Goal: Task Accomplishment & Management: Manage account settings

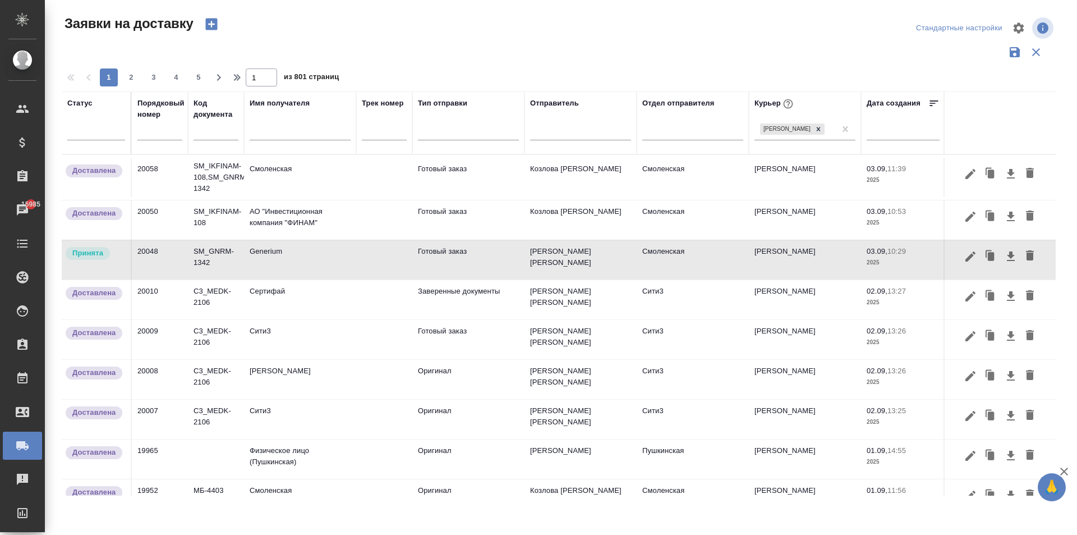
click at [282, 136] on input "text" at bounding box center [300, 133] width 101 height 14
type input "r"
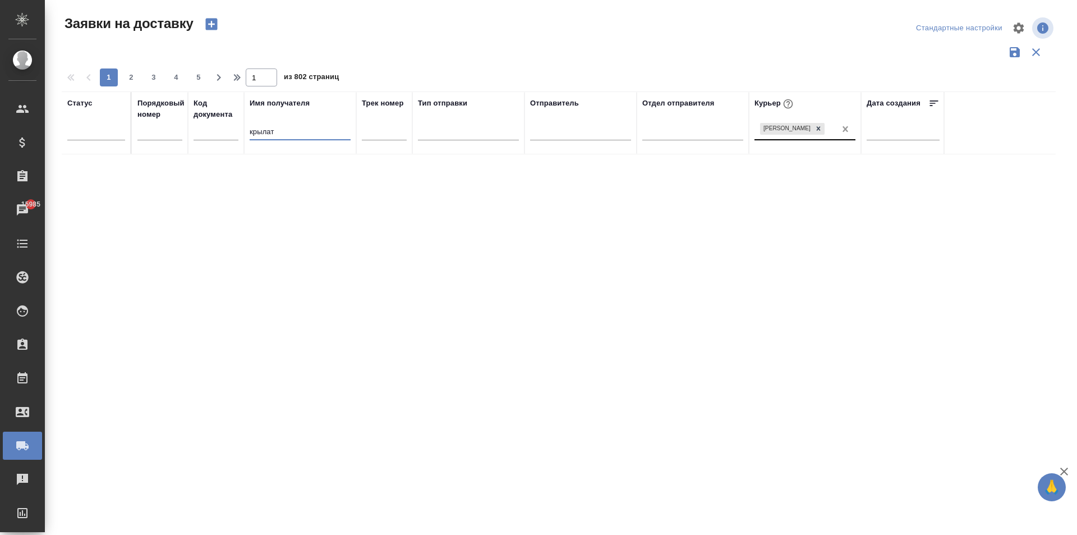
type input "крылат"
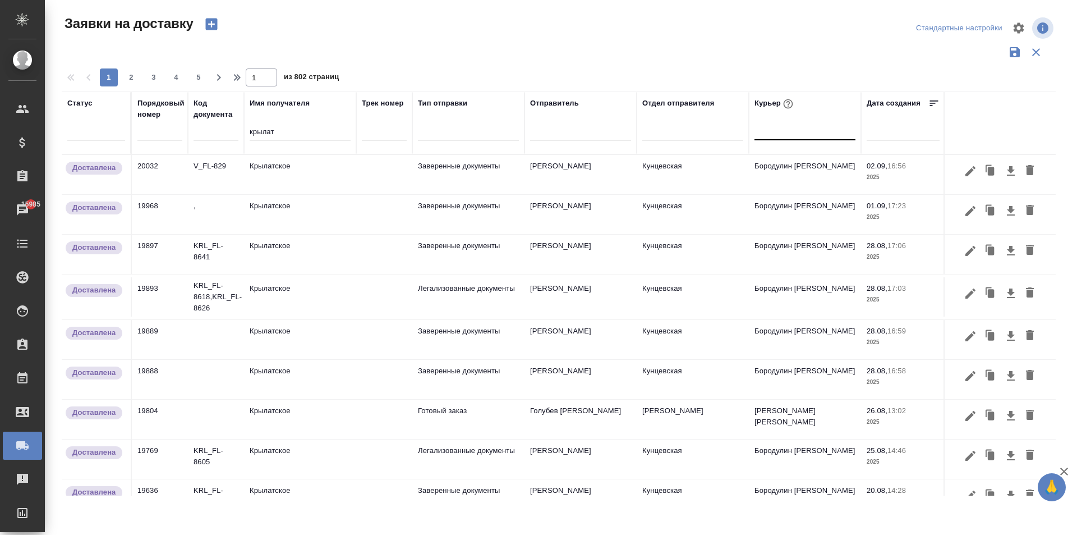
click at [284, 172] on td "Крылатское" at bounding box center [300, 174] width 112 height 39
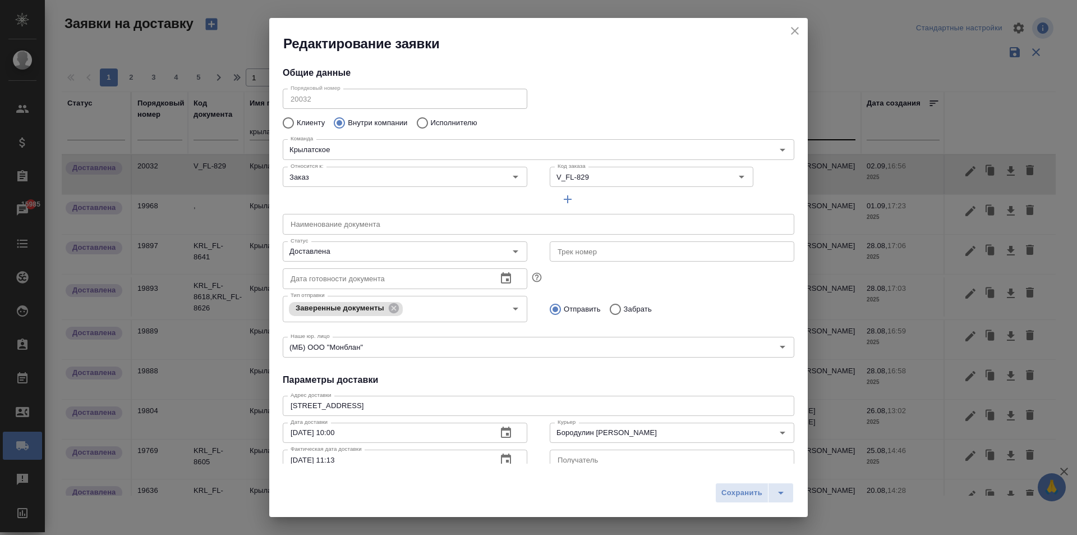
type input "[PERSON_NAME]"
drag, startPoint x: 795, startPoint y: 29, endPoint x: 714, endPoint y: 135, distance: 133.0
click at [794, 29] on icon "close" at bounding box center [794, 30] width 13 height 13
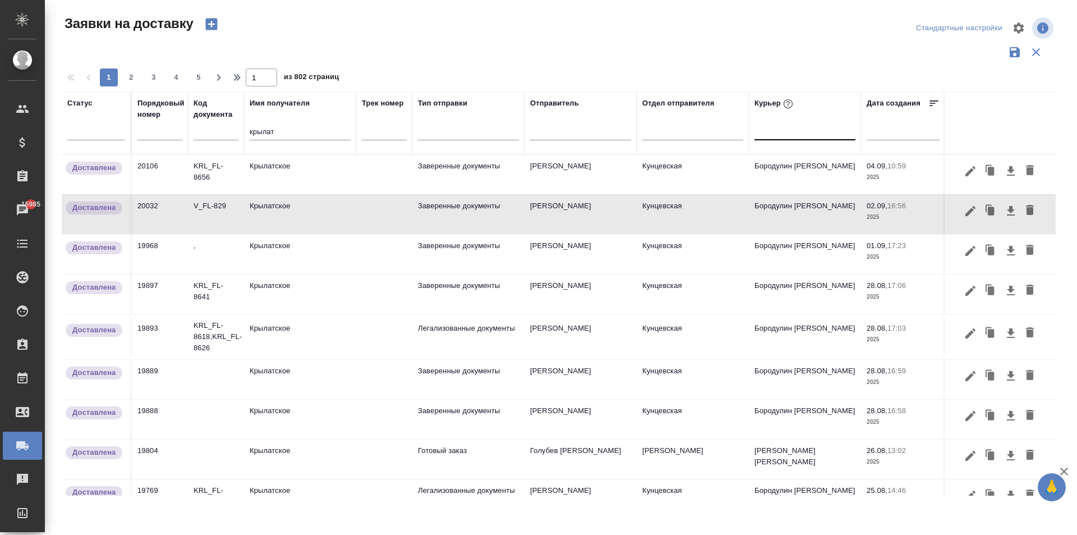
click at [292, 174] on td "Крылатское" at bounding box center [300, 174] width 112 height 39
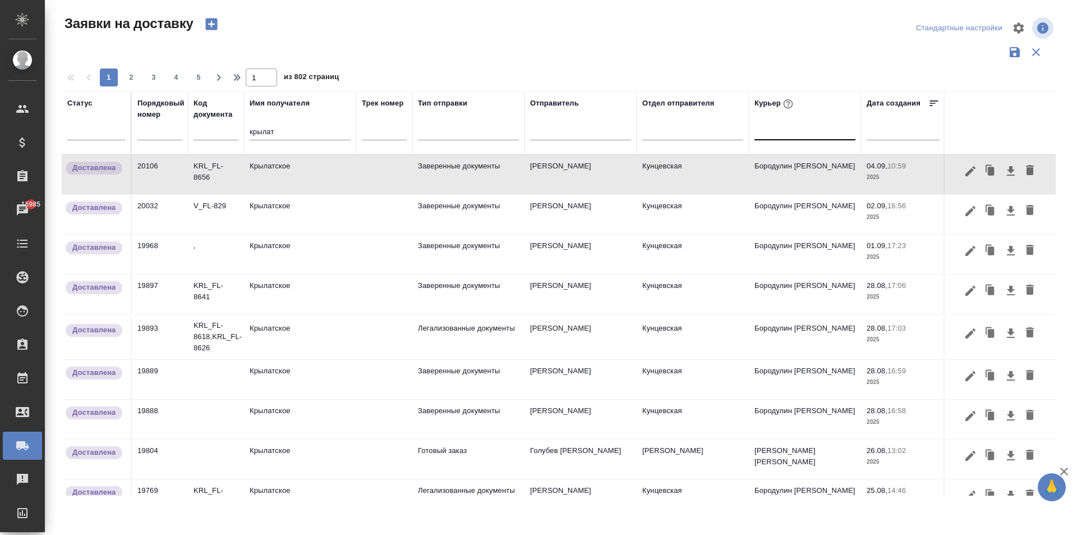
click at [781, 134] on div at bounding box center [805, 129] width 101 height 16
drag, startPoint x: 224, startPoint y: 133, endPoint x: 152, endPoint y: 129, distance: 71.9
click at [167, 130] on tr "Статус Порядковый номер Код документа Имя получателя крылат Трек номер Тип отпр…" at bounding box center [644, 122] width 1164 height 63
click at [793, 137] on div at bounding box center [805, 129] width 101 height 16
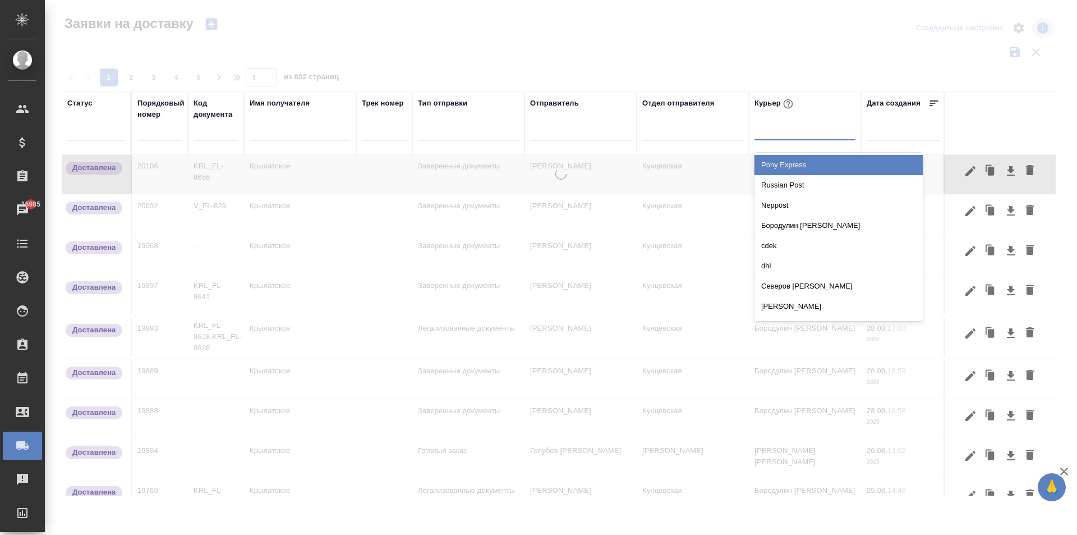
click at [788, 134] on div at bounding box center [805, 129] width 101 height 16
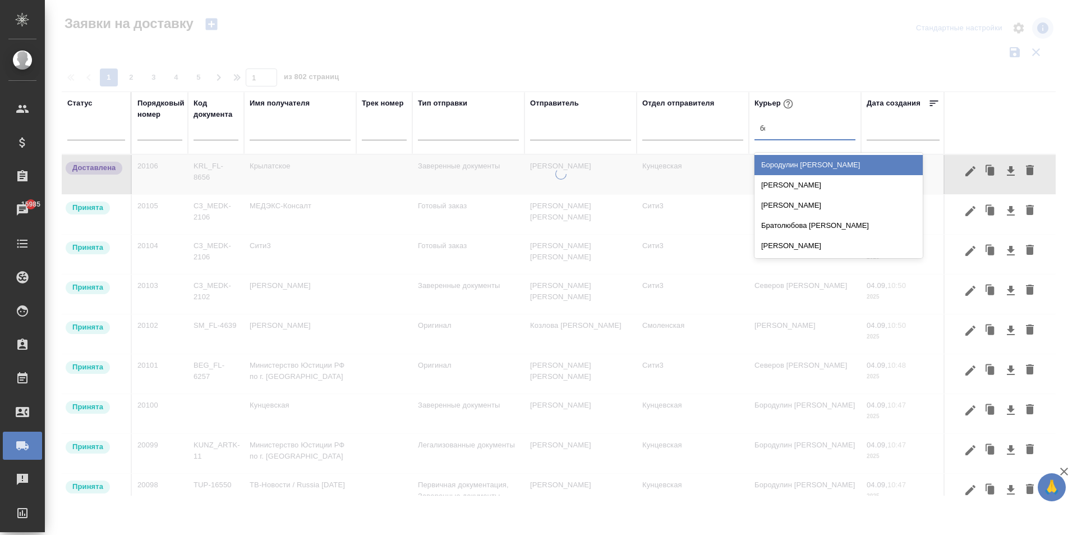
type input "боро"
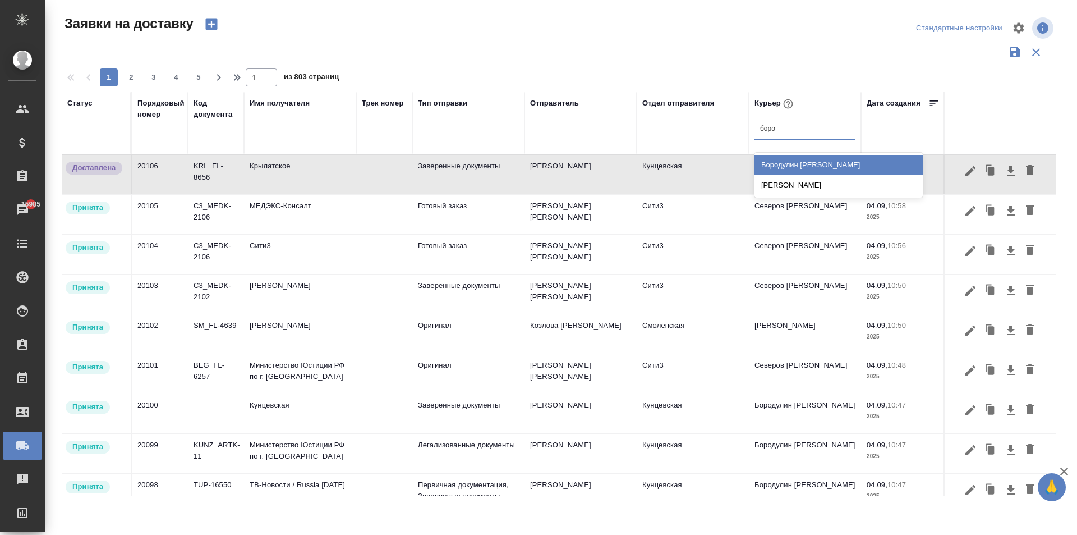
click at [828, 164] on div "Бородулин [PERSON_NAME]" at bounding box center [839, 165] width 168 height 20
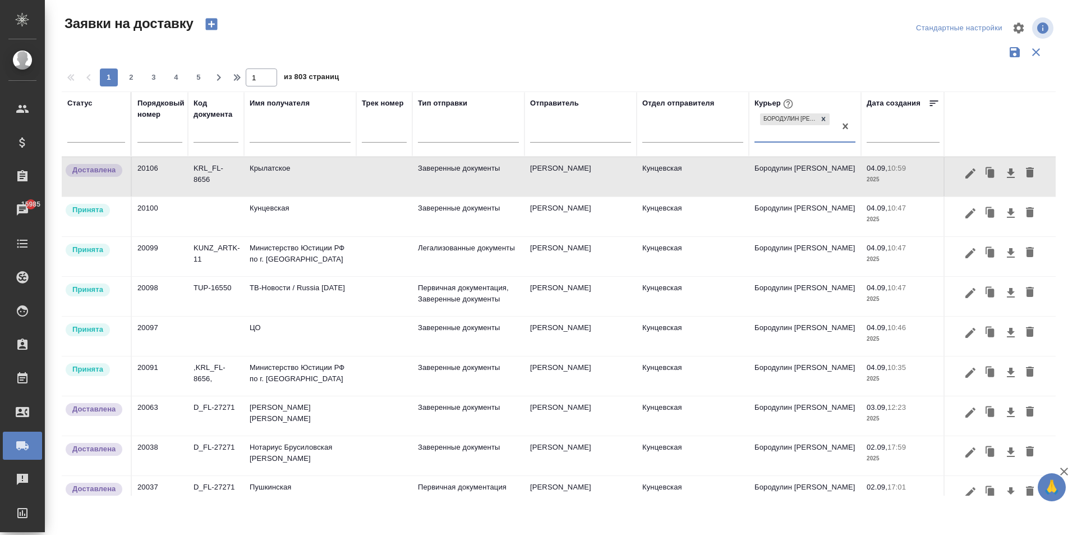
click at [301, 415] on td "[PERSON_NAME] [PERSON_NAME]" at bounding box center [300, 415] width 112 height 39
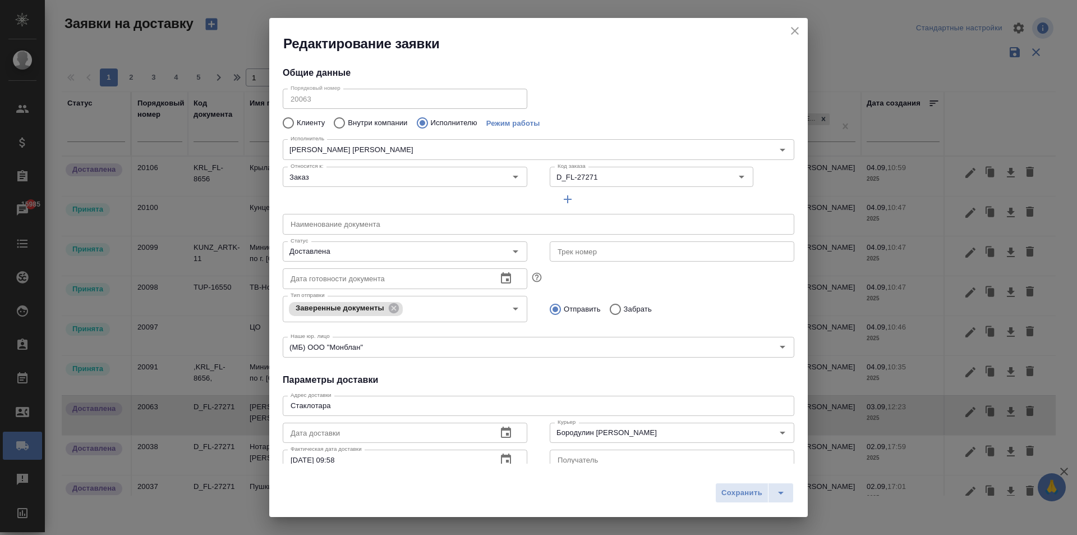
type input "[PERSON_NAME] [PERSON_NAME]"
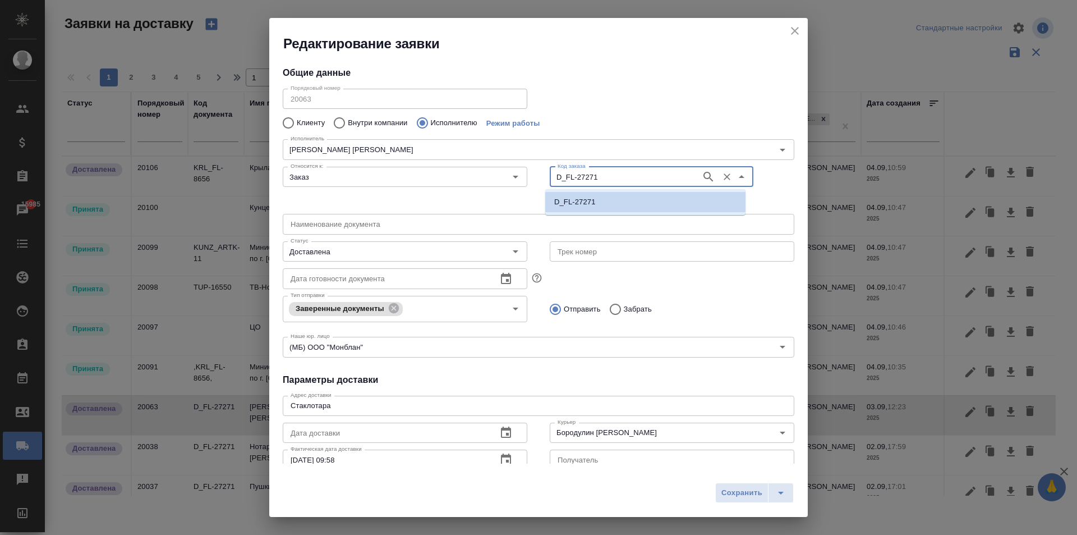
click at [505, 173] on div "Относится к: Заказ Относится к: Код заказа D_FL-27271 Код заказа" at bounding box center [539, 186] width 534 height 70
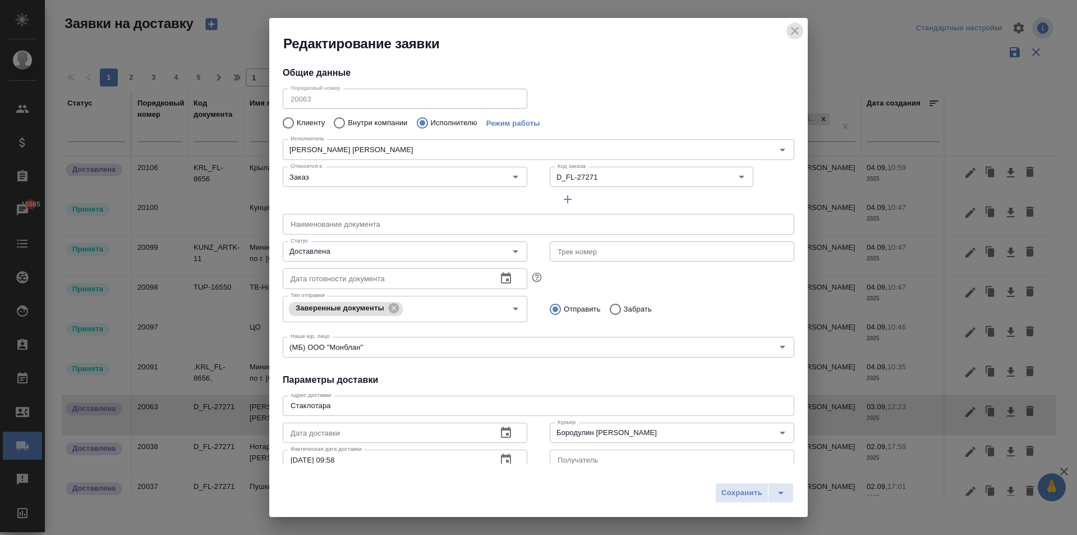
click at [796, 29] on icon "close" at bounding box center [794, 30] width 13 height 13
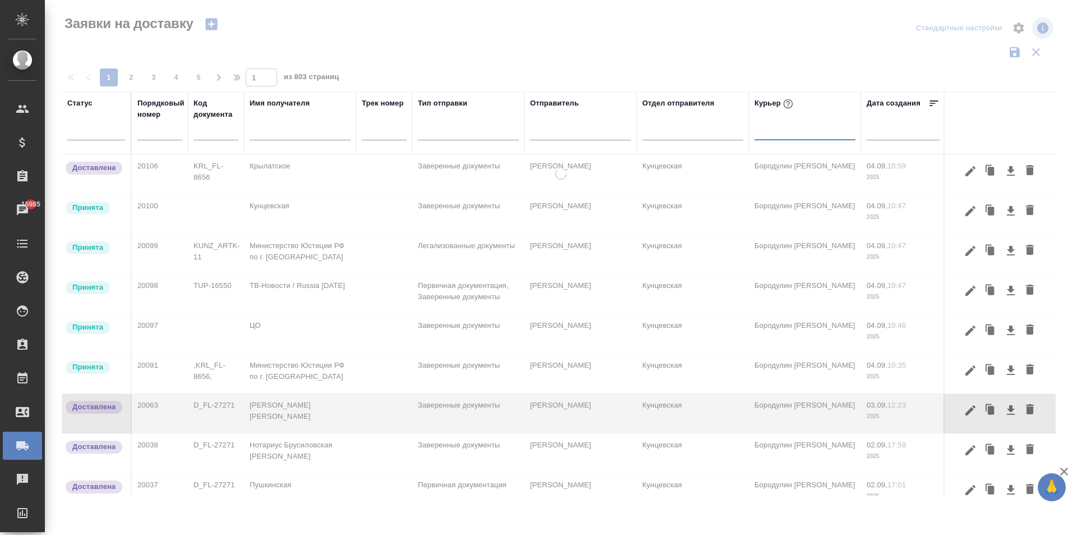
click at [800, 125] on div at bounding box center [805, 129] width 101 height 16
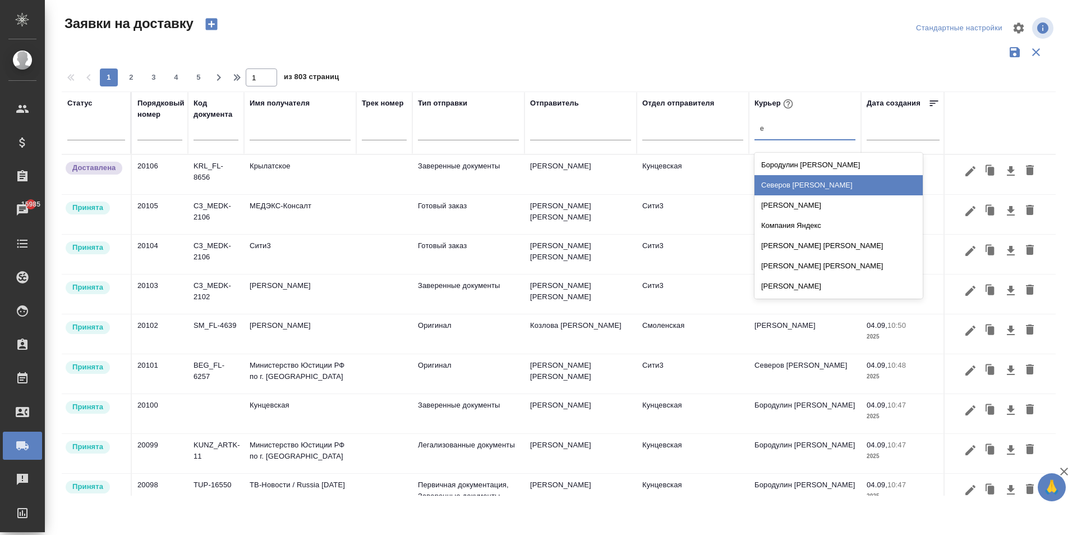
type input "ев"
click at [796, 186] on div "Иванова Евгения" at bounding box center [839, 185] width 168 height 20
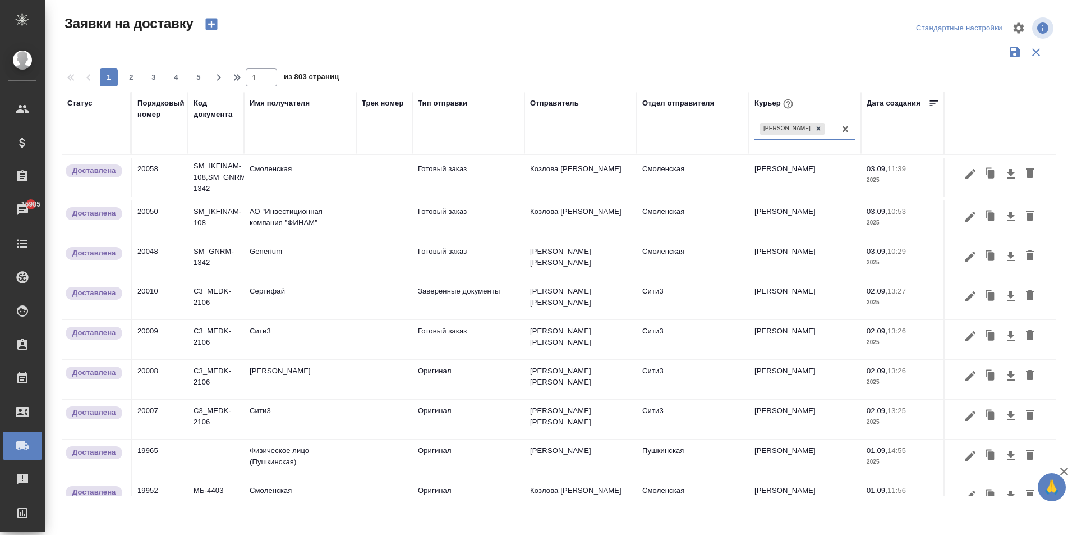
click at [276, 134] on input "text" at bounding box center [300, 133] width 101 height 14
type input "к"
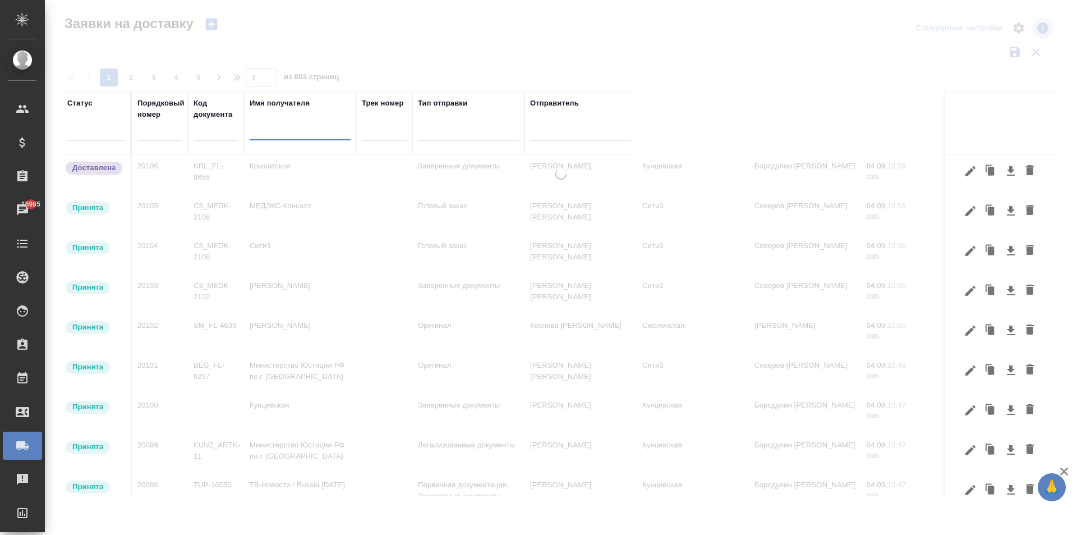
click at [269, 130] on input "text" at bounding box center [300, 133] width 101 height 14
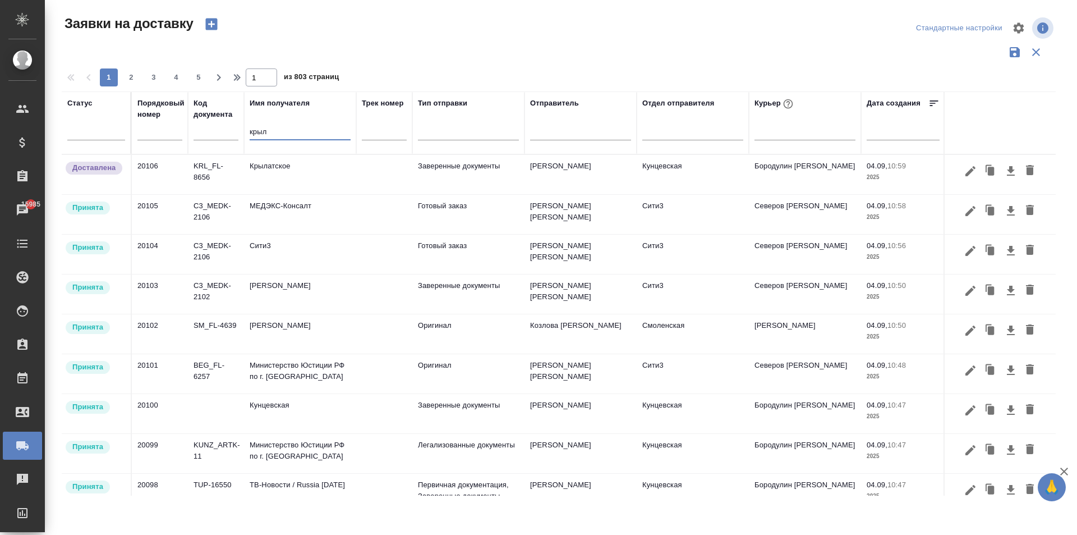
type input "крыл"
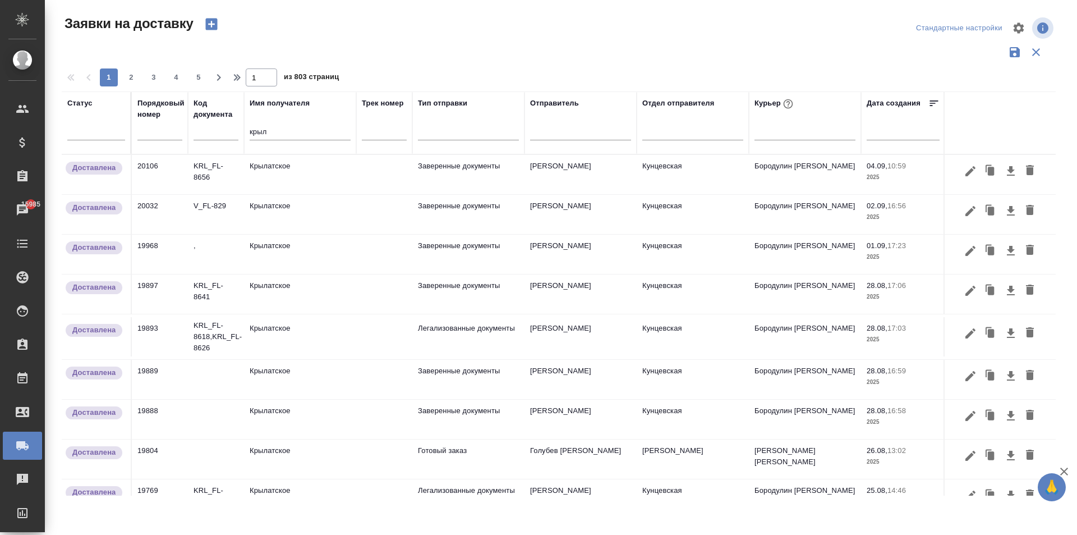
click at [296, 172] on td "Крылатское" at bounding box center [300, 174] width 112 height 39
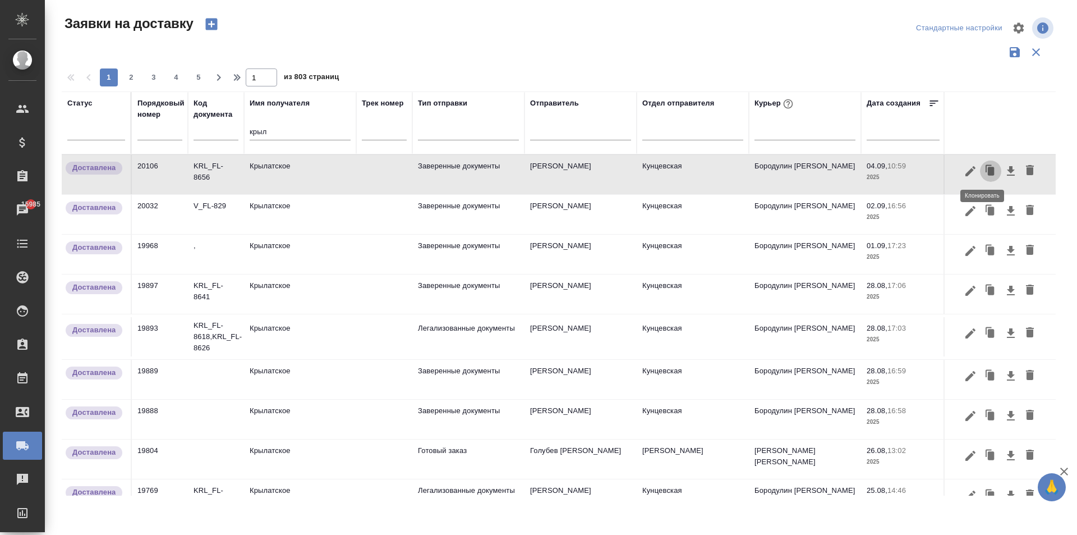
click at [988, 167] on icon "button" at bounding box center [991, 171] width 7 height 8
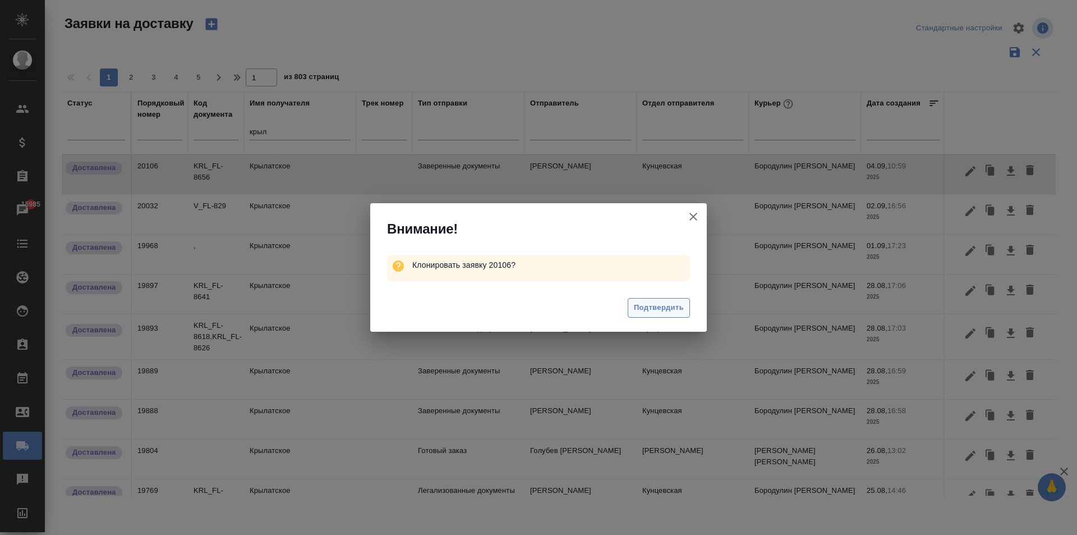
click at [647, 309] on span "Подтвердить" at bounding box center [659, 307] width 50 height 13
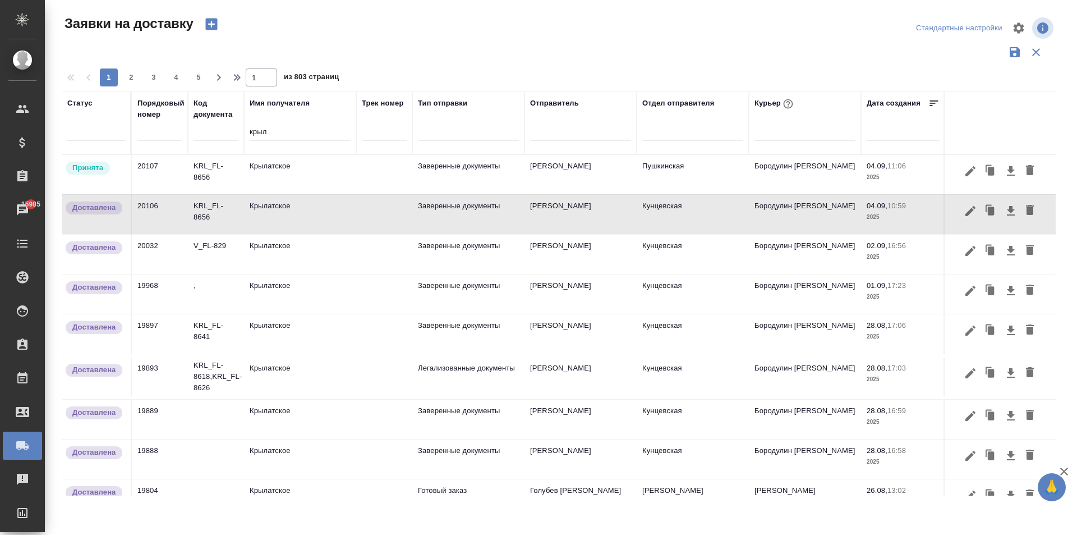
click at [282, 173] on td "Крылатское" at bounding box center [300, 174] width 112 height 39
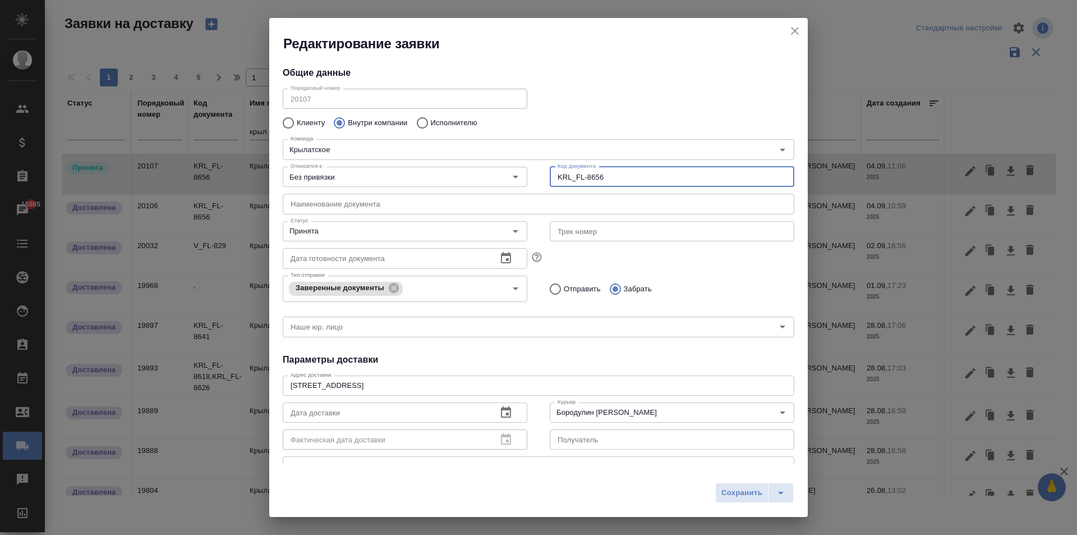
click at [611, 175] on input "KRL_FL-8656" at bounding box center [672, 177] width 245 height 20
drag, startPoint x: 611, startPoint y: 175, endPoint x: 530, endPoint y: 172, distance: 81.4
click at [530, 172] on div "Относится к: Без привязки Относится к: Код документа KRL_FL-8656 Код документа" at bounding box center [539, 175] width 534 height 49
paste input "D_FL-27271"
type input "D_FL-27271"
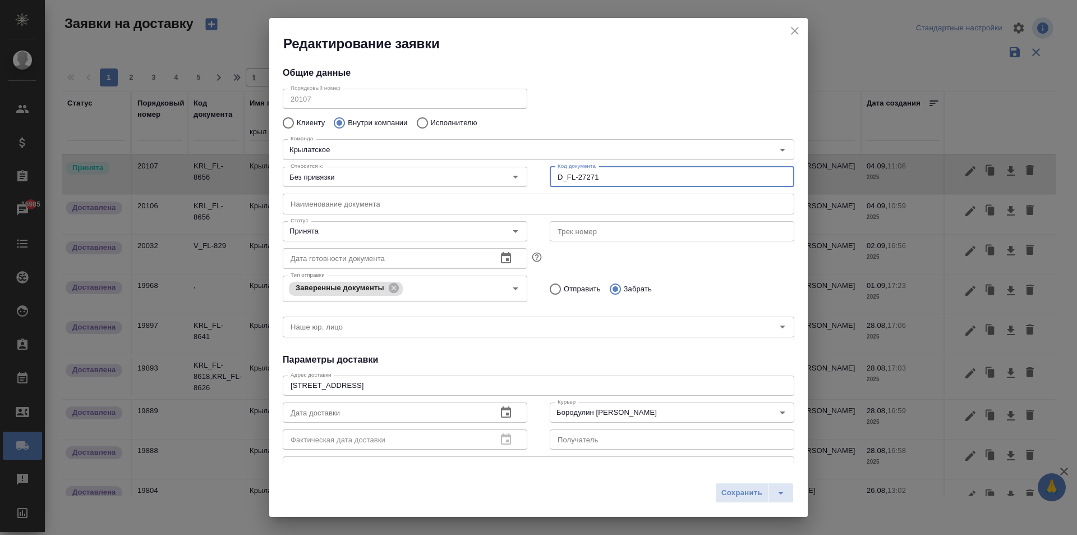
click at [629, 185] on input "D_FL-27271" at bounding box center [672, 177] width 245 height 20
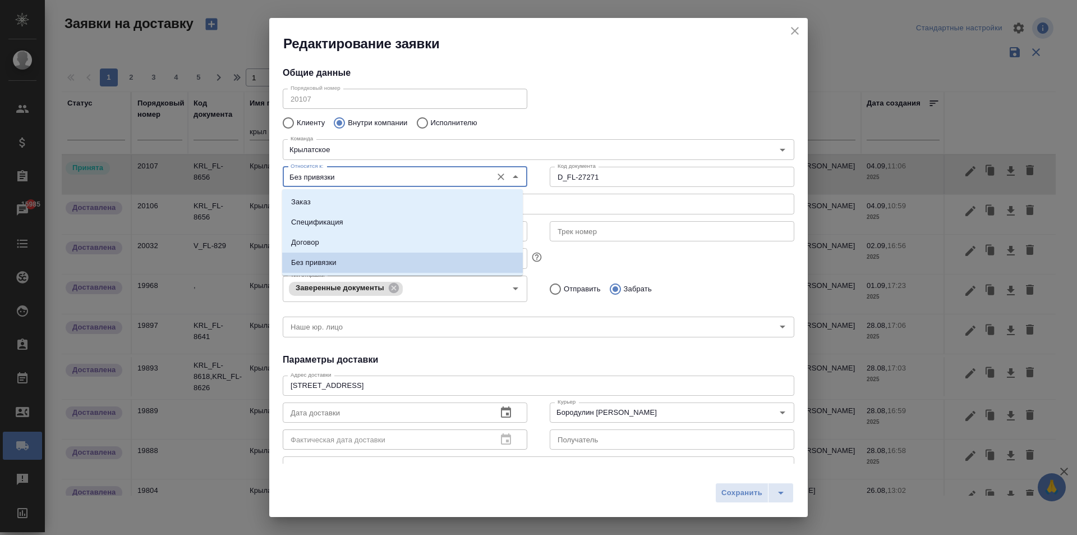
click at [392, 181] on input "Без привязки" at bounding box center [386, 176] width 200 height 13
click at [334, 205] on li "Заказ" at bounding box center [402, 202] width 241 height 20
type input "Заказ"
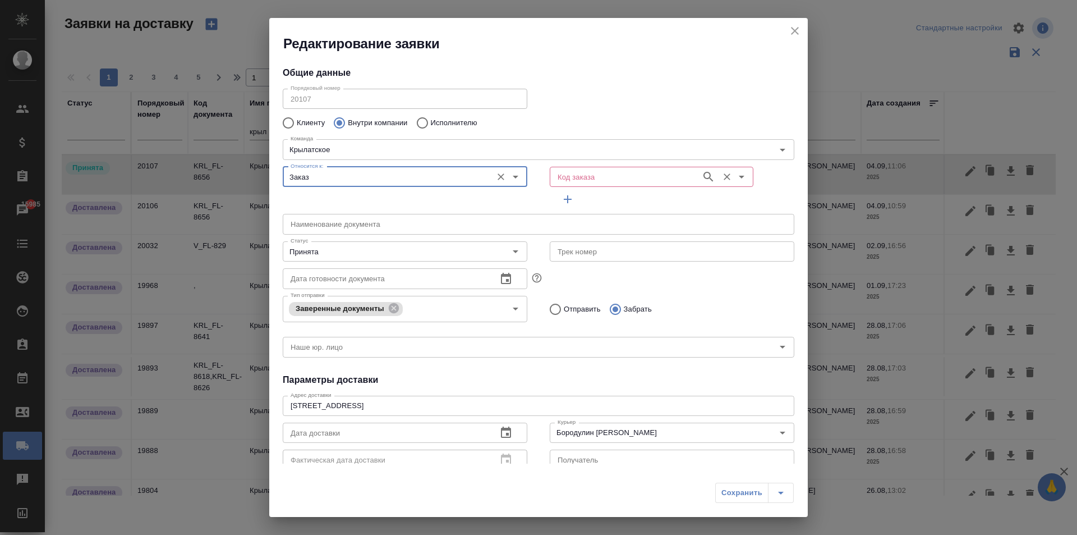
click at [557, 172] on input "Код заказа" at bounding box center [624, 176] width 143 height 13
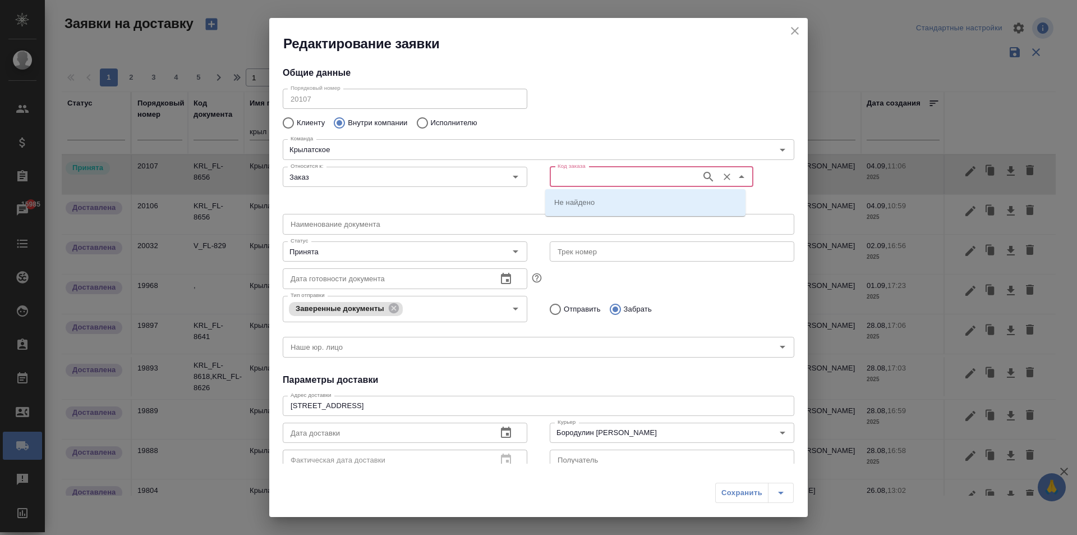
paste input "D_FL-27271"
type input "D_FL-27271"
click at [577, 208] on li "D_FL-27271" at bounding box center [645, 202] width 200 height 20
type input "(МБ) ООО "Монблан""
type input "D_FL-27271"
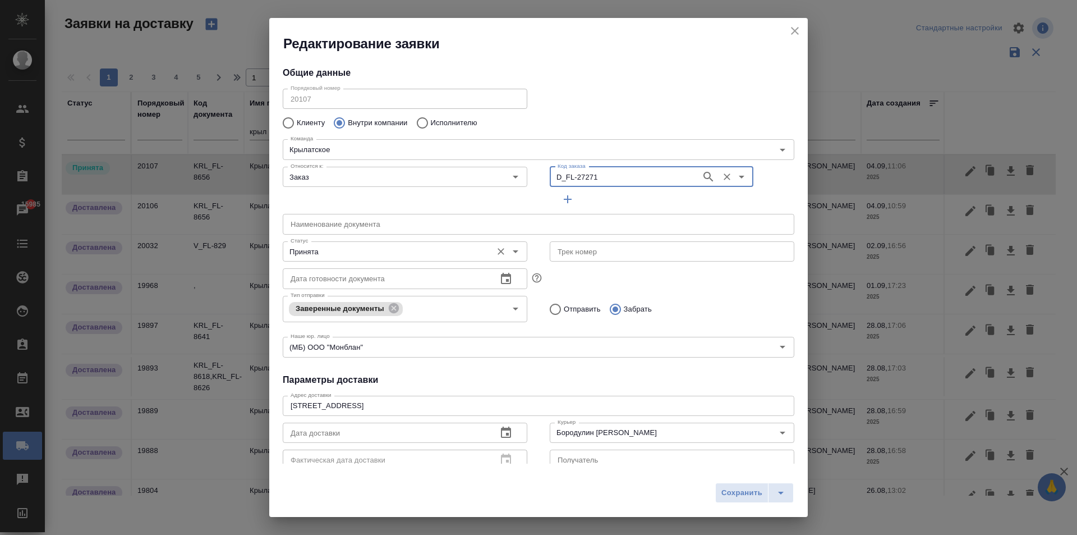
click at [320, 250] on input "Принята" at bounding box center [386, 251] width 200 height 13
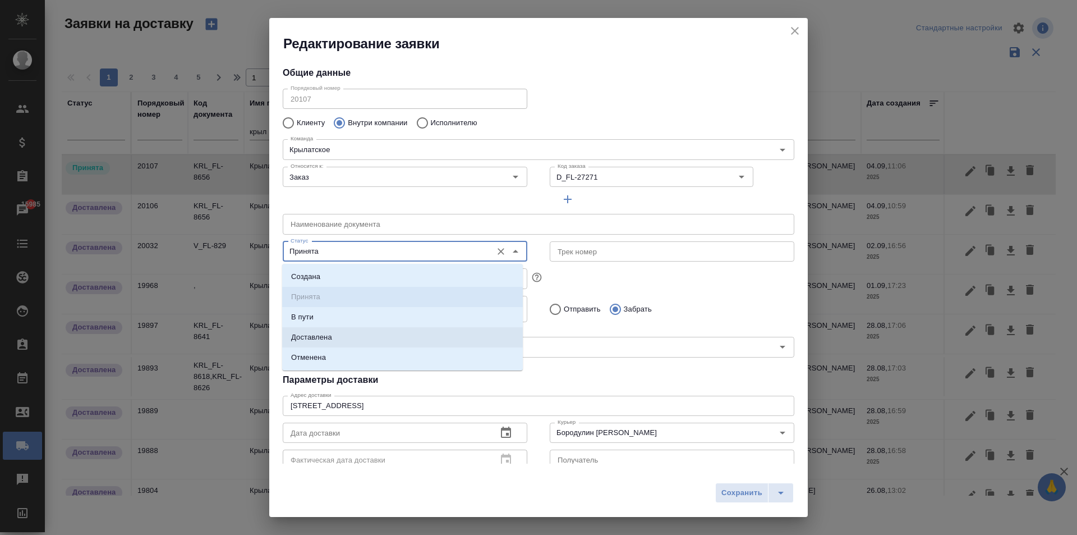
click at [326, 341] on p "Доставлена" at bounding box center [311, 337] width 41 height 11
type input "Доставлена"
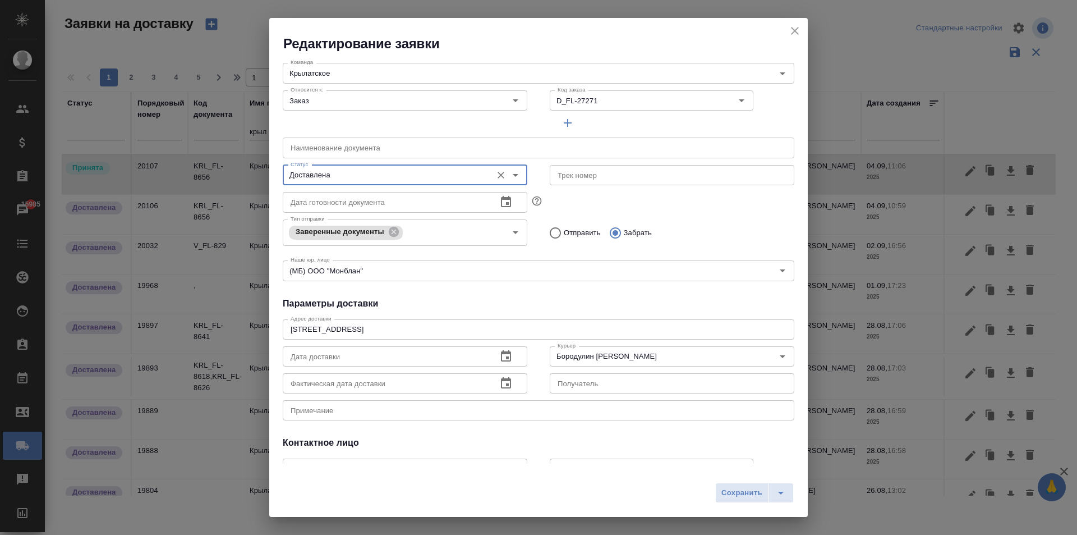
scroll to position [153, 0]
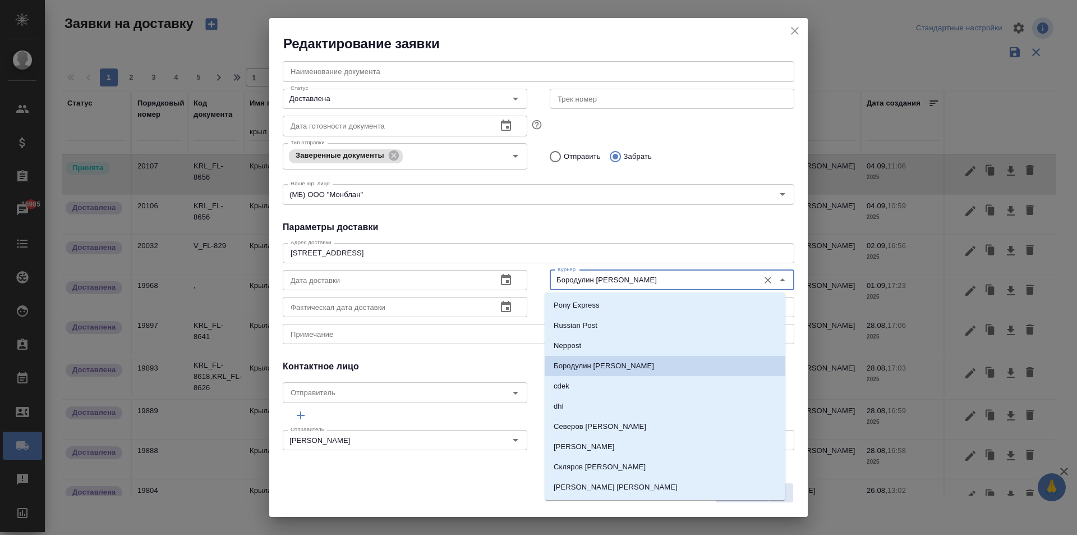
click at [612, 274] on input "Бородулин Сергей" at bounding box center [653, 279] width 200 height 13
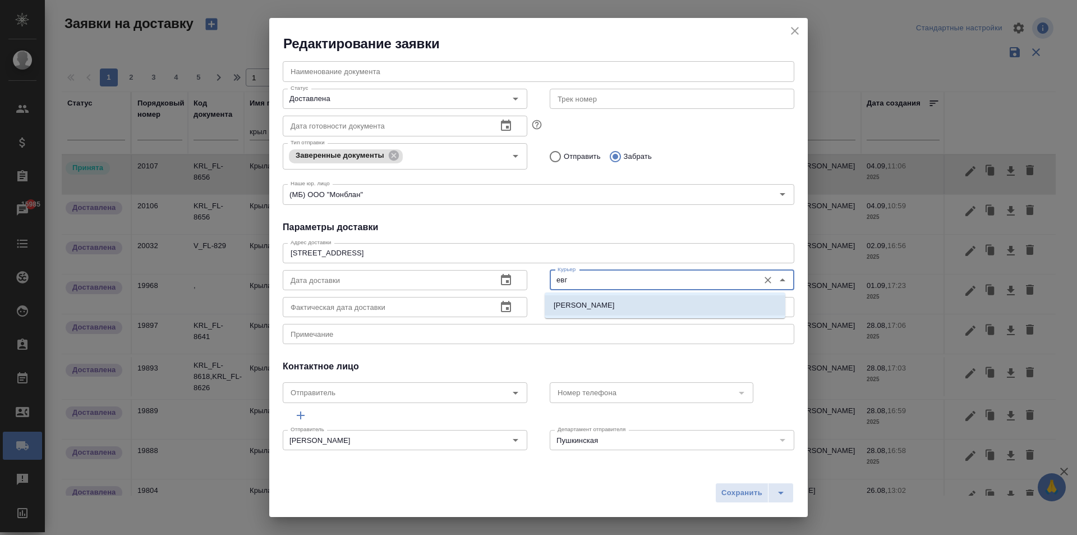
click at [624, 305] on li "Иванова Евгения" at bounding box center [665, 305] width 241 height 20
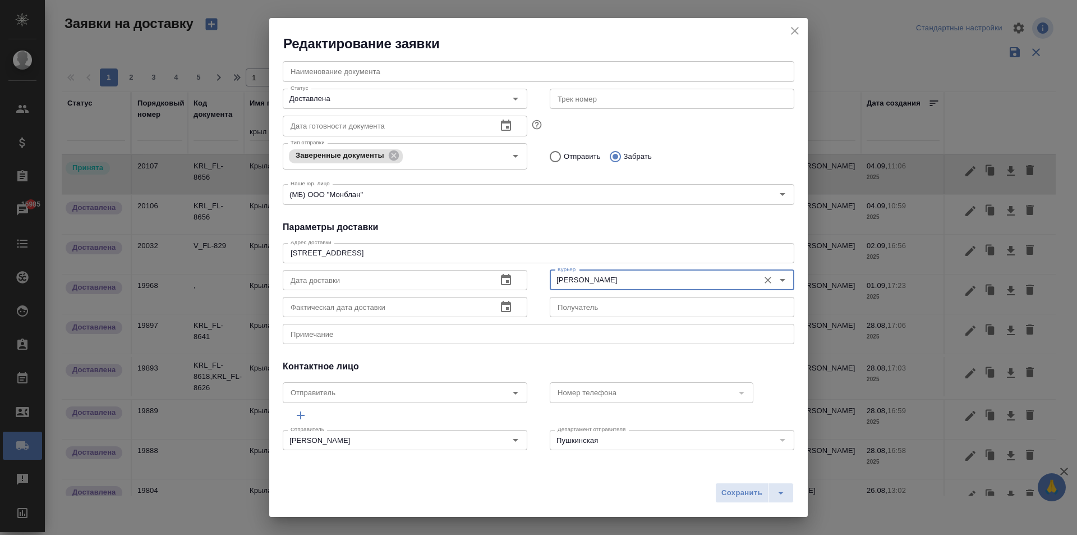
type input "Иванова Евгения"
click at [329, 277] on input "text" at bounding box center [385, 280] width 205 height 20
click at [504, 278] on icon "button" at bounding box center [505, 279] width 13 height 13
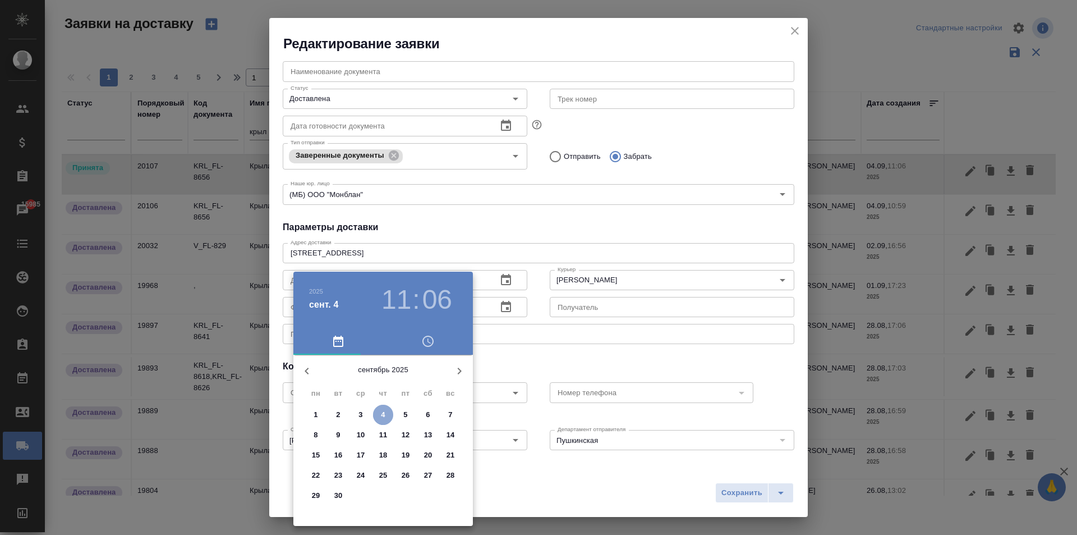
click at [383, 416] on p "4" at bounding box center [383, 414] width 4 height 11
type input "04.09.2025 11:06"
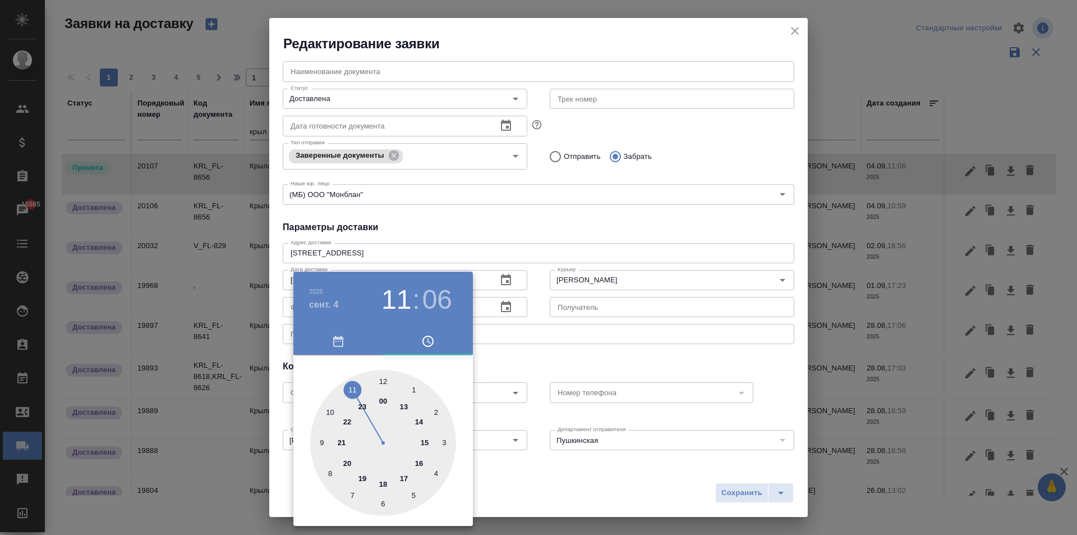
click at [522, 301] on div at bounding box center [538, 267] width 1077 height 535
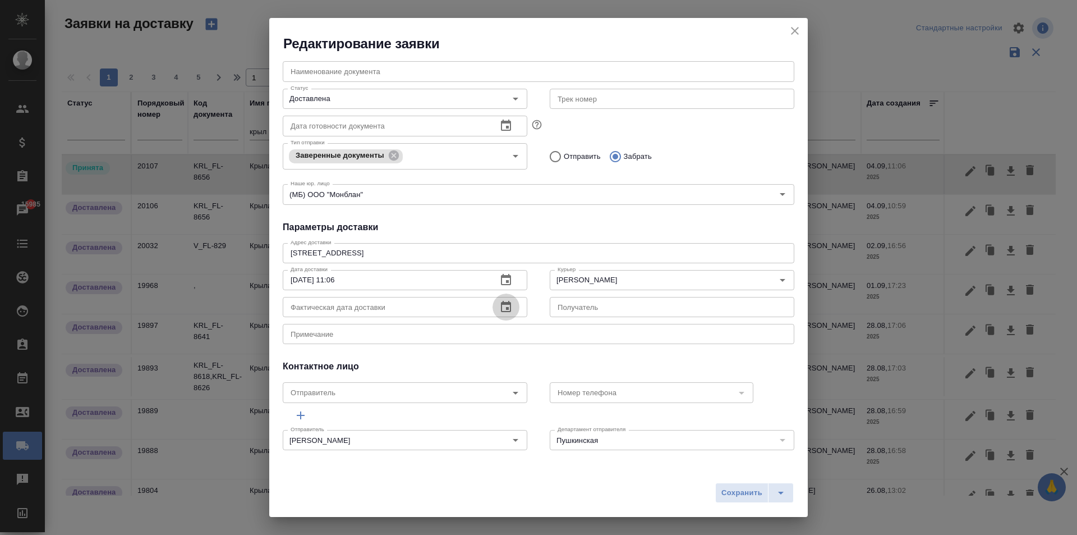
click at [502, 301] on icon "button" at bounding box center [505, 306] width 13 height 13
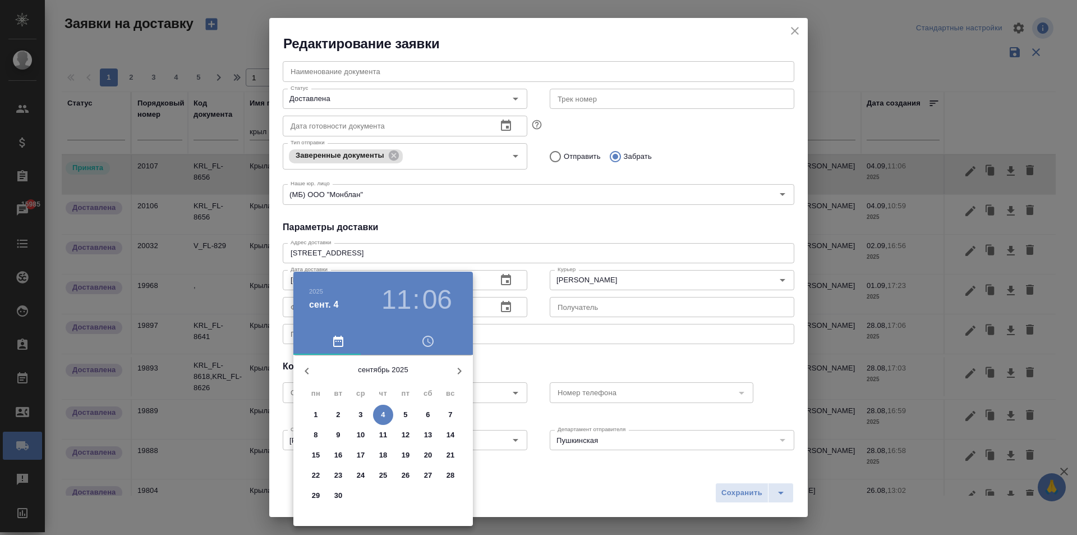
click at [386, 410] on span "4" at bounding box center [383, 414] width 20 height 11
type input "04.09.2025 11:06"
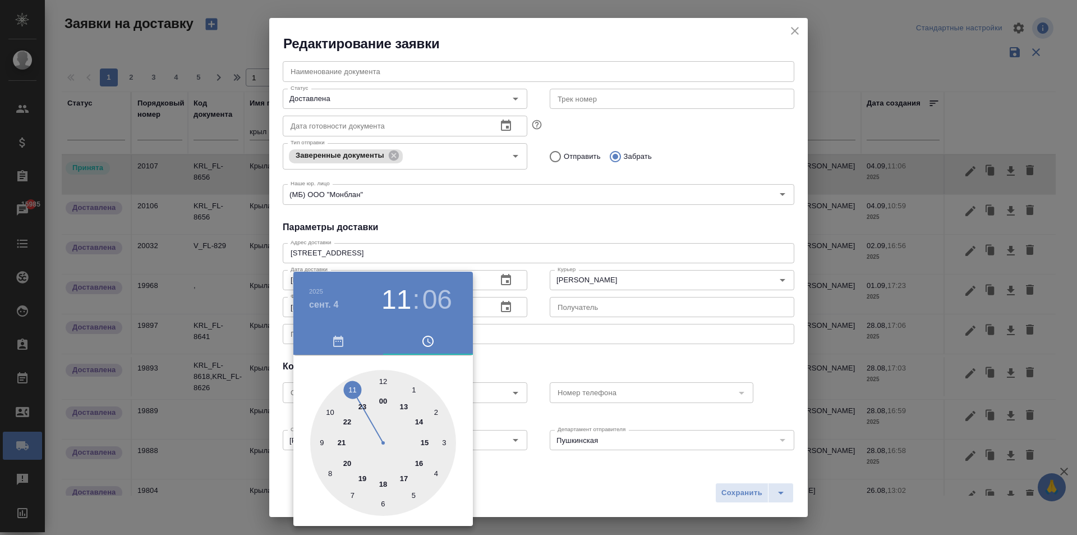
click at [729, 490] on div at bounding box center [538, 267] width 1077 height 535
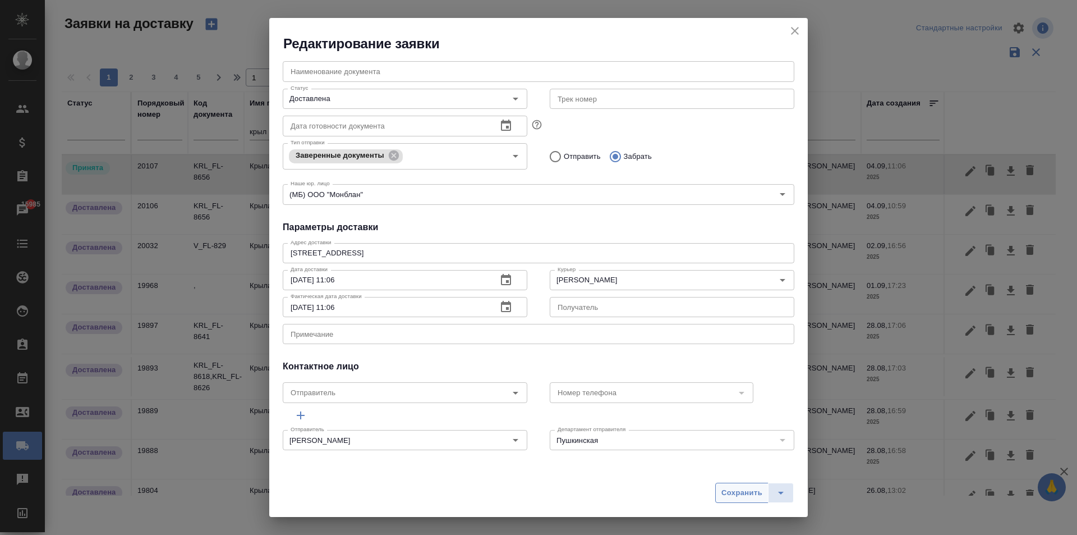
click at [737, 494] on span "Сохранить" at bounding box center [742, 492] width 41 height 13
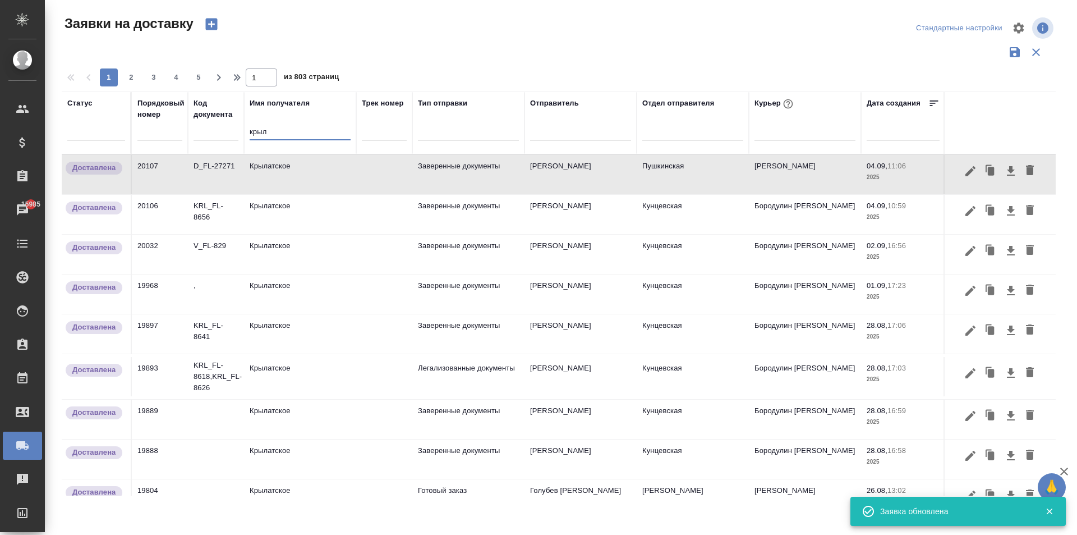
drag, startPoint x: 274, startPoint y: 130, endPoint x: 186, endPoint y: 130, distance: 88.7
click at [196, 130] on tr "Статус Порядковый номер Код документа Имя получателя крыл Трек номер Тип отправ…" at bounding box center [644, 122] width 1164 height 63
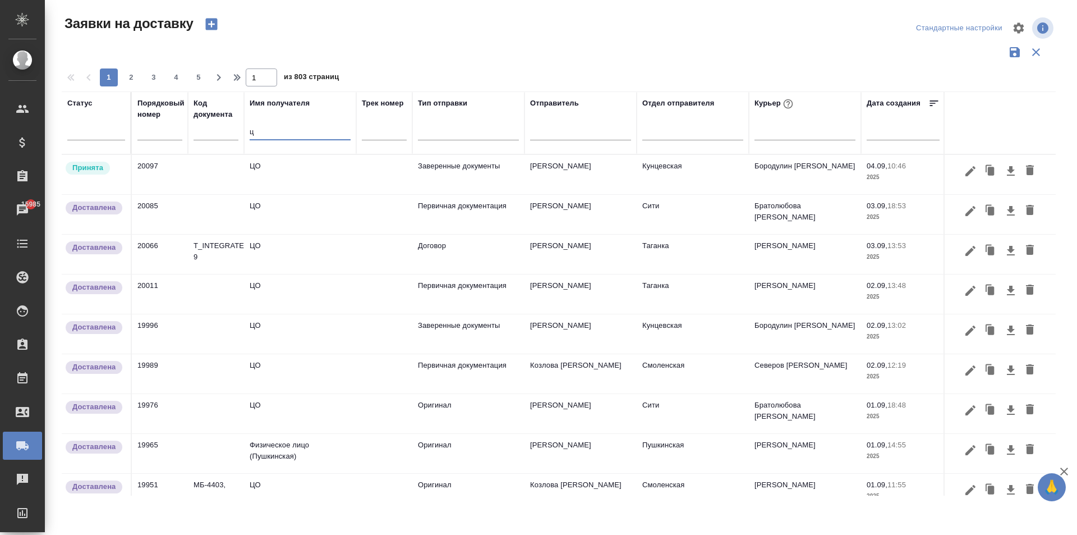
type input "ц"
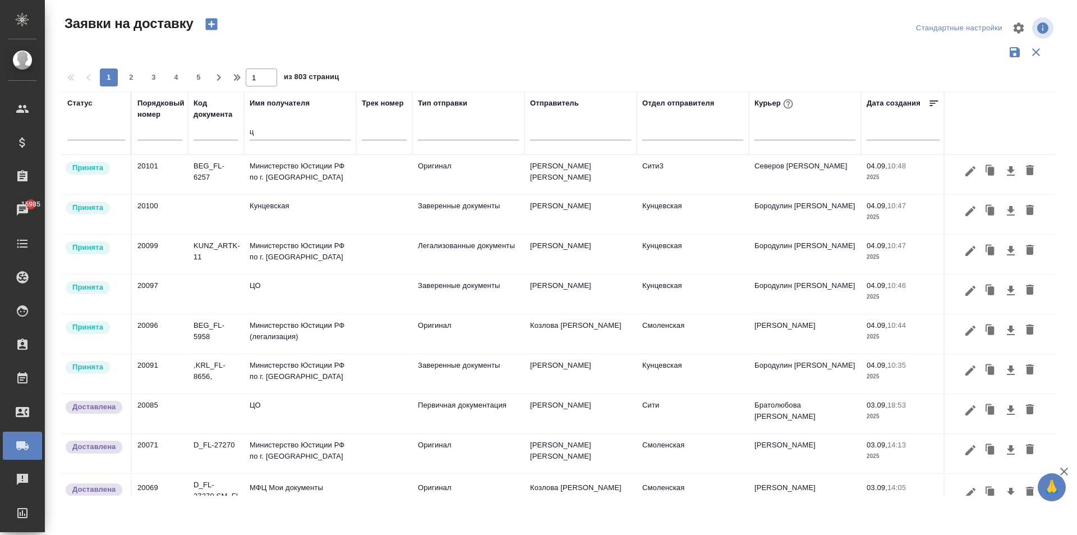
click at [295, 407] on td "ЦО" at bounding box center [300, 413] width 112 height 39
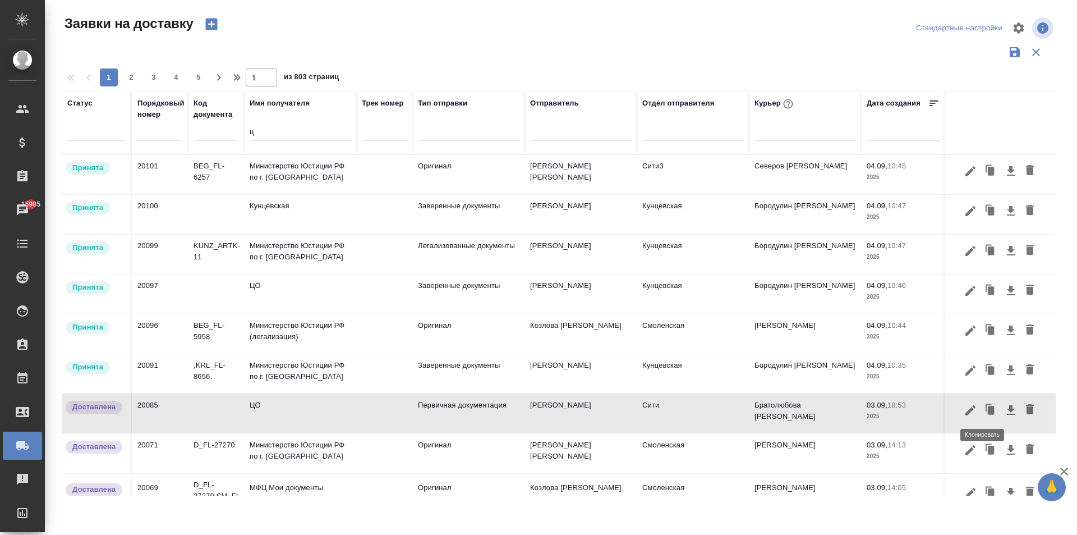
click at [986, 408] on icon "button" at bounding box center [989, 406] width 6 height 7
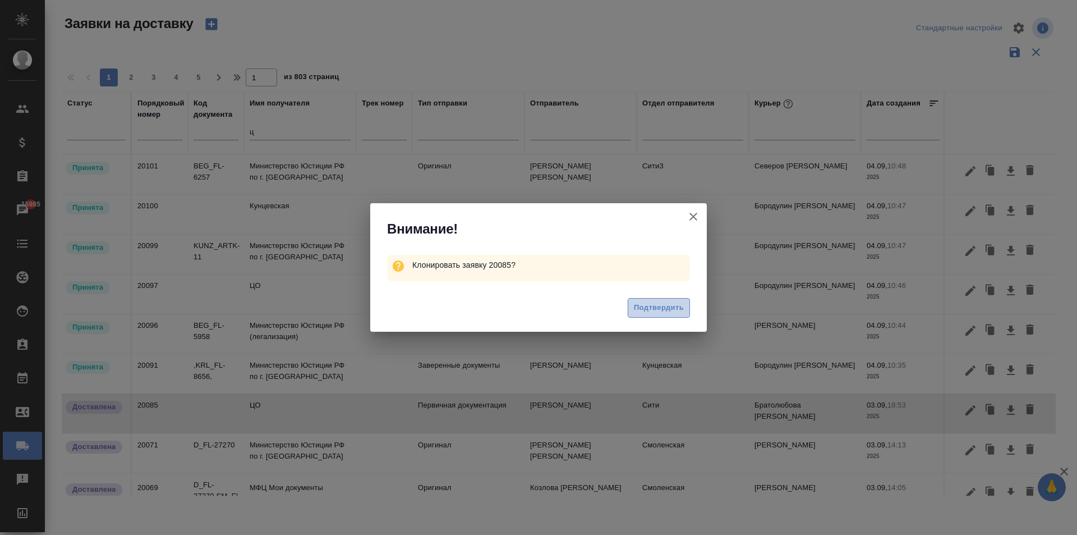
click at [653, 316] on button "Подтвердить" at bounding box center [659, 308] width 62 height 20
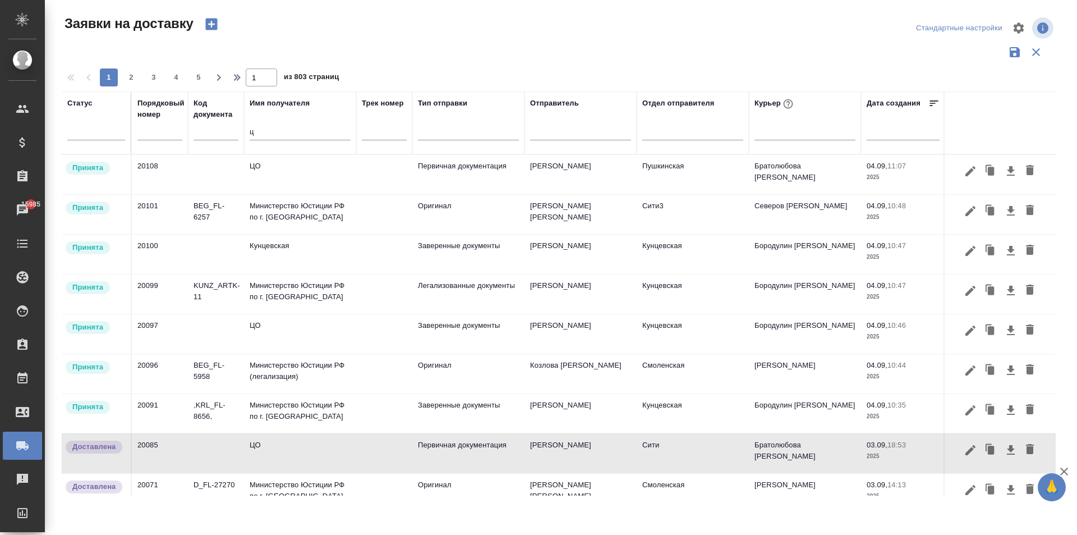
click at [264, 183] on td "ЦО" at bounding box center [300, 174] width 112 height 39
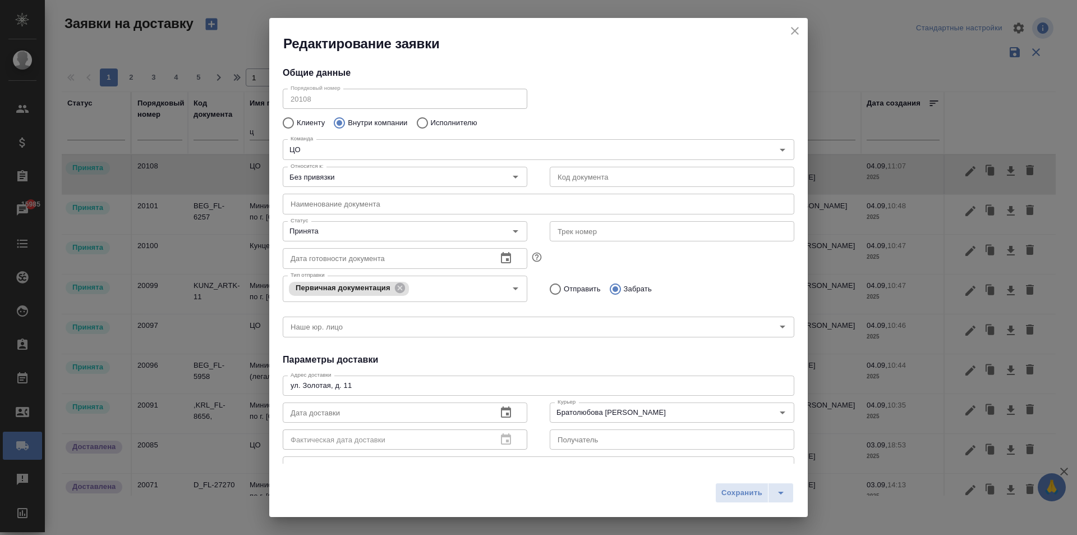
click at [309, 202] on input "text" at bounding box center [539, 204] width 512 height 20
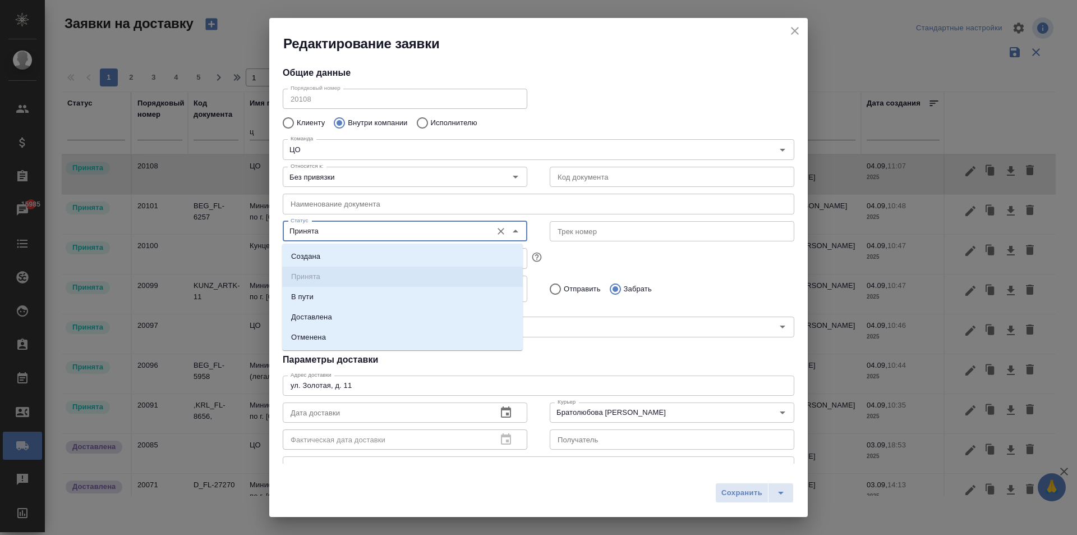
click at [317, 229] on input "Принята" at bounding box center [386, 230] width 200 height 13
click at [332, 320] on li "Доставлена" at bounding box center [402, 317] width 241 height 20
type input "Доставлена"
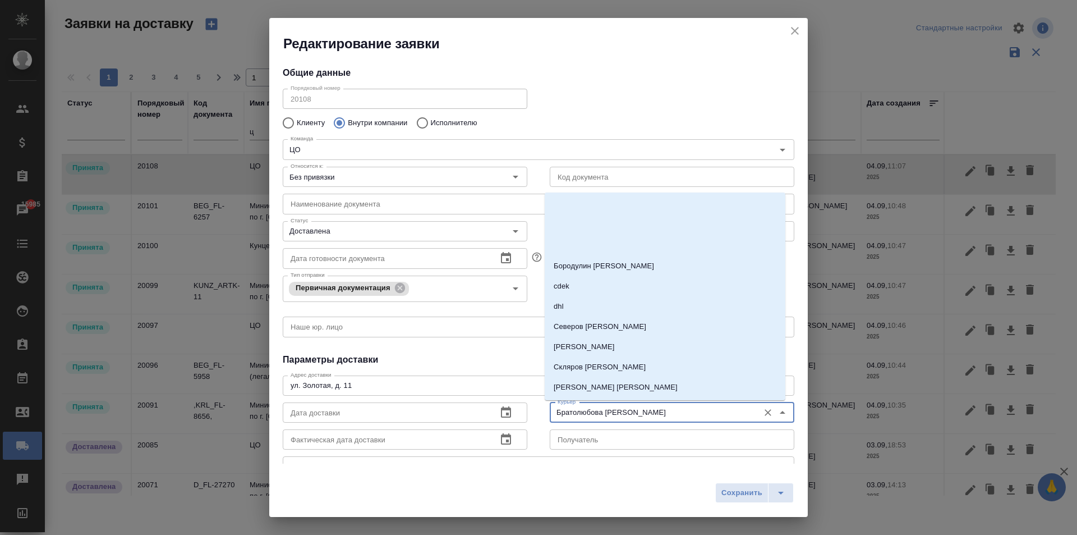
click at [597, 417] on input "Братолюбова Наталья" at bounding box center [653, 412] width 200 height 13
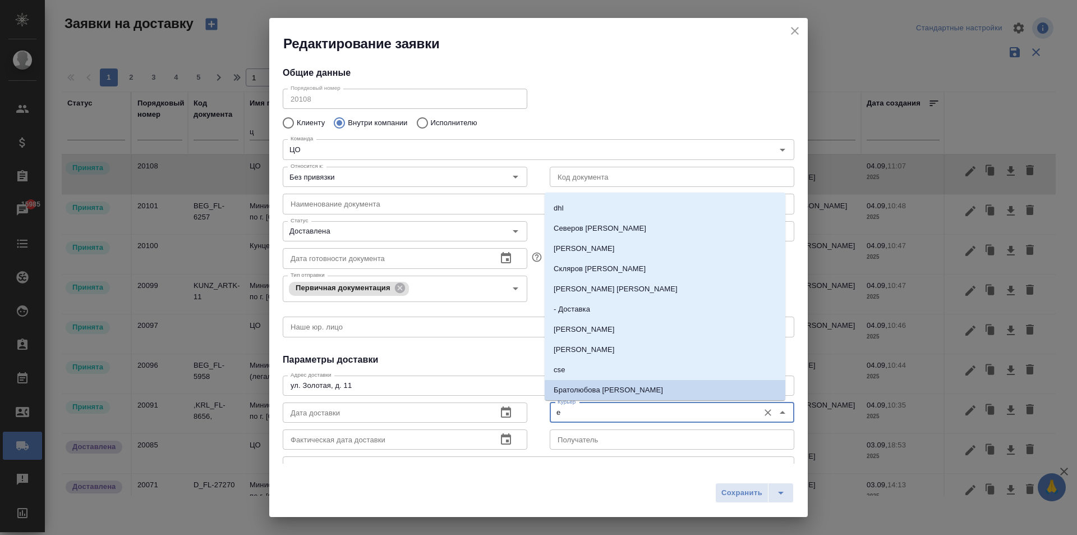
scroll to position [0, 0]
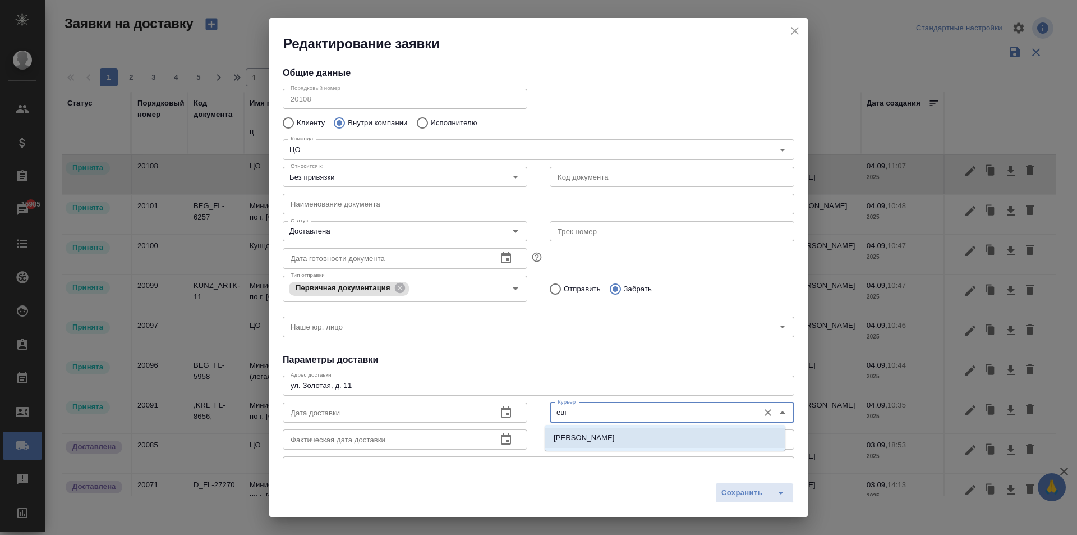
click at [621, 435] on li "Иванова Евгения" at bounding box center [665, 438] width 241 height 20
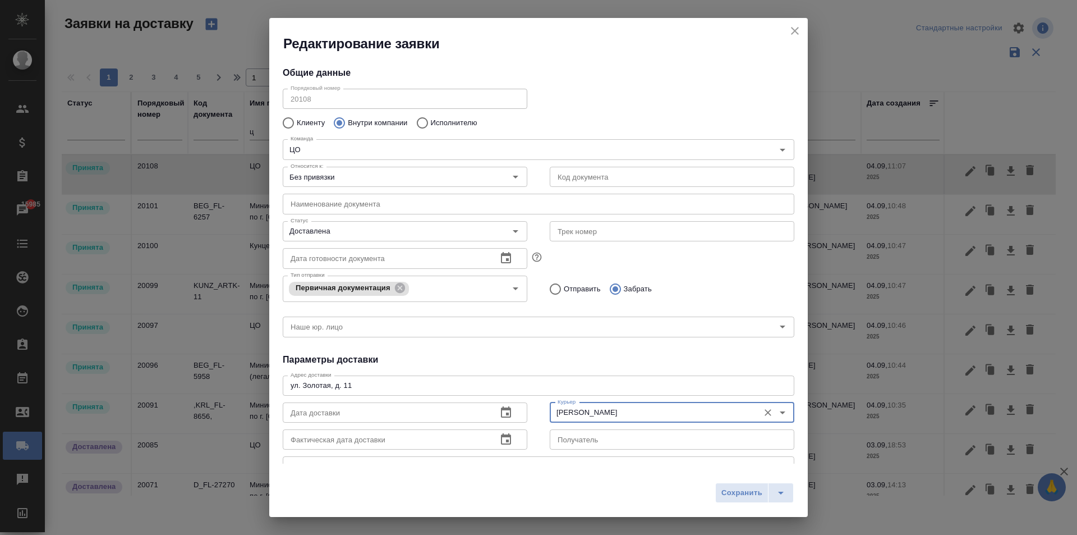
type input "Иванова Евгения"
click at [501, 414] on icon "button" at bounding box center [506, 411] width 10 height 11
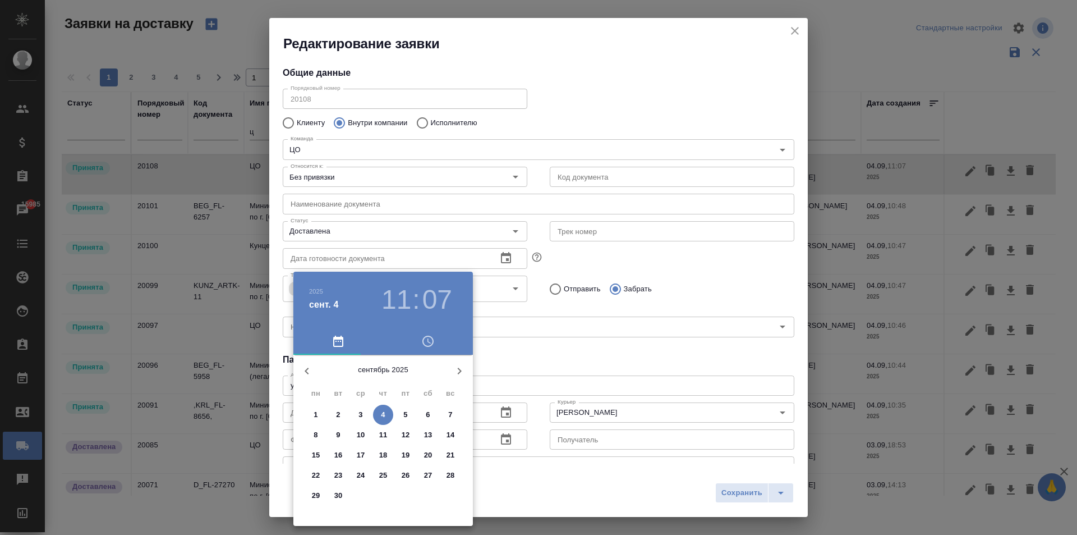
click at [376, 414] on span "4" at bounding box center [383, 414] width 20 height 11
type input "04.09.2025 11:07"
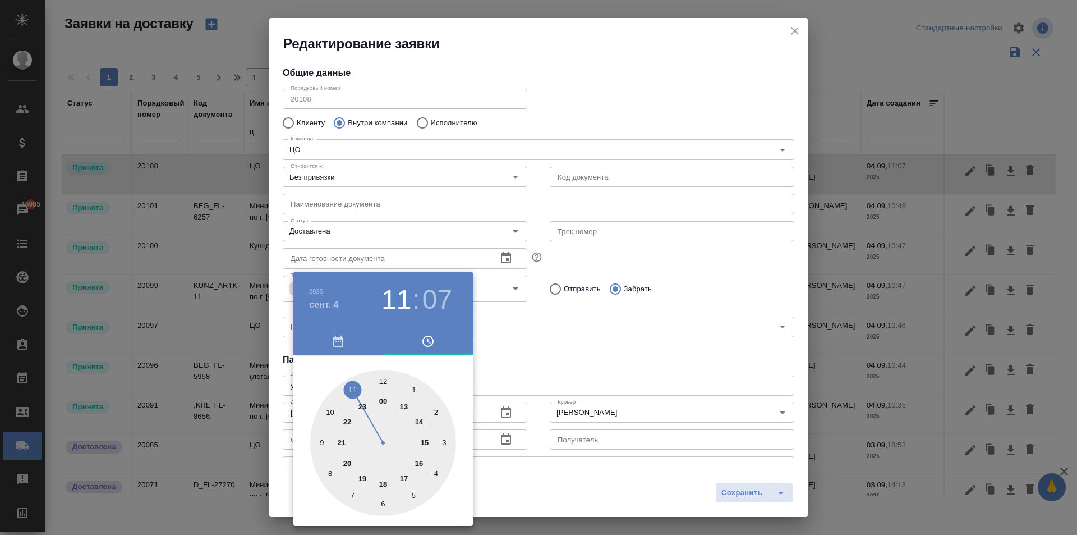
click at [610, 346] on div at bounding box center [538, 267] width 1077 height 535
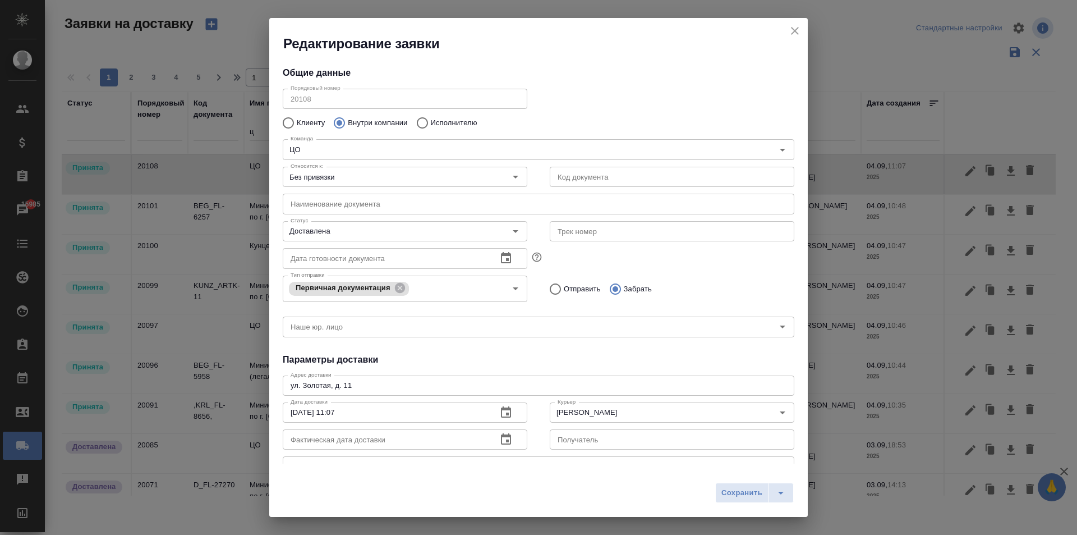
click at [505, 442] on icon "button" at bounding box center [505, 439] width 13 height 13
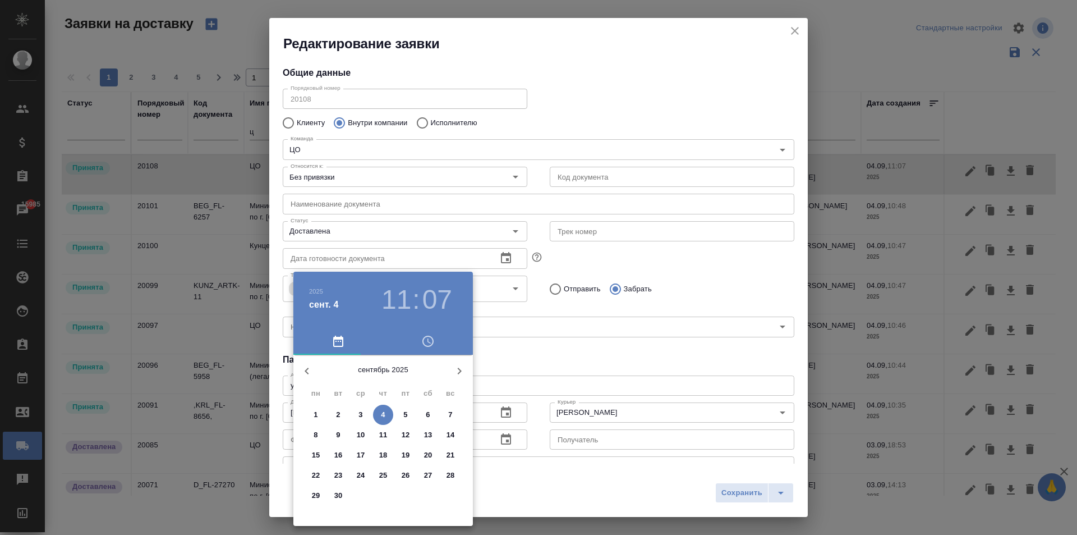
click at [384, 415] on p "4" at bounding box center [383, 414] width 4 height 11
type input "04.09.2025 11:07"
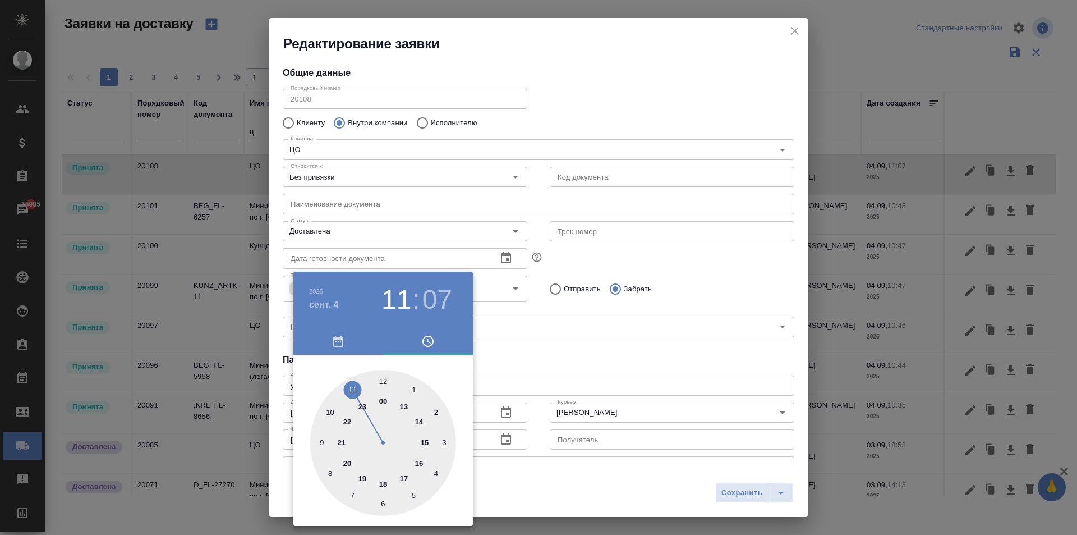
click at [530, 365] on div at bounding box center [538, 267] width 1077 height 535
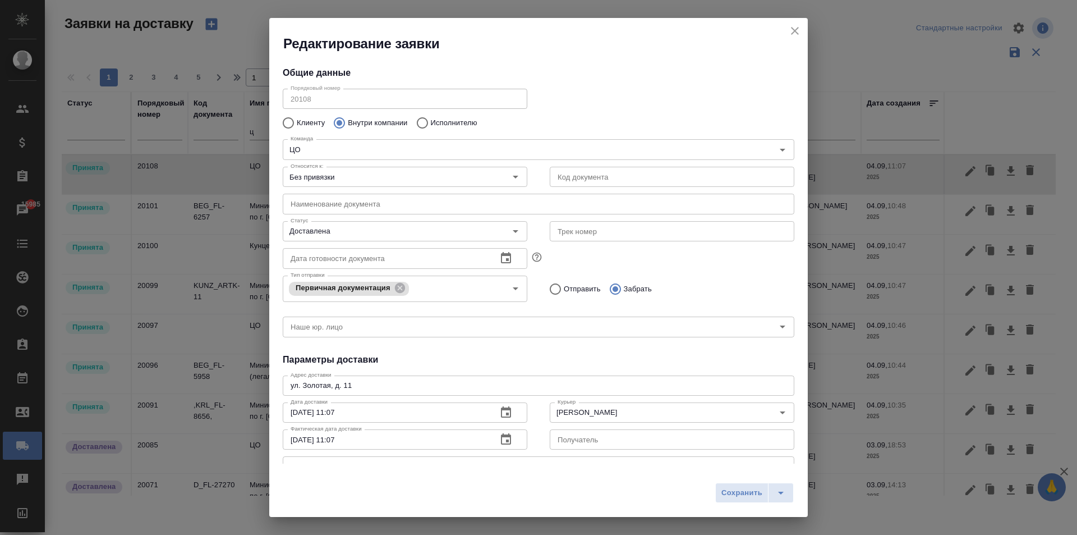
click at [321, 199] on input "text" at bounding box center [539, 204] width 512 height 20
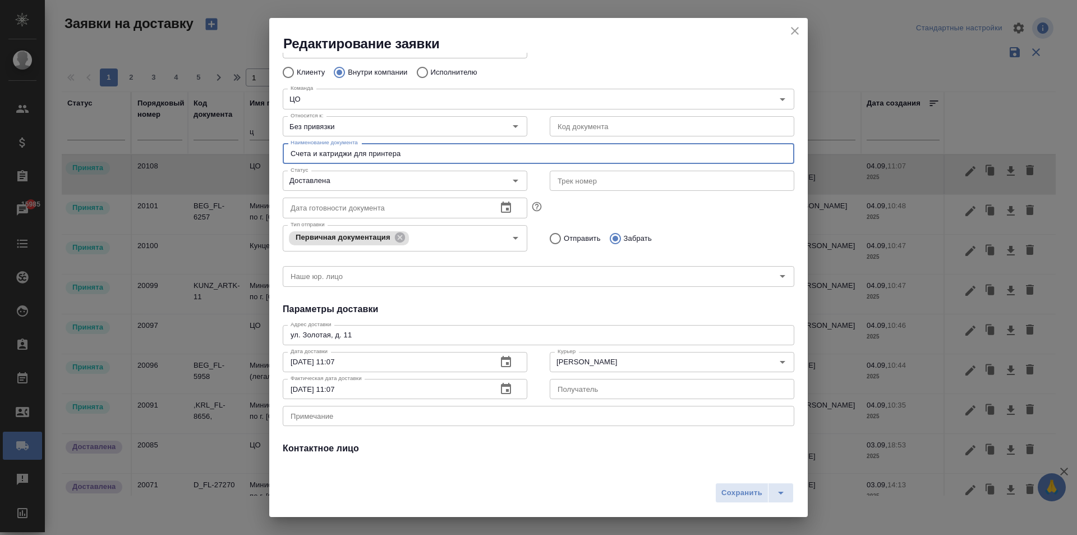
scroll to position [132, 0]
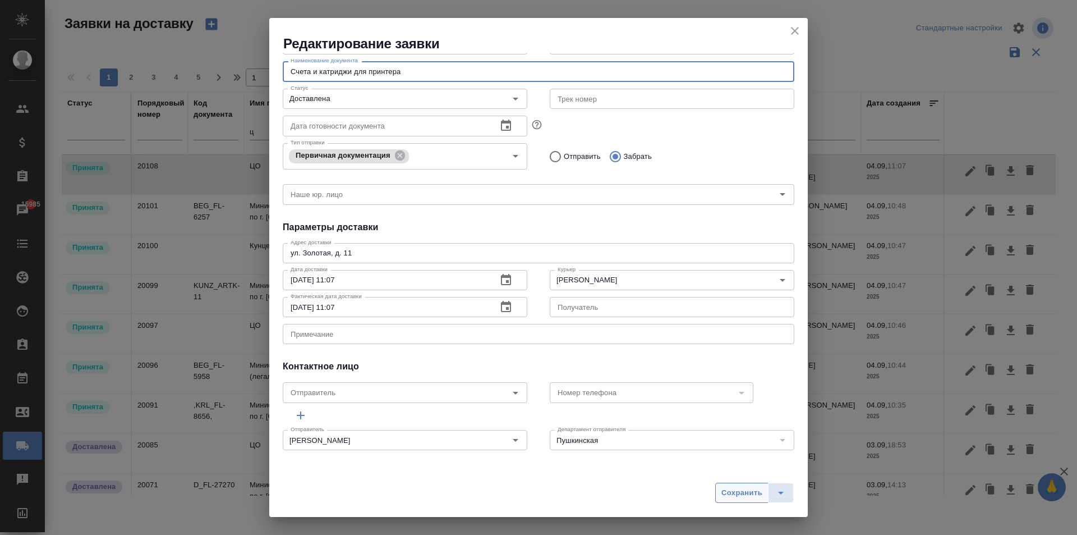
type input "Счета и катриджи для принтера"
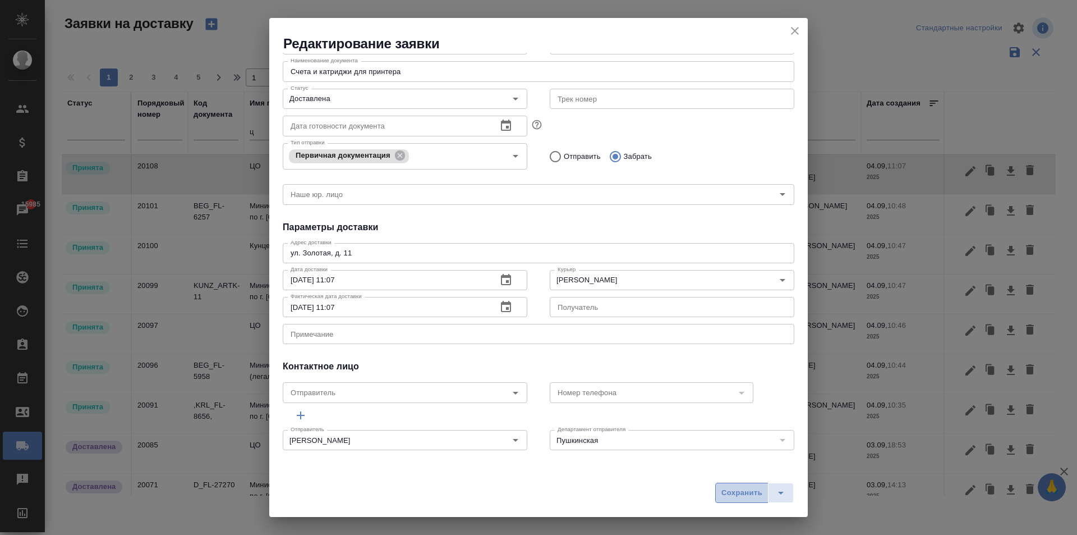
click at [728, 494] on span "Сохранить" at bounding box center [742, 492] width 41 height 13
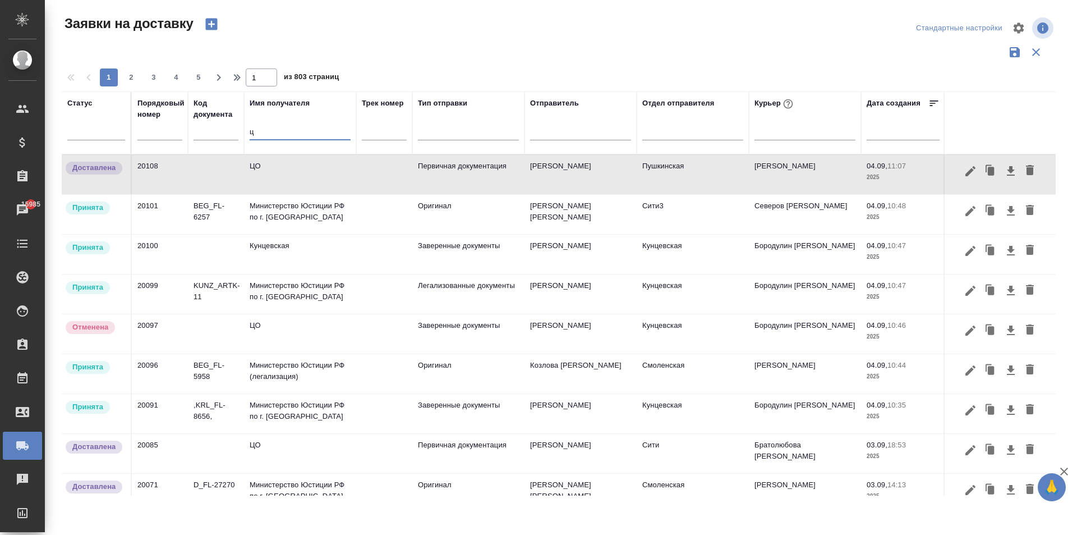
drag, startPoint x: 261, startPoint y: 137, endPoint x: 171, endPoint y: 128, distance: 90.8
click at [171, 128] on tr "Статус Порядковый номер Код документа Имя получателя ц Трек номер Тип отправки …" at bounding box center [644, 122] width 1164 height 63
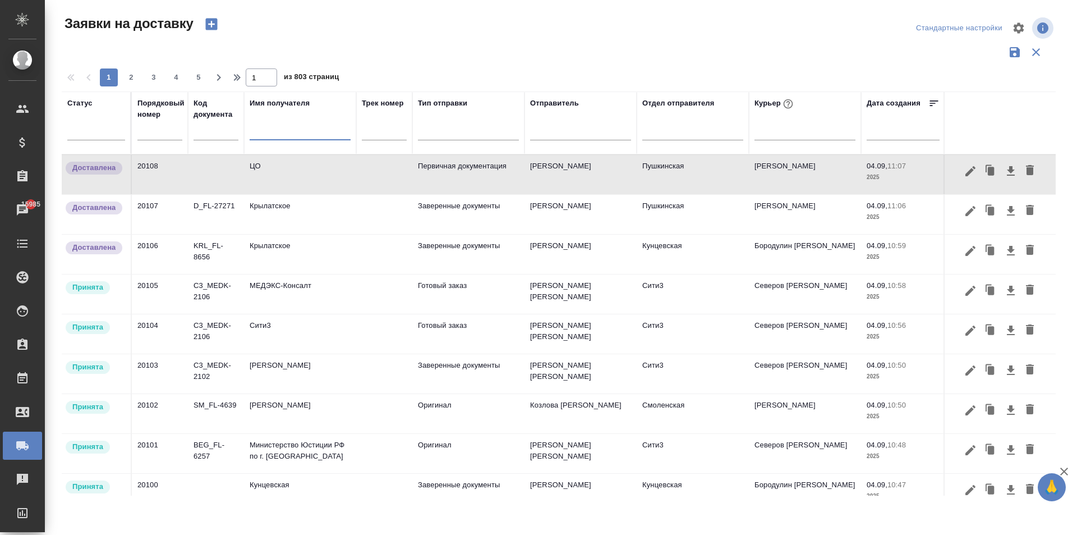
click at [265, 132] on input "text" at bounding box center [300, 133] width 101 height 14
type input "пушкинс"
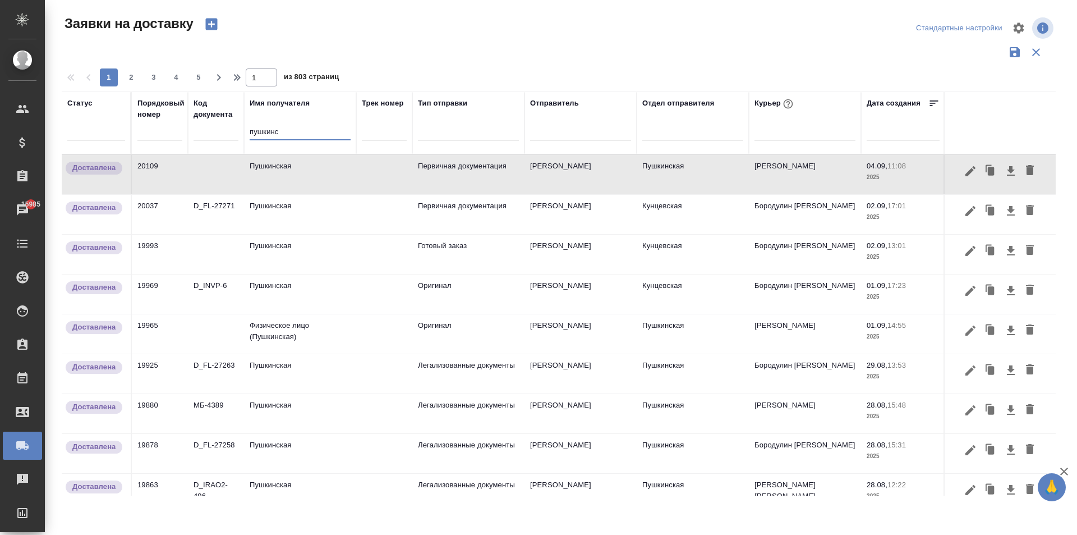
drag, startPoint x: 282, startPoint y: 132, endPoint x: 212, endPoint y: 127, distance: 70.3
click at [212, 127] on tr "Статус Порядковый номер Код документа Имя получателя пушкинс Трек номер Тип отп…" at bounding box center [644, 122] width 1164 height 63
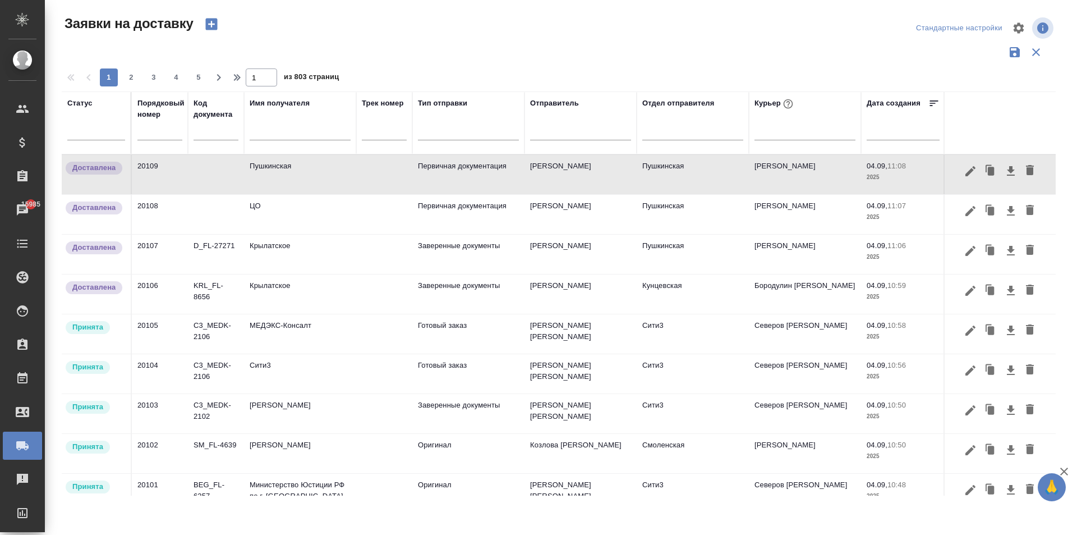
click at [256, 132] on input "text" at bounding box center [300, 133] width 101 height 14
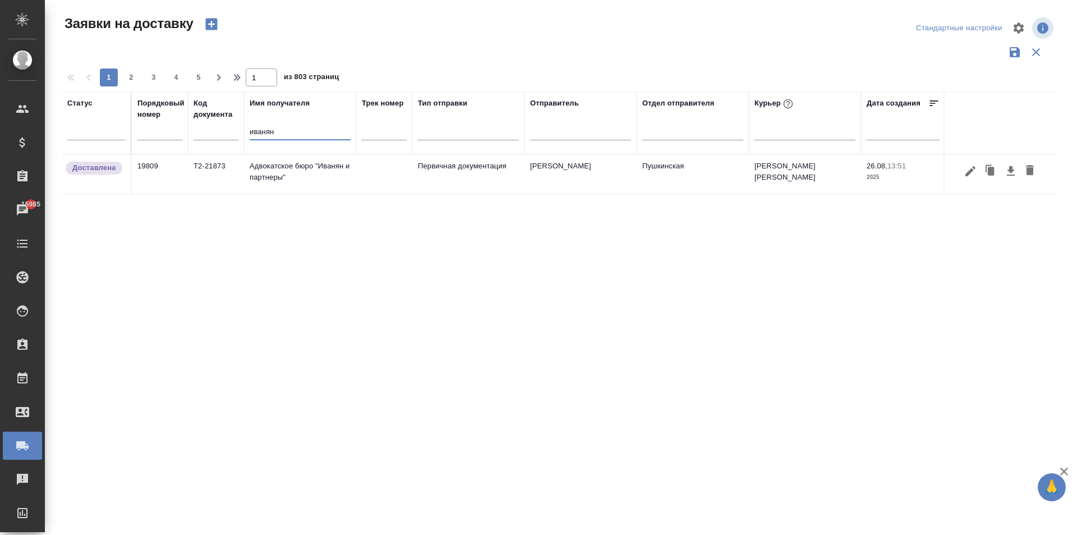
drag, startPoint x: 272, startPoint y: 130, endPoint x: 223, endPoint y: 135, distance: 49.6
click at [223, 135] on tr "Статус Порядковый номер Код документа Имя получателя иванян Трек номер Тип отпр…" at bounding box center [644, 122] width 1164 height 63
type input "иванян"
click at [295, 178] on td "Адвокатское бюро "Иванян и партнеры"" at bounding box center [300, 174] width 112 height 39
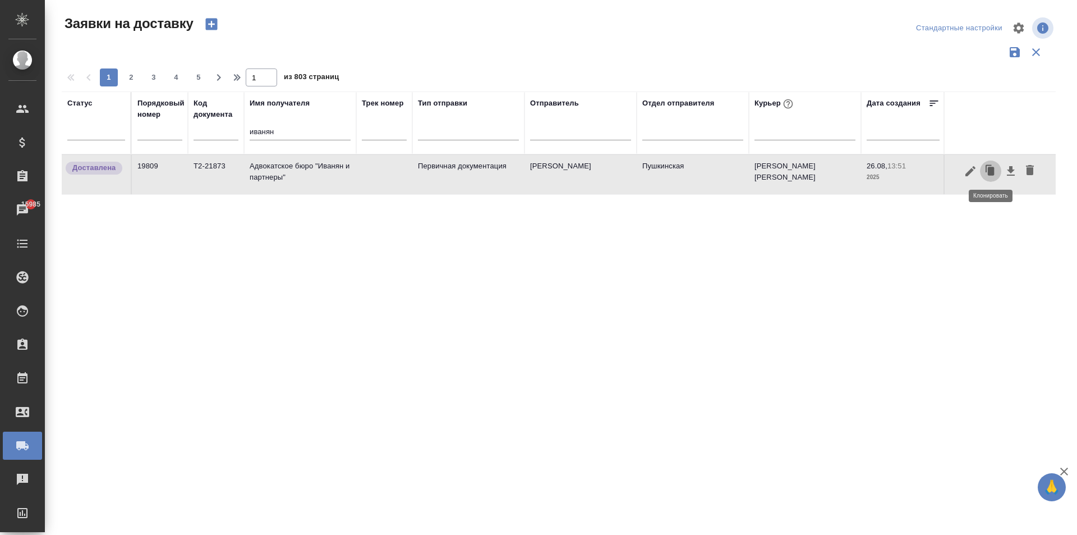
click at [990, 171] on icon "button" at bounding box center [991, 171] width 7 height 8
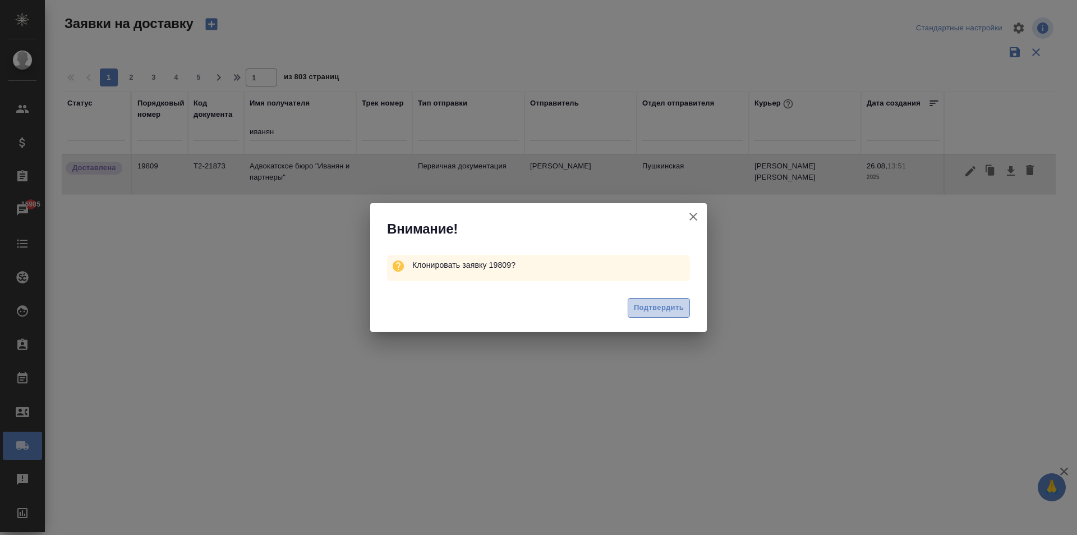
click at [658, 306] on span "Подтвердить" at bounding box center [659, 307] width 50 height 13
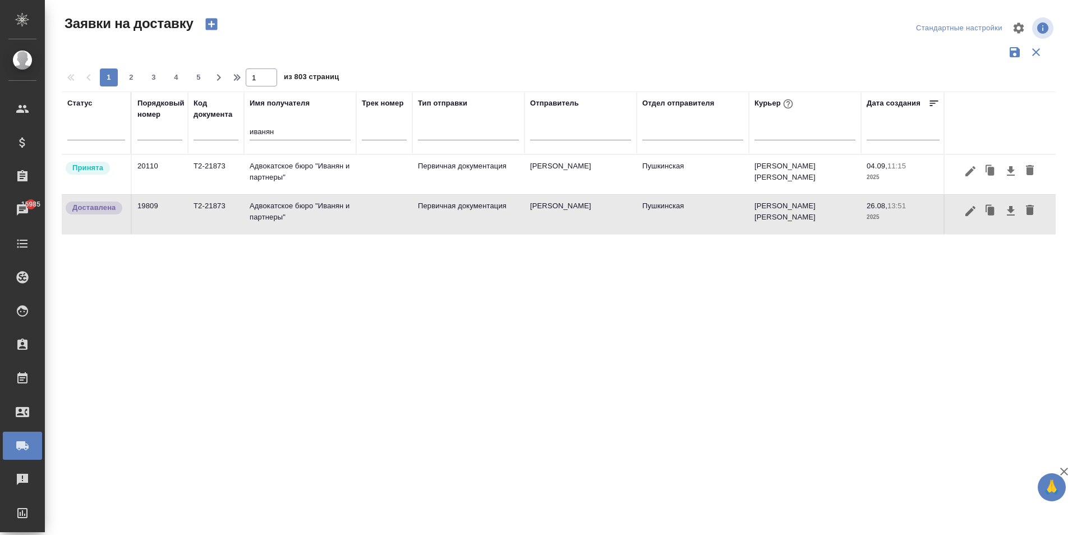
click at [326, 170] on td "Адвокатское бюро "Иванян и партнеры"" at bounding box center [300, 174] width 112 height 39
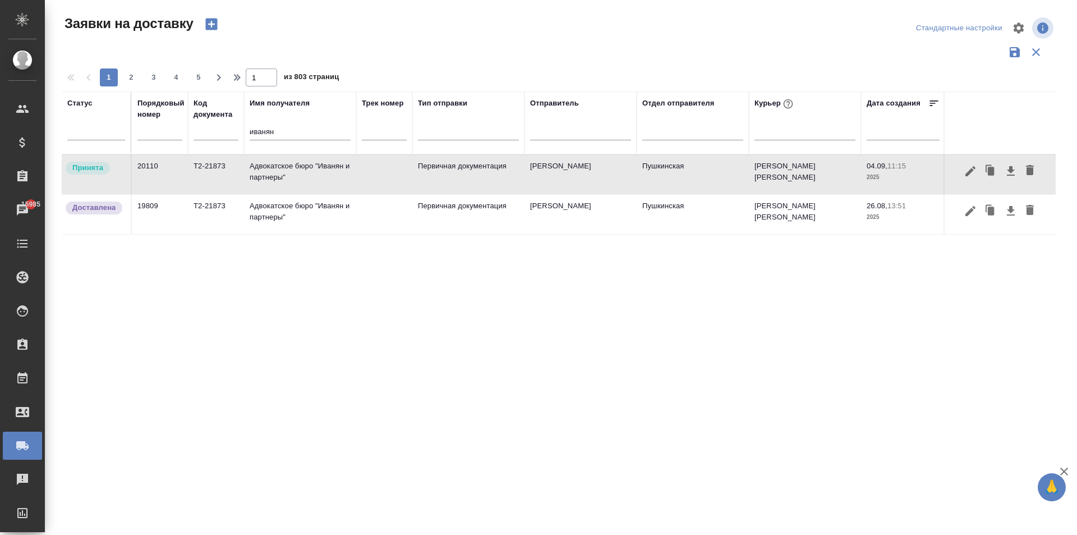
click at [326, 170] on td "Адвокатское бюро "Иванян и партнеры"" at bounding box center [300, 174] width 112 height 39
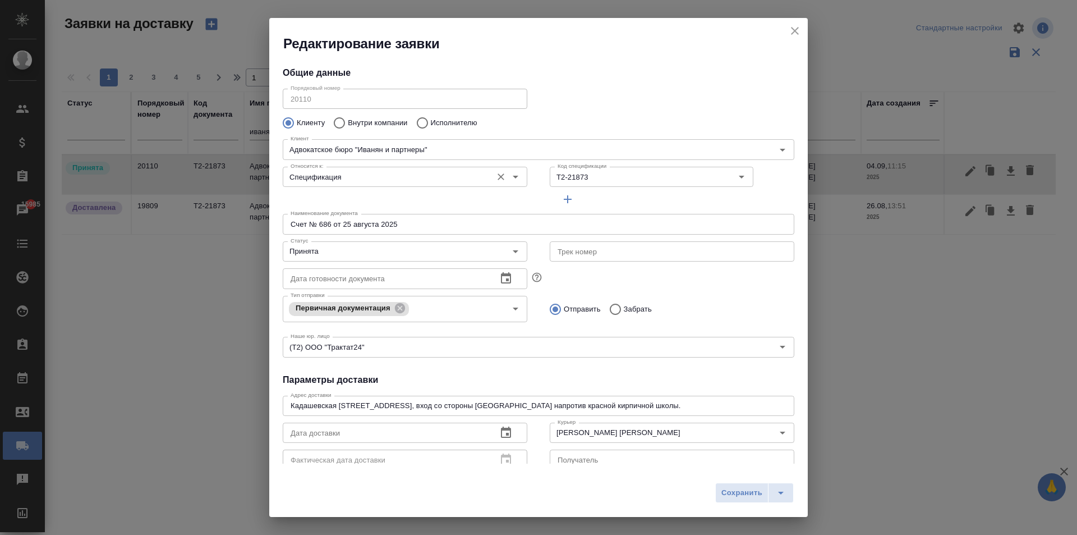
type input "Марышева Дарья"
type input "+ 7 (495) 647 0046 (доб. 329)"
click at [330, 224] on input "Счет № 686 от 25 августа 2025" at bounding box center [539, 224] width 512 height 20
click at [793, 27] on icon "close" at bounding box center [794, 30] width 13 height 13
type input "Счет № 686 от 25 августа 2025"
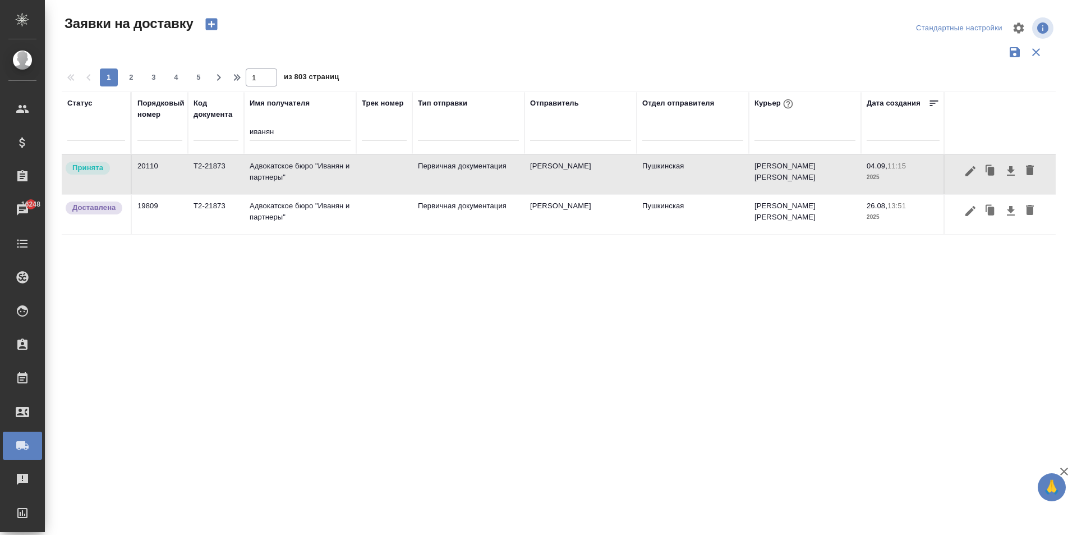
click at [318, 168] on td "Адвокатское бюро "Иванян и партнеры"" at bounding box center [300, 174] width 112 height 39
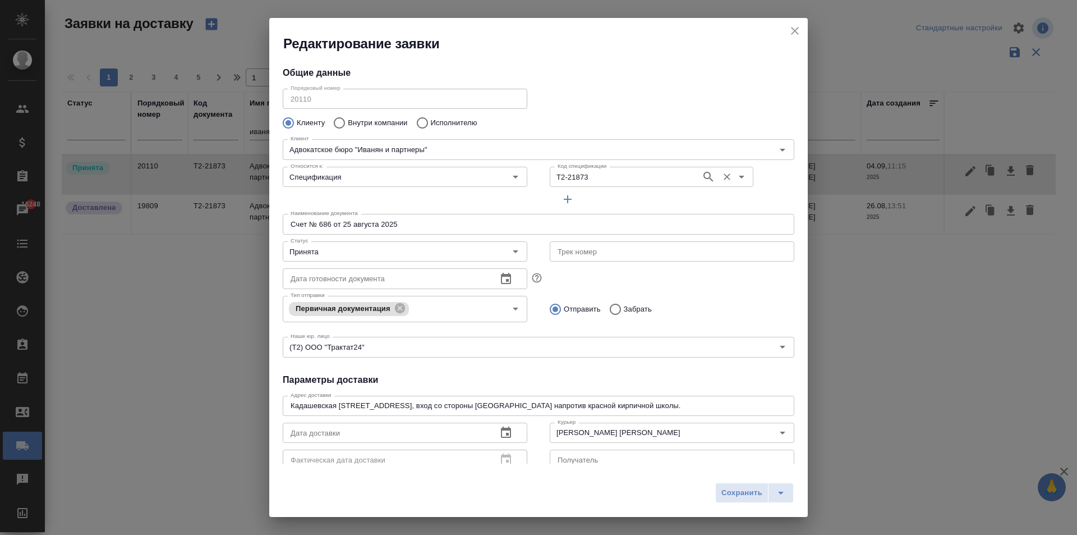
click at [610, 173] on input "Т2-21873" at bounding box center [624, 176] width 143 height 13
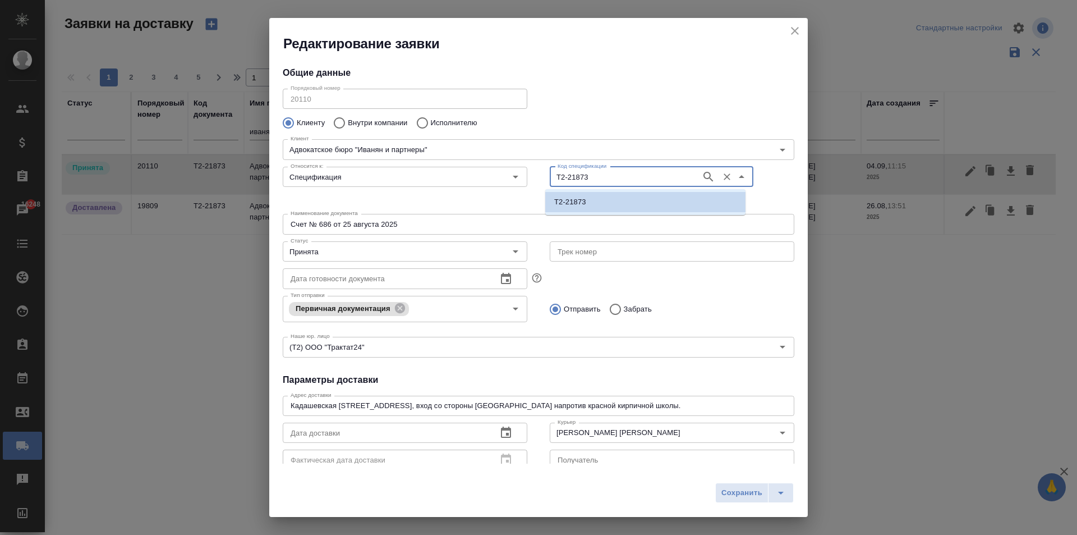
paste input "6"
type input "Т2-21876"
click at [585, 208] on li "Т2-21876" at bounding box center [645, 202] width 200 height 20
type input "Т2-21876"
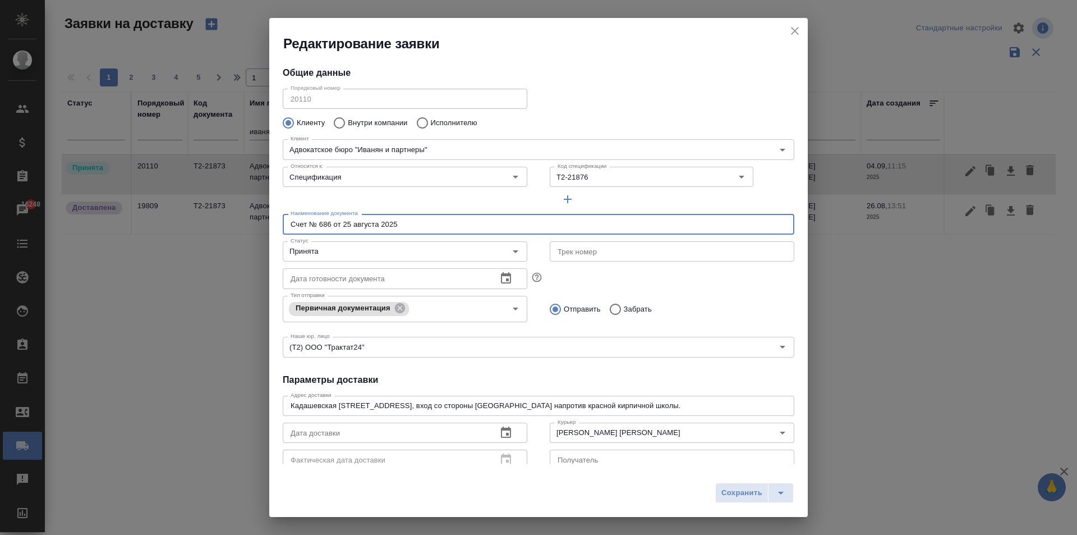
click at [330, 222] on input "Счет № 686 от 25 августа 2025" at bounding box center [539, 224] width 512 height 20
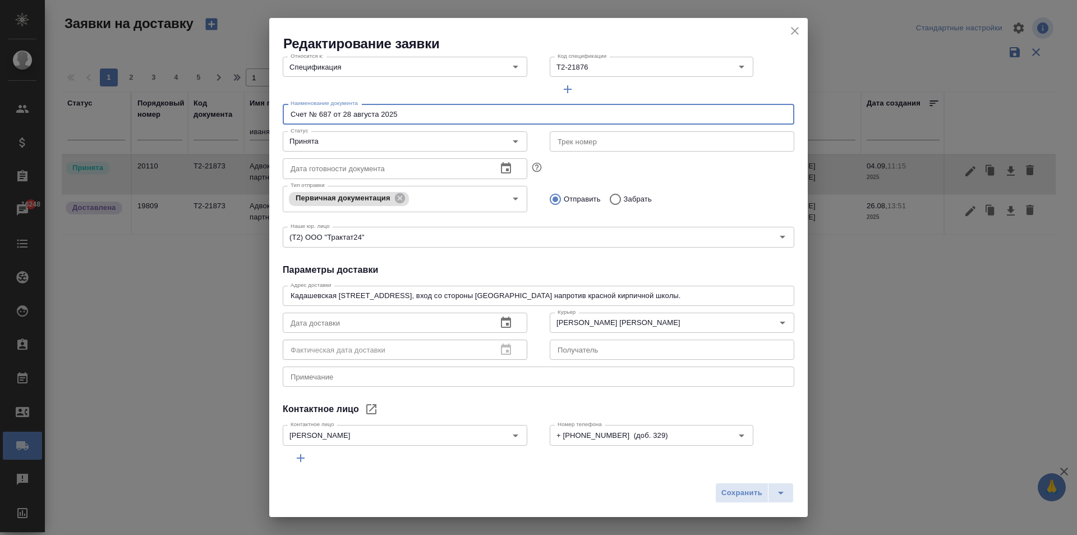
scroll to position [112, 0]
type input "Счет № 687 от 28 августа 2025"
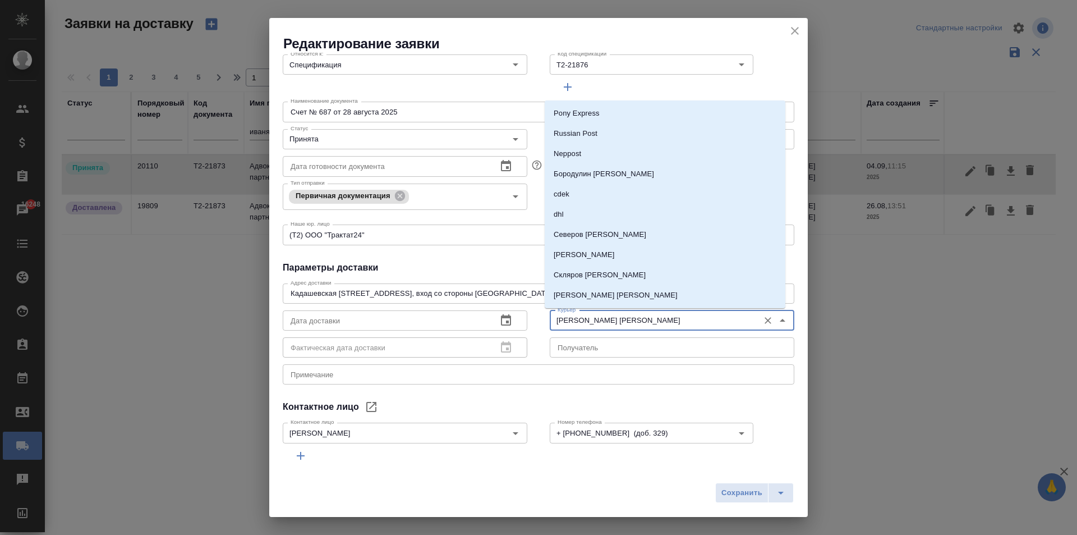
click at [603, 325] on input "Лысенков Владислав" at bounding box center [653, 320] width 200 height 13
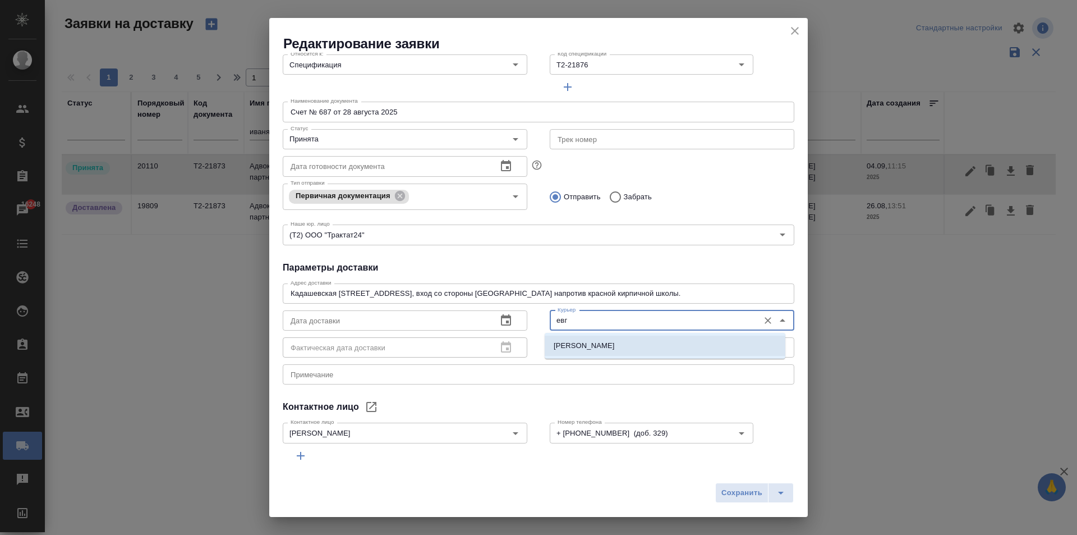
click at [618, 345] on li "Иванова Евгения" at bounding box center [665, 346] width 241 height 20
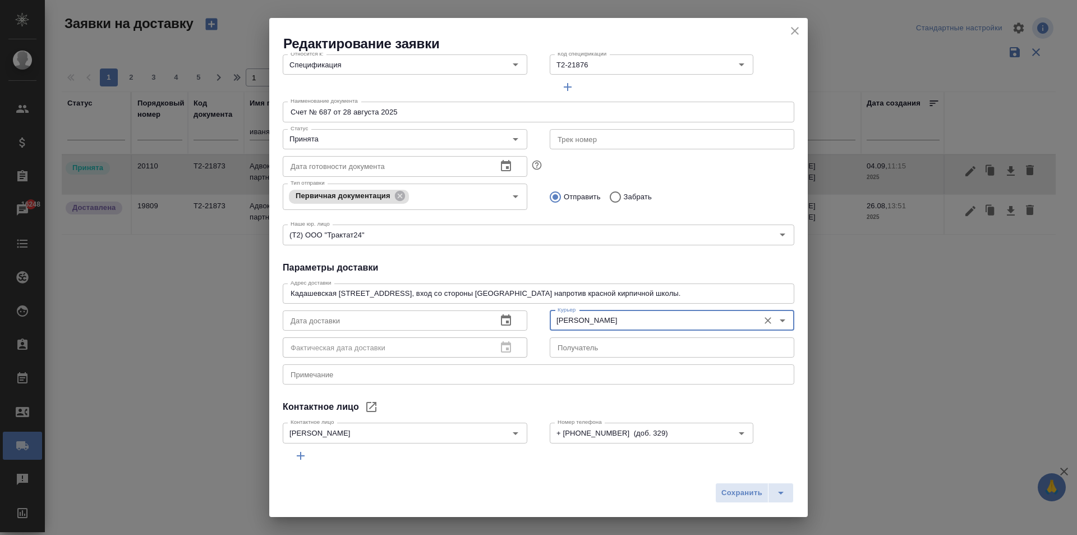
scroll to position [153, 0]
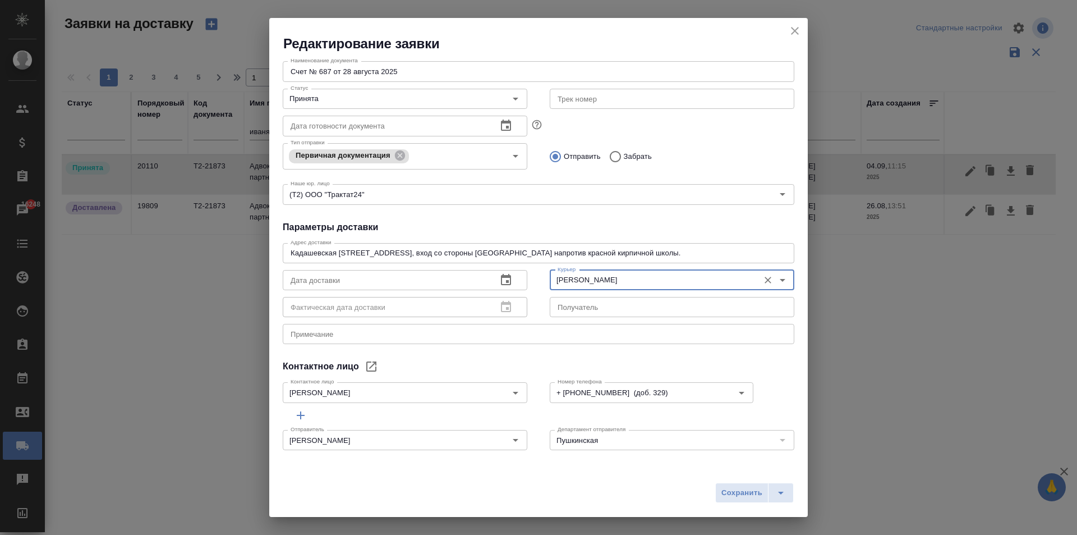
type input "Иванова Евгения"
click at [352, 278] on input "text" at bounding box center [385, 280] width 205 height 20
click at [499, 279] on icon "button" at bounding box center [505, 279] width 13 height 13
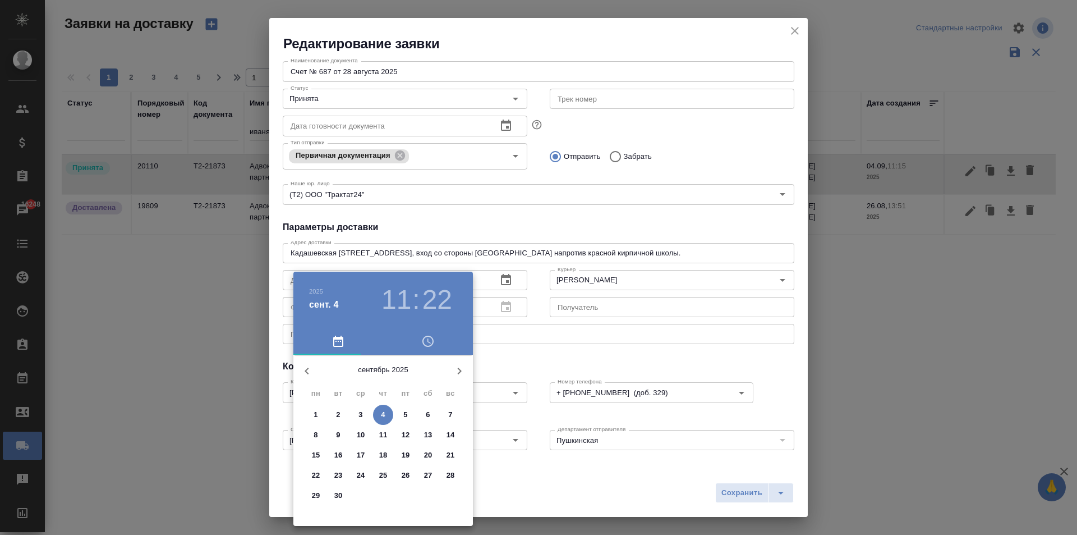
click at [384, 411] on p "4" at bounding box center [383, 414] width 4 height 11
type input "04.09.2025 11:22"
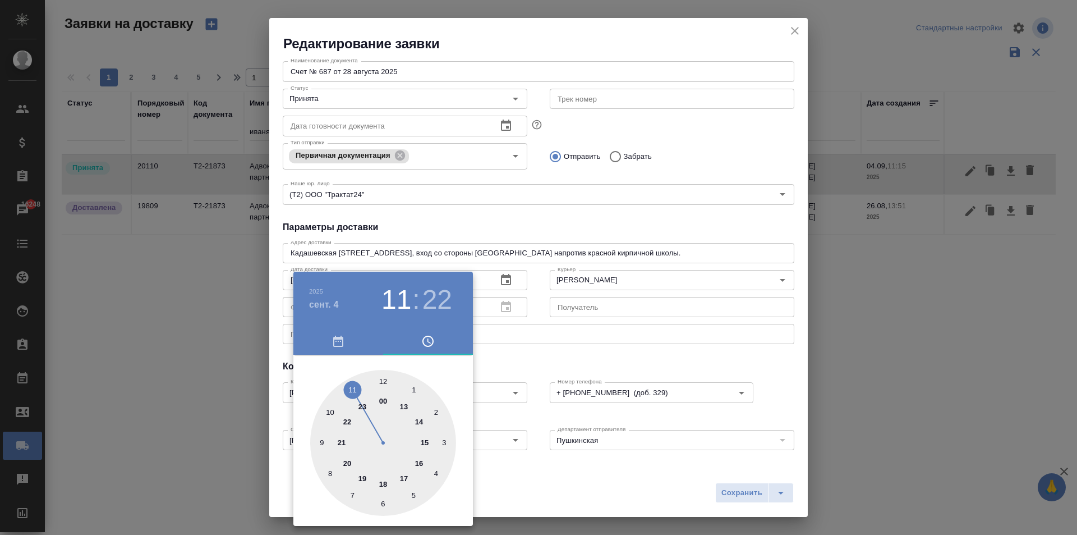
click at [742, 345] on div at bounding box center [538, 267] width 1077 height 535
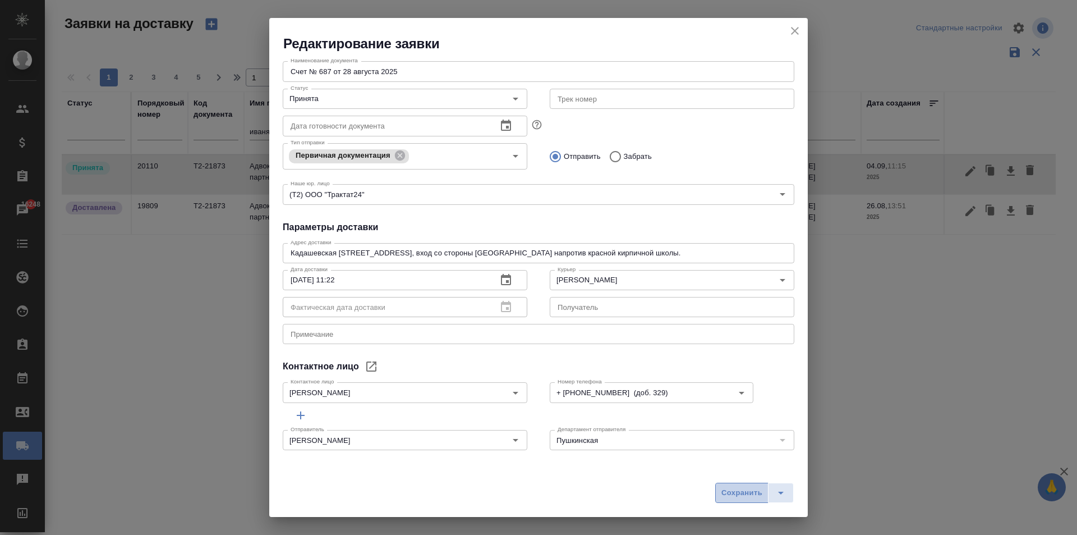
click at [746, 495] on span "Сохранить" at bounding box center [742, 492] width 41 height 13
type input "Счет № 686 от 25 августа 2025"
type input "Лысенков Владислав"
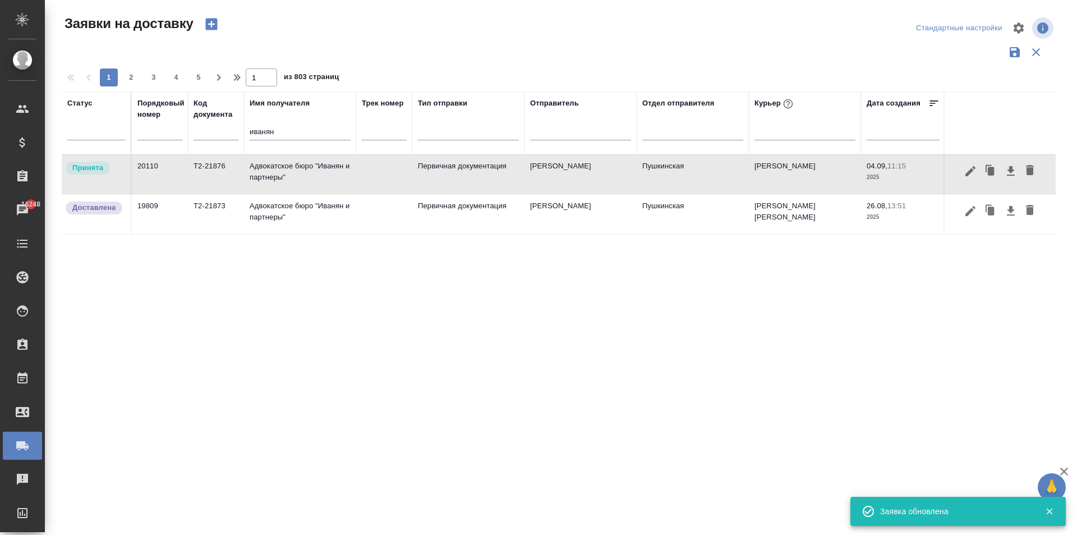
click at [300, 172] on td "Адвокатское бюро "Иванян и партнеры"" at bounding box center [300, 174] width 112 height 39
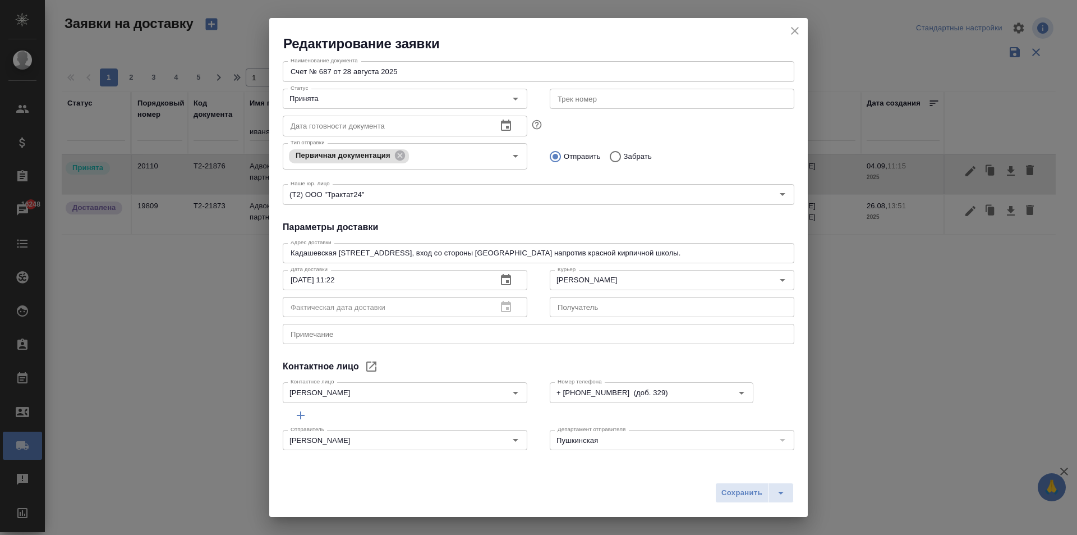
click at [796, 33] on icon "close" at bounding box center [794, 30] width 13 height 13
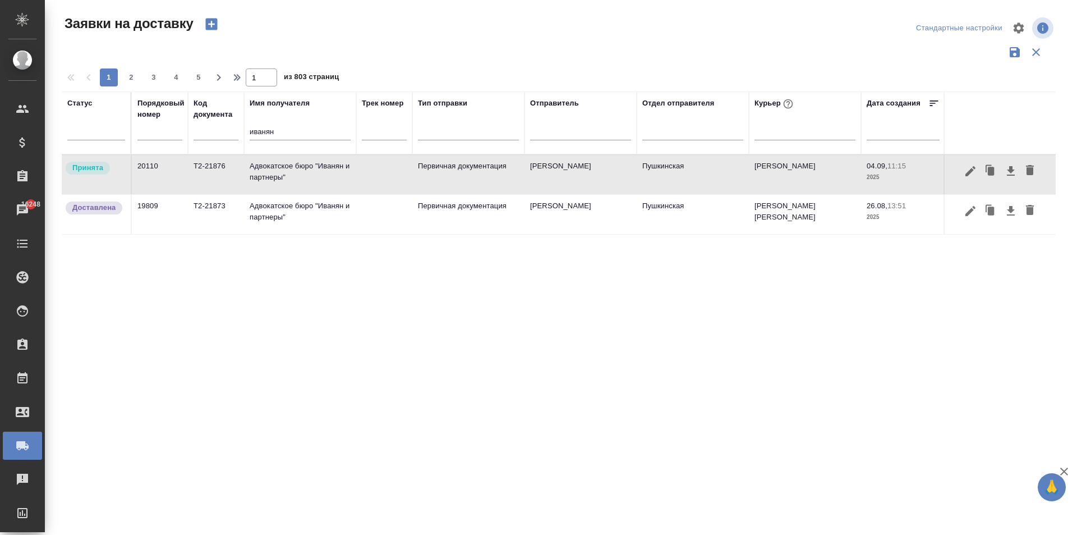
click at [292, 162] on td "Адвокатское бюро "Иванян и партнеры"" at bounding box center [300, 174] width 112 height 39
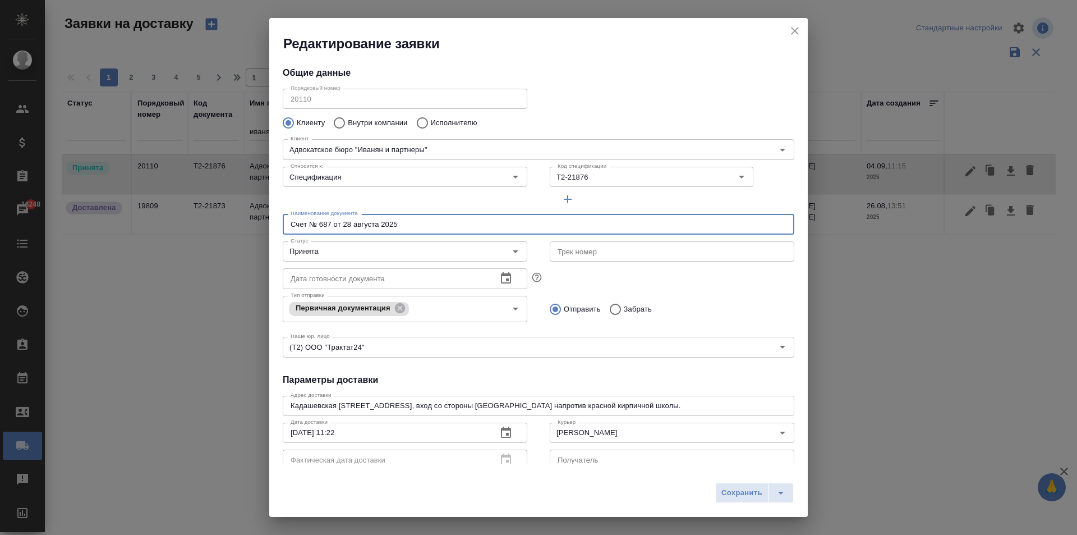
drag, startPoint x: 407, startPoint y: 230, endPoint x: 232, endPoint y: 231, distance: 174.5
click at [232, 231] on div "Редактирование заявки Общие данные Порядковый номер 20110 Порядковый номер Клие…" at bounding box center [538, 267] width 1077 height 535
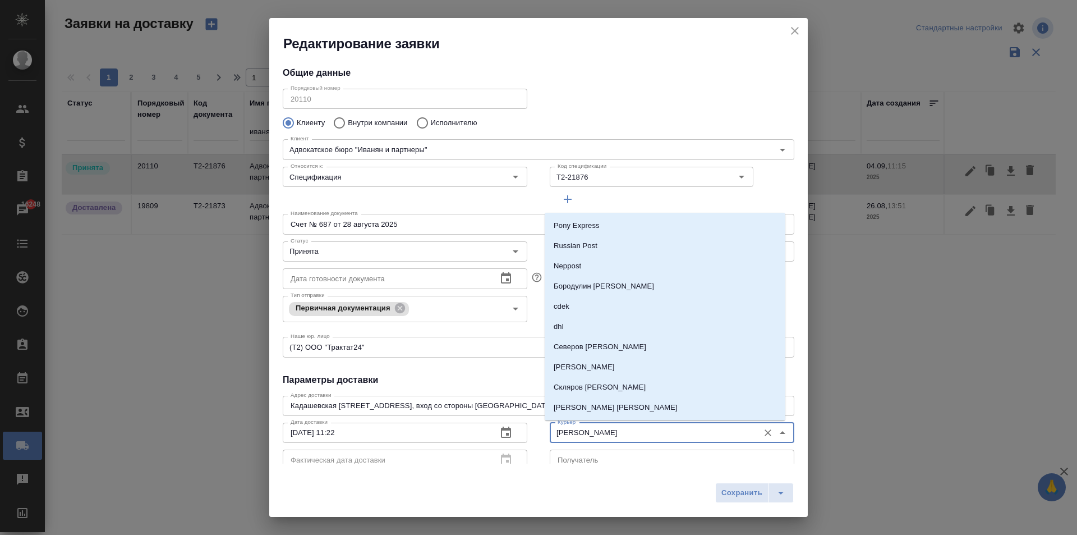
drag, startPoint x: 610, startPoint y: 433, endPoint x: 491, endPoint y: 431, distance: 119.5
click at [491, 431] on div "Дата доставки 04.09.2025 11:22 Дата доставки Фактическая дата доставки Фактичес…" at bounding box center [539, 445] width 534 height 77
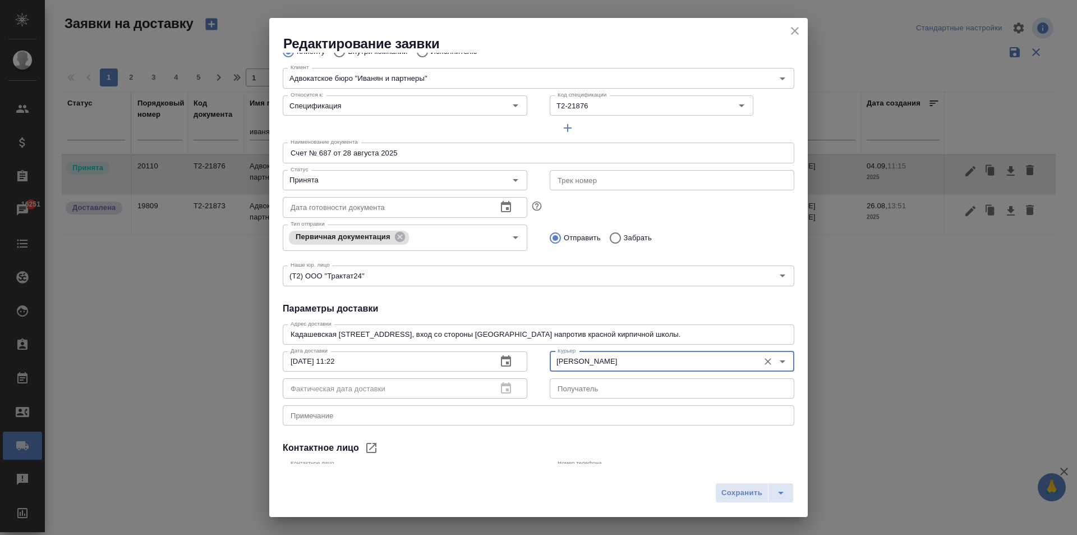
scroll to position [0, 0]
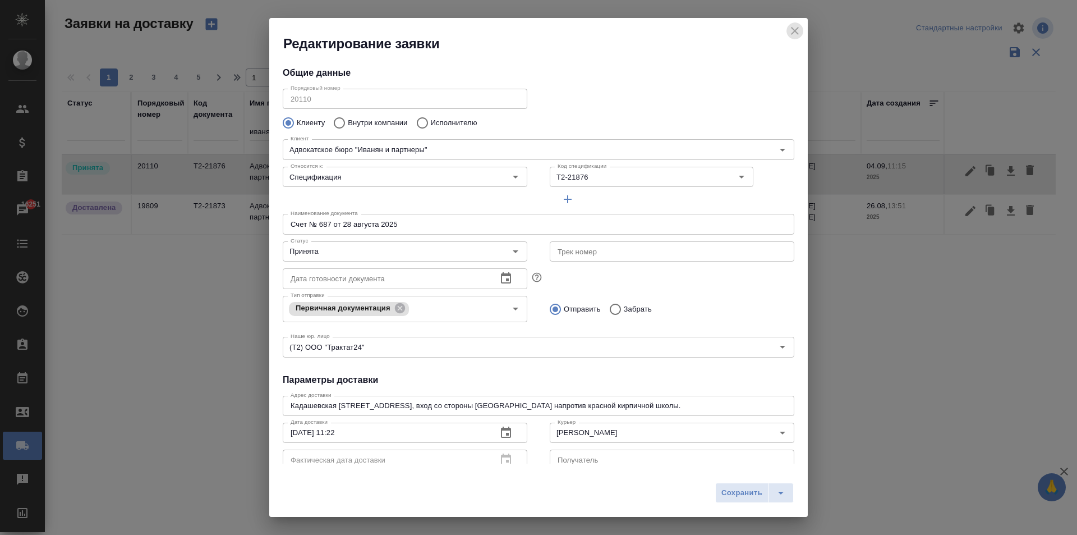
click at [798, 35] on icon "close" at bounding box center [794, 30] width 13 height 13
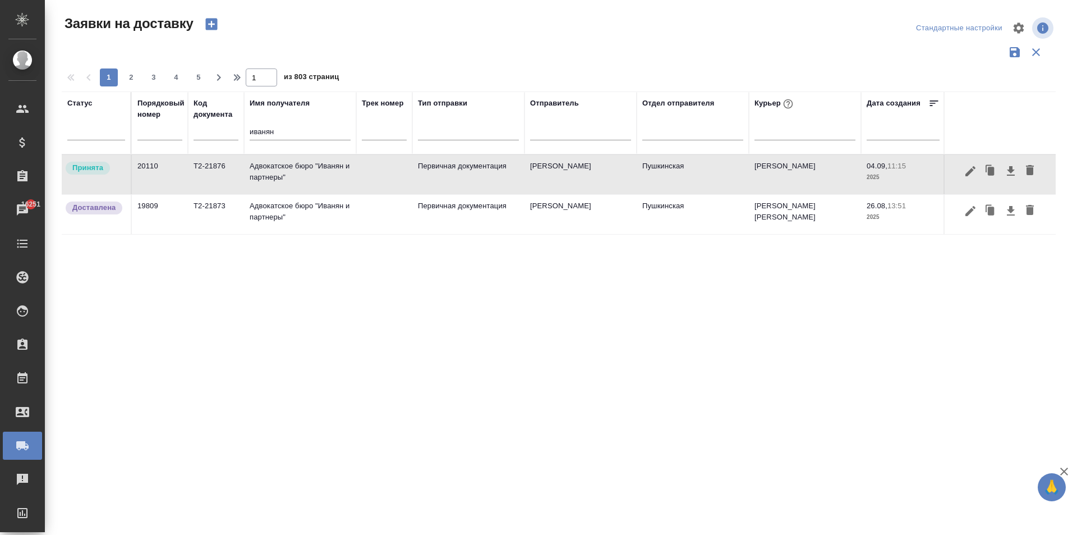
drag, startPoint x: 281, startPoint y: 134, endPoint x: 198, endPoint y: 132, distance: 83.6
click at [207, 135] on tr "Статус Порядковый номер Код документа Имя получателя иванян Трек номер Тип отпр…" at bounding box center [644, 122] width 1164 height 63
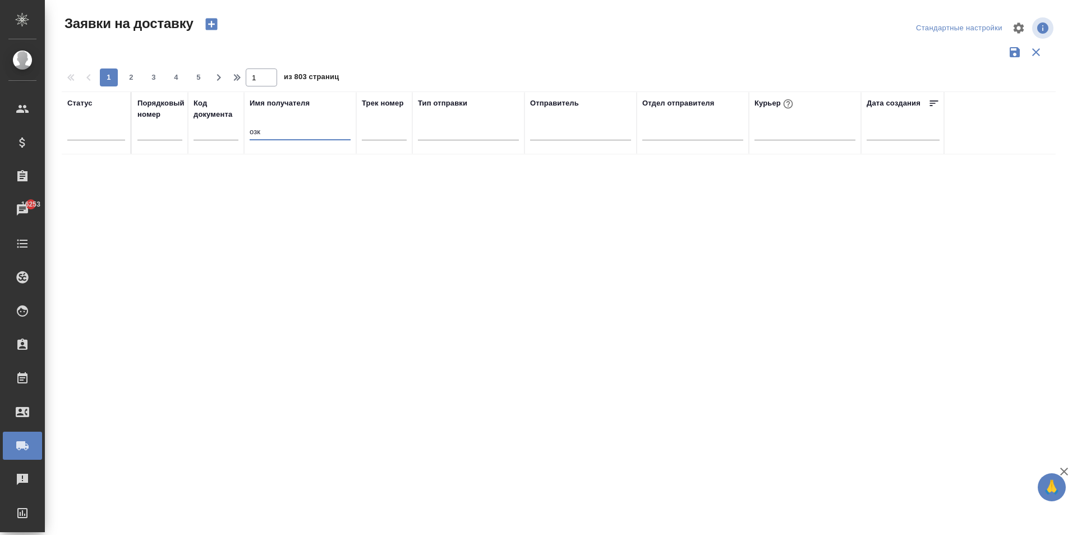
drag, startPoint x: 269, startPoint y: 134, endPoint x: 187, endPoint y: 129, distance: 82.6
click at [187, 129] on tr "Статус Порядковый номер Код документа Имя получателя озк Трек номер Тип отправк…" at bounding box center [644, 122] width 1164 height 63
paste input "О "Объединенная зерновая компания" / Aoozk"
type input "АО "Объединенная зерновая компания" / Aoozk"
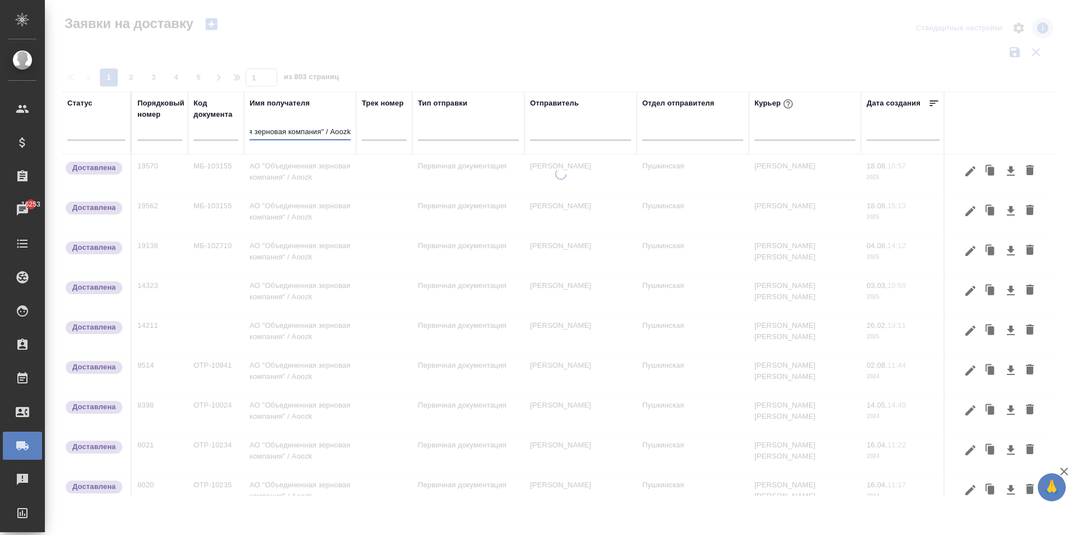
click at [308, 129] on input "АО "Объединенная зерновая компания" / Aoozk" at bounding box center [300, 133] width 101 height 14
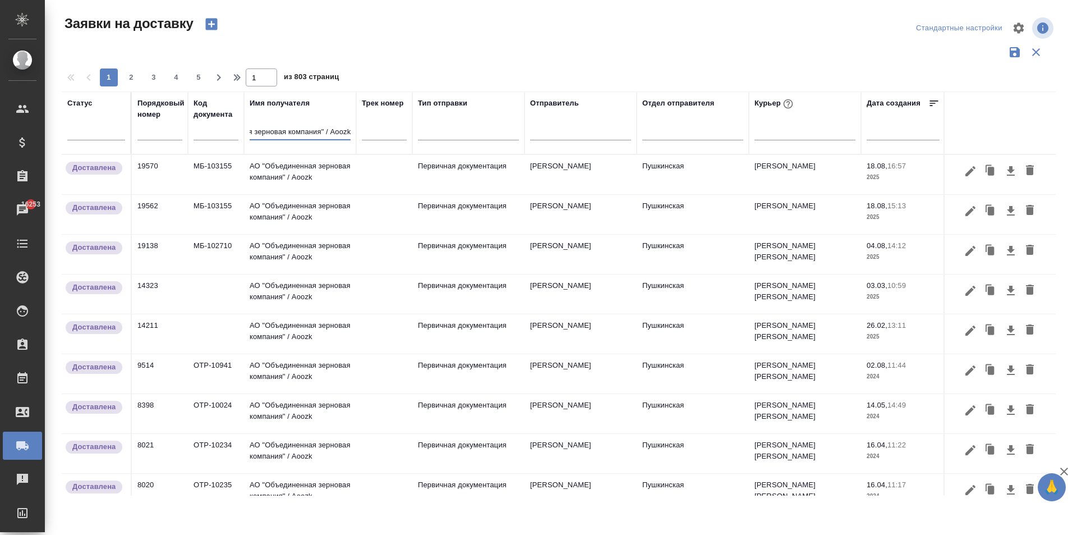
click at [301, 171] on td "АО "Объединенная зерновая компания" / Aoozk" at bounding box center [300, 174] width 112 height 39
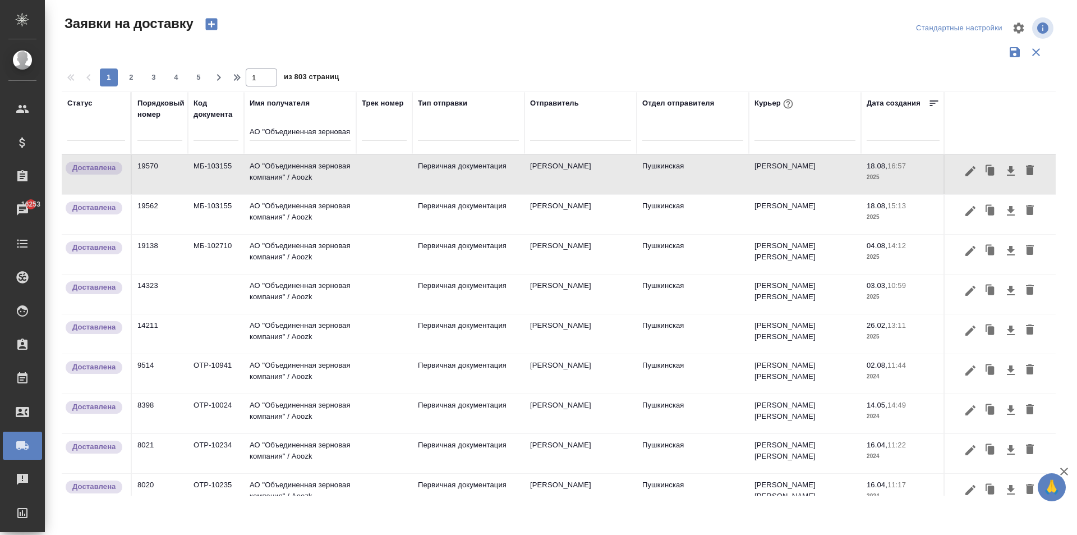
click at [986, 171] on icon "button" at bounding box center [989, 167] width 6 height 7
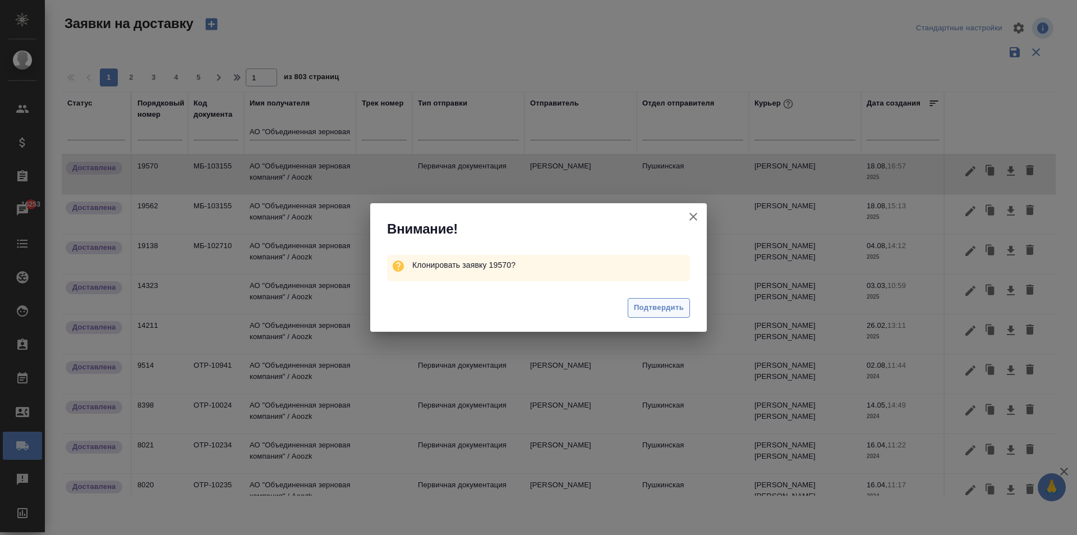
click at [675, 309] on span "Подтвердить" at bounding box center [659, 307] width 50 height 13
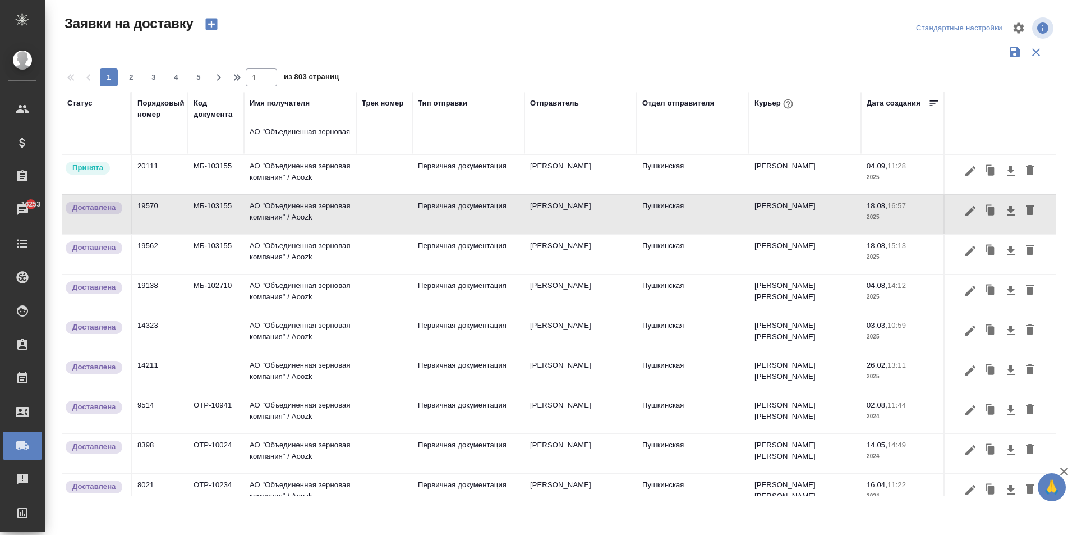
click at [289, 168] on td "АО "Объединенная зерновая компания" / Aoozk" at bounding box center [300, 174] width 112 height 39
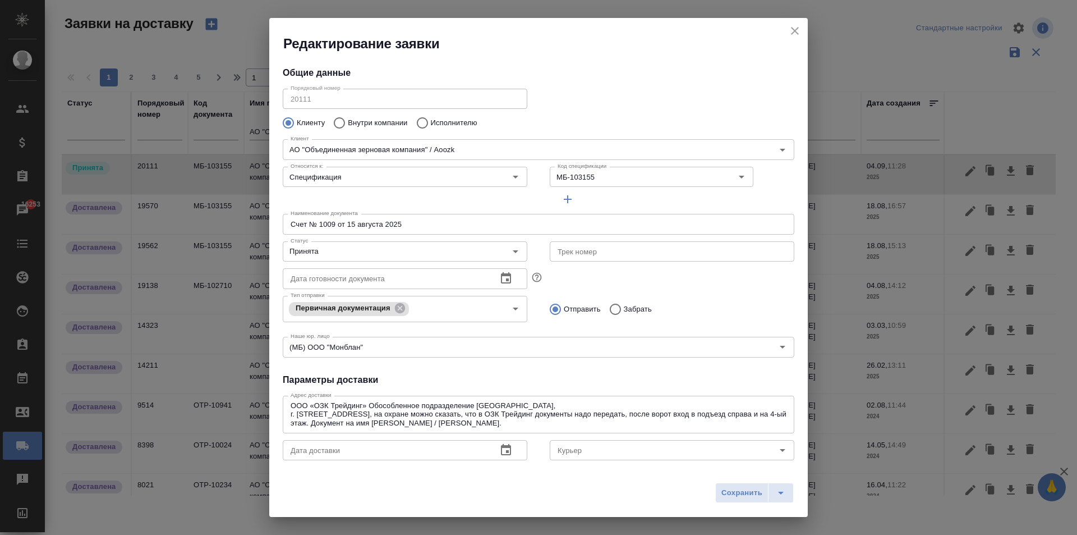
type input "Геращенкова Екатерина"
click at [587, 454] on input "Курьер" at bounding box center [653, 449] width 200 height 13
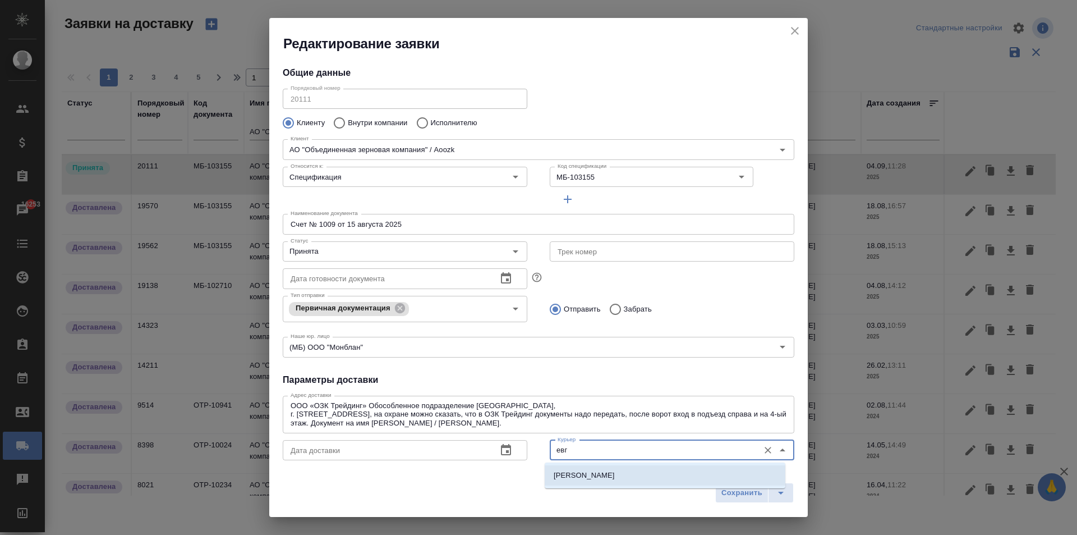
click at [609, 477] on p "Иванова Евгения" at bounding box center [584, 475] width 61 height 11
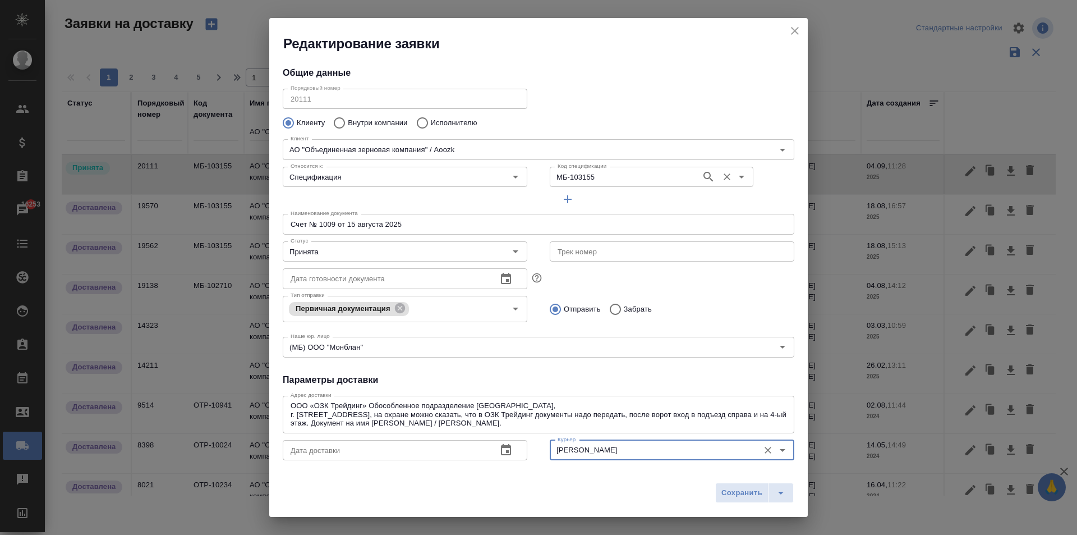
type input "Иванова Евгения"
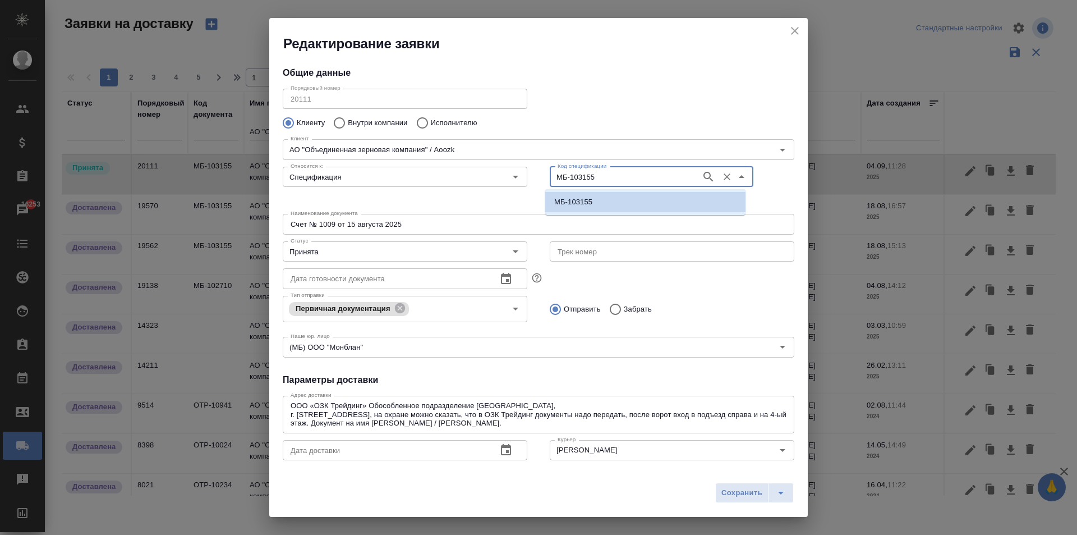
click at [595, 175] on input "МБ-103155" at bounding box center [624, 176] width 143 height 13
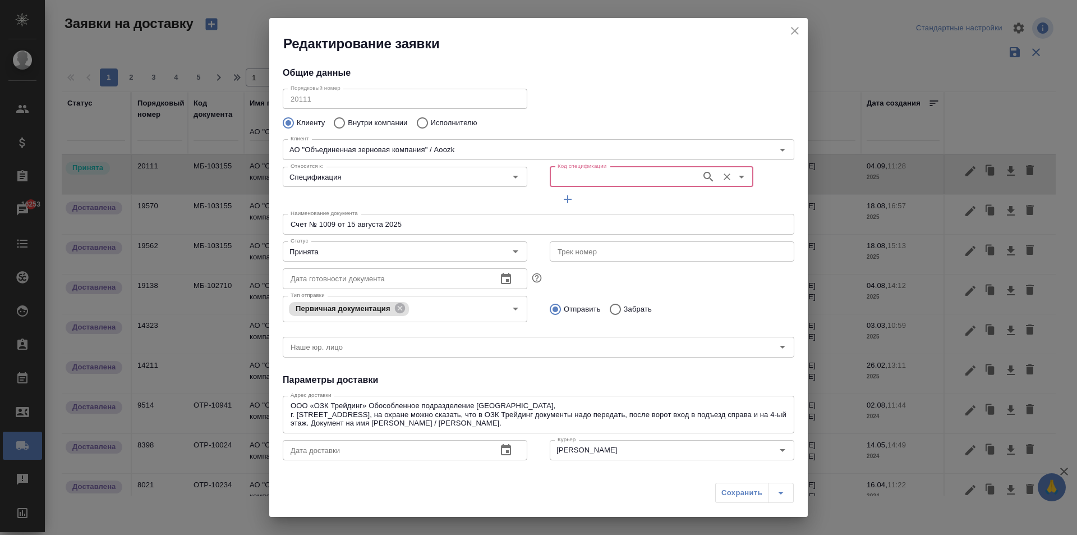
click at [574, 180] on input "Код спецификации" at bounding box center [624, 176] width 143 height 13
paste input "МБ-103579"
type input "МБ-103579"
click at [587, 197] on p "МБ-103579" at bounding box center [573, 201] width 38 height 11
type input "МБ-103579"
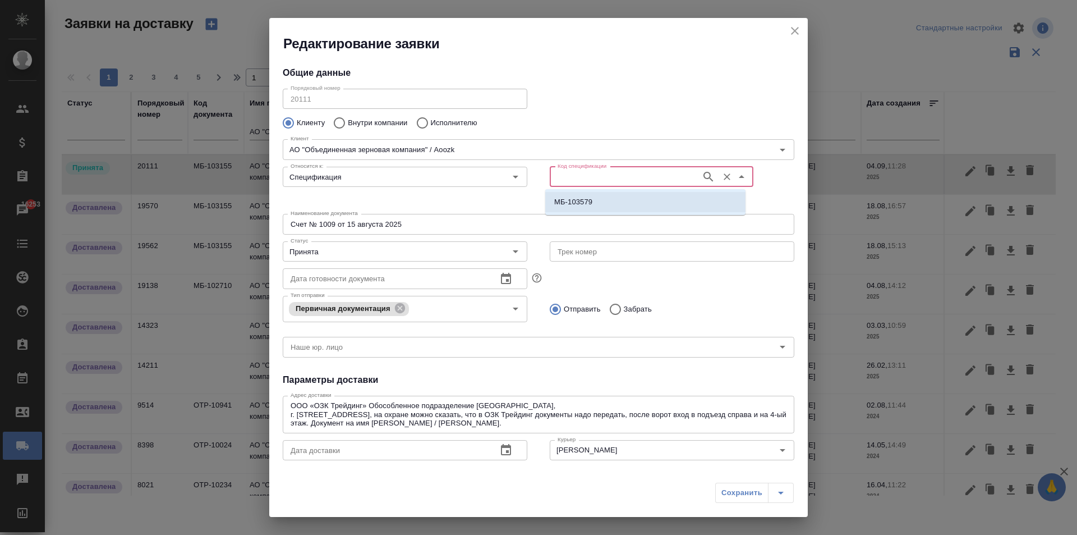
type input "(МБ) ООО "Монблан""
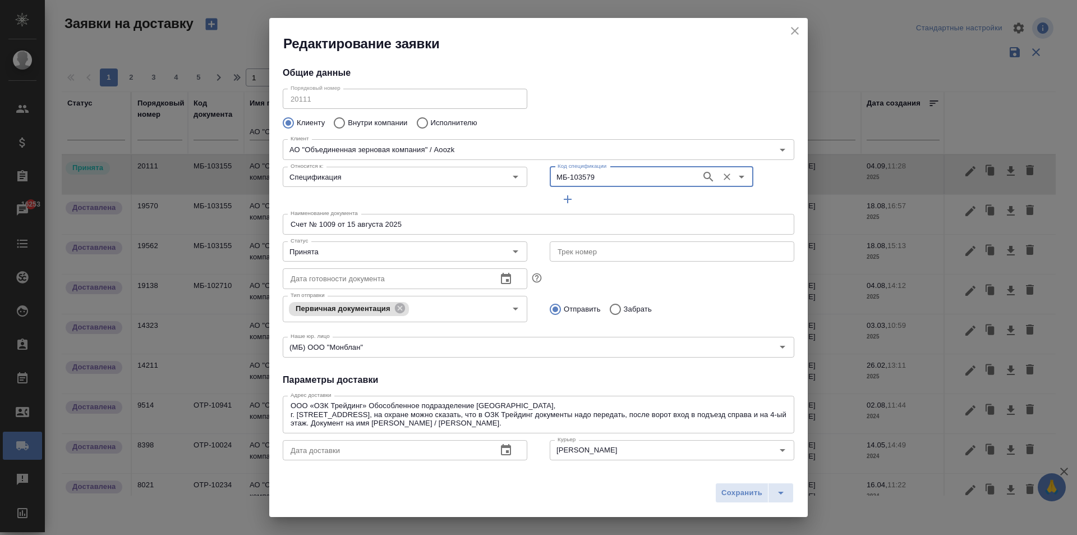
click at [389, 228] on input "Счет № 1009 от 15 августа 2025" at bounding box center [539, 224] width 512 height 20
click at [335, 222] on input "Счет № 1009 от 15 августа 2025" at bounding box center [539, 224] width 512 height 20
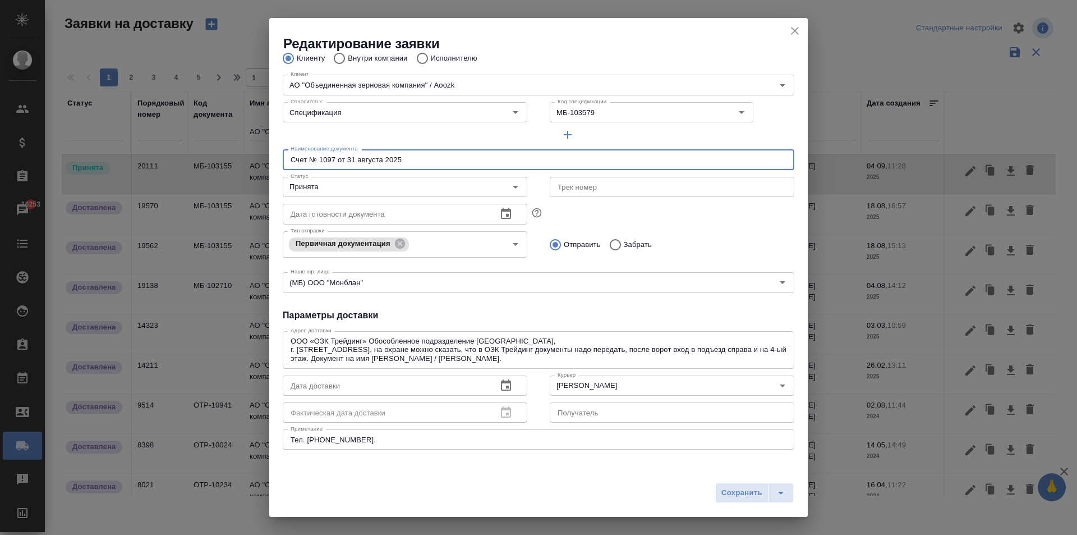
scroll to position [168, 0]
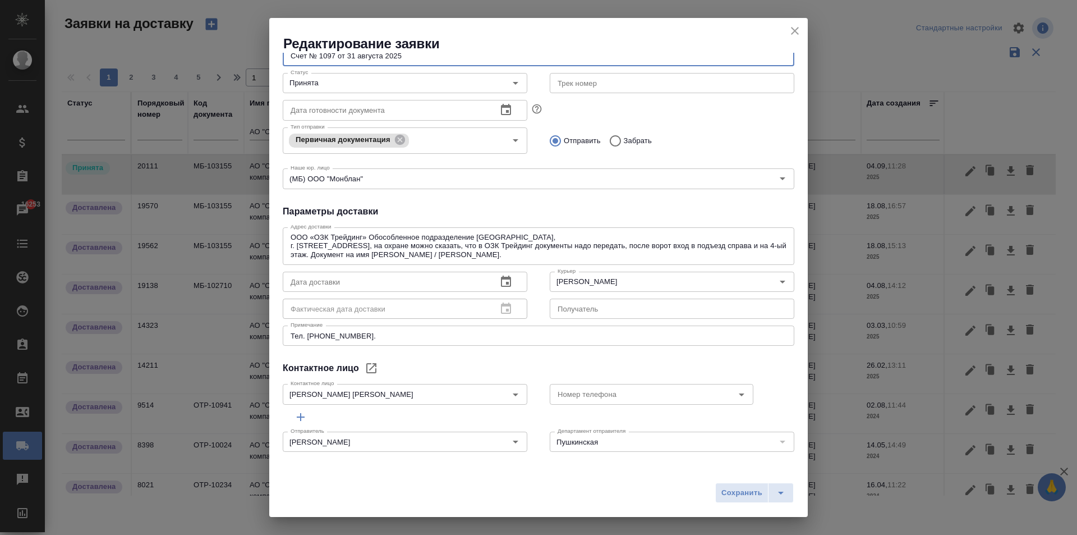
type input "Счет № 1097 от 31 августа 2025"
click at [507, 282] on icon "button" at bounding box center [506, 280] width 10 height 11
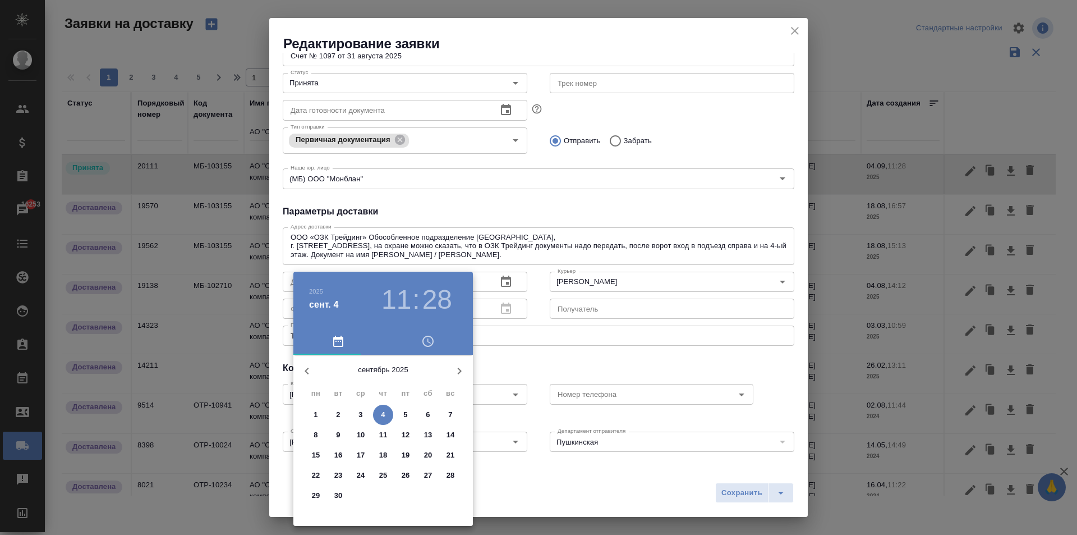
click at [387, 418] on span "4" at bounding box center [383, 414] width 20 height 11
type input "04.09.2025 11:28"
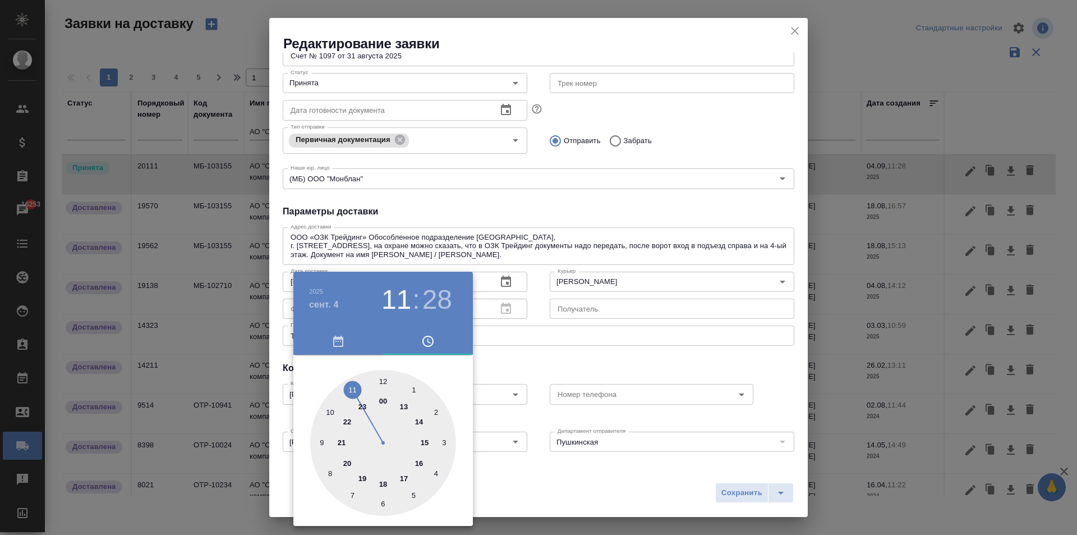
click at [531, 330] on div at bounding box center [538, 267] width 1077 height 535
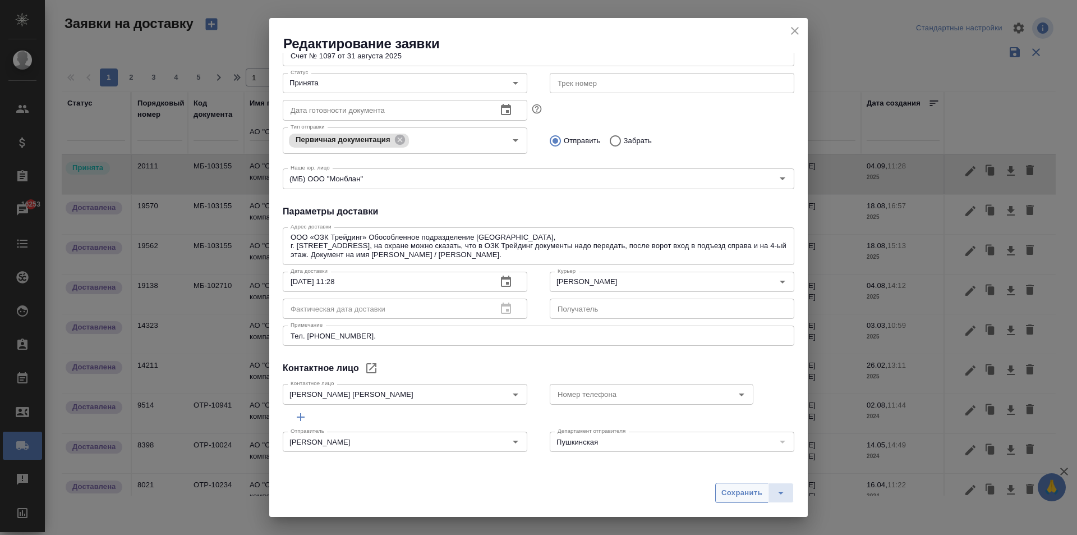
click at [734, 494] on span "Сохранить" at bounding box center [742, 492] width 41 height 13
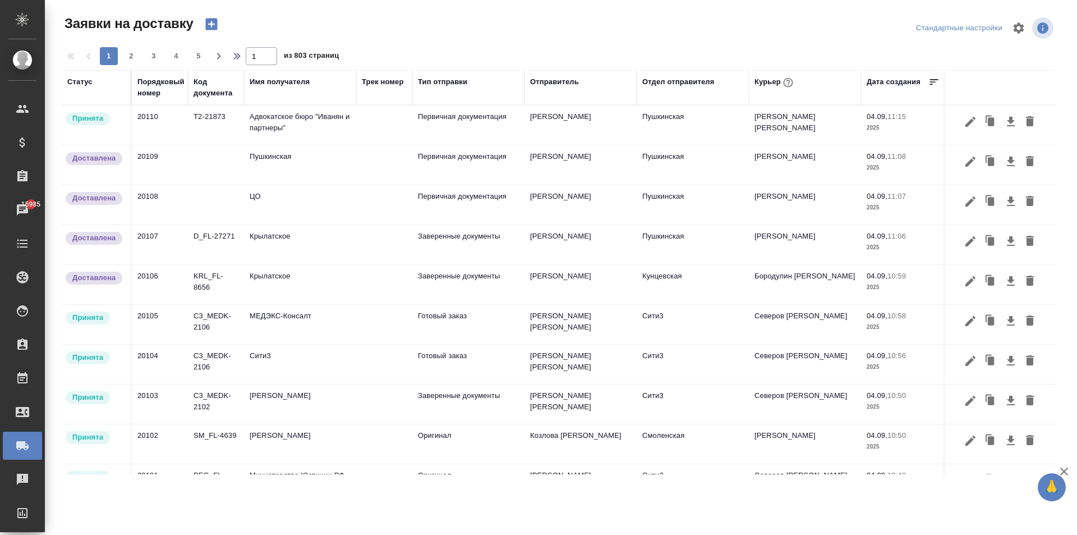
click at [277, 124] on td "Адвокатское бюро "Иванян и партнеры"" at bounding box center [300, 124] width 112 height 39
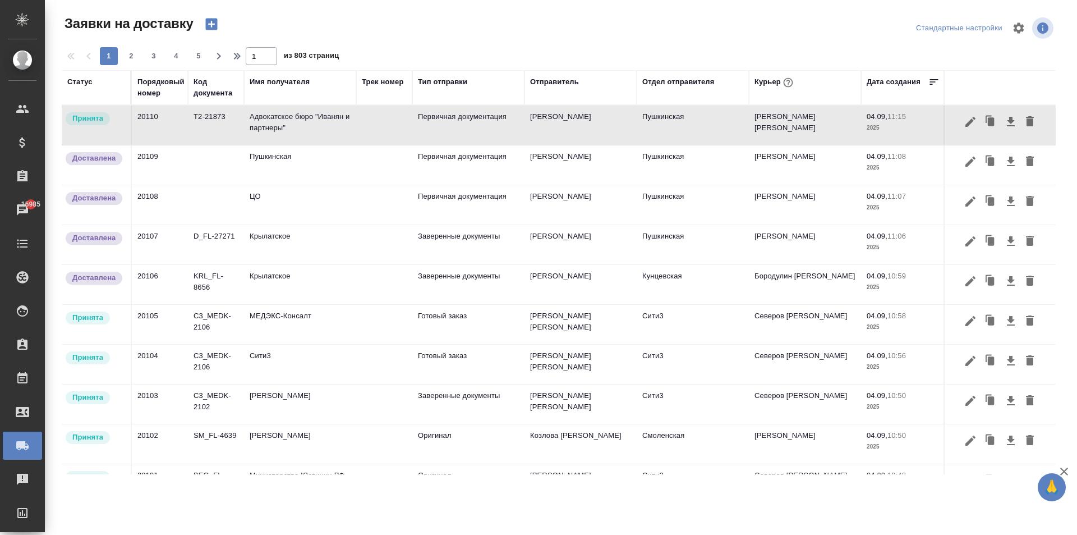
click at [277, 124] on td "Адвокатское бюро "Иванян и партнеры"" at bounding box center [300, 124] width 112 height 39
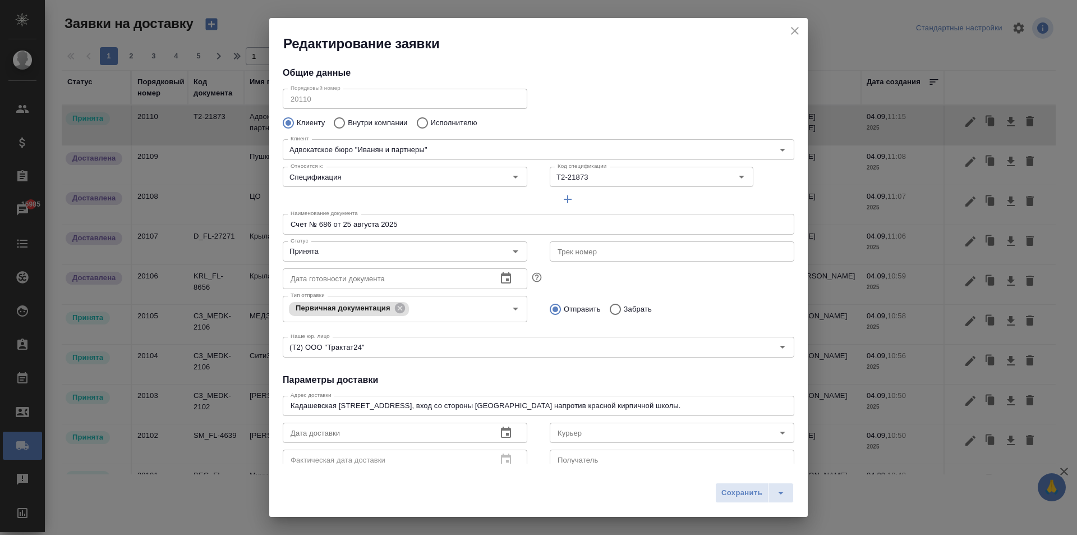
type input "Марышева Дарья"
type input "+ 7 (495) 647 0046 (доб. 329)"
type input "[PERSON_NAME] [PERSON_NAME]"
click at [796, 31] on icon "close" at bounding box center [795, 31] width 8 height 8
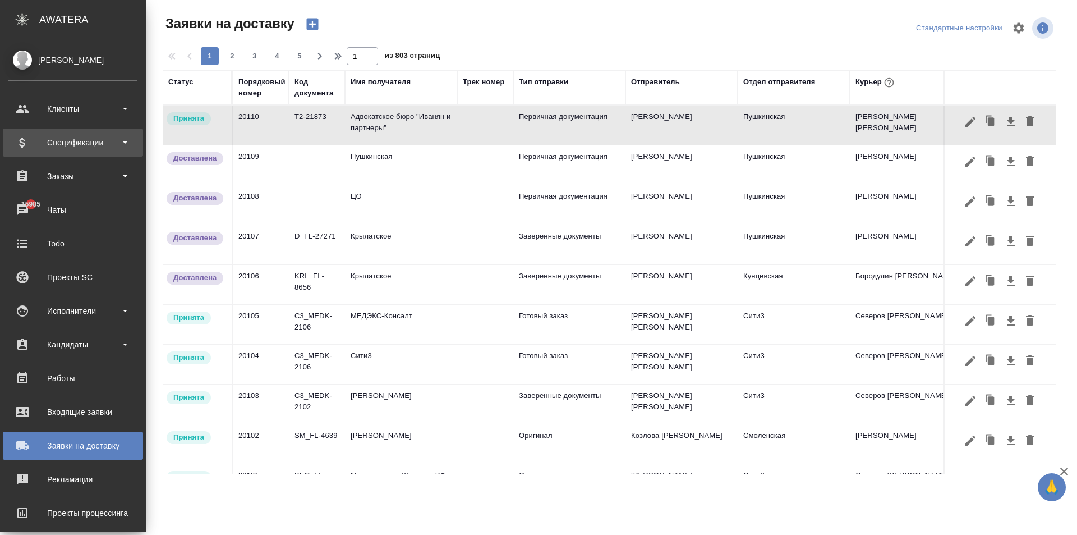
click at [22, 142] on div "Спецификации" at bounding box center [72, 142] width 129 height 17
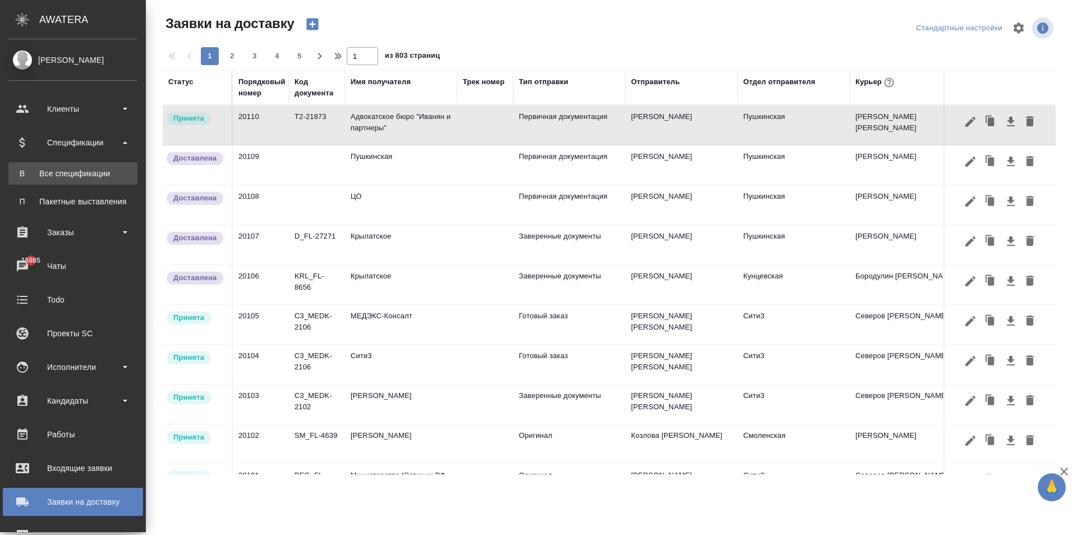
click at [82, 174] on div "Все спецификации" at bounding box center [73, 173] width 118 height 11
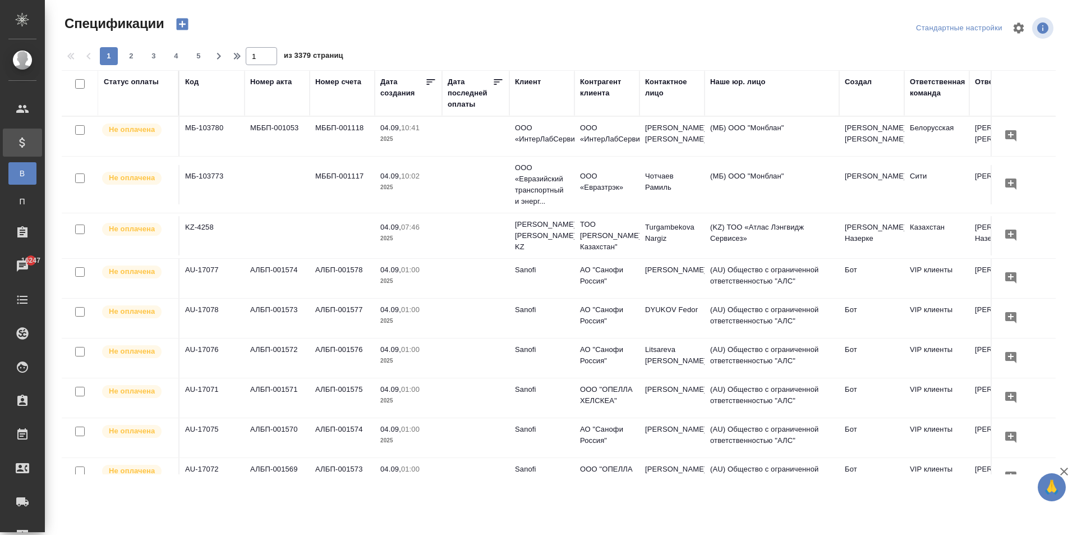
click at [339, 84] on div "Номер счета" at bounding box center [338, 81] width 46 height 11
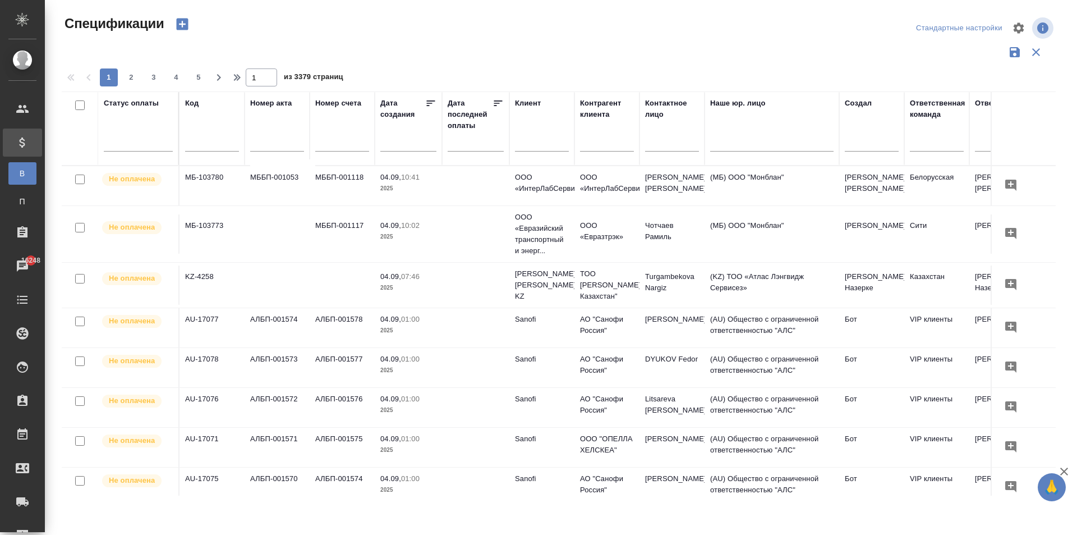
click at [332, 145] on input "text" at bounding box center [342, 144] width 54 height 14
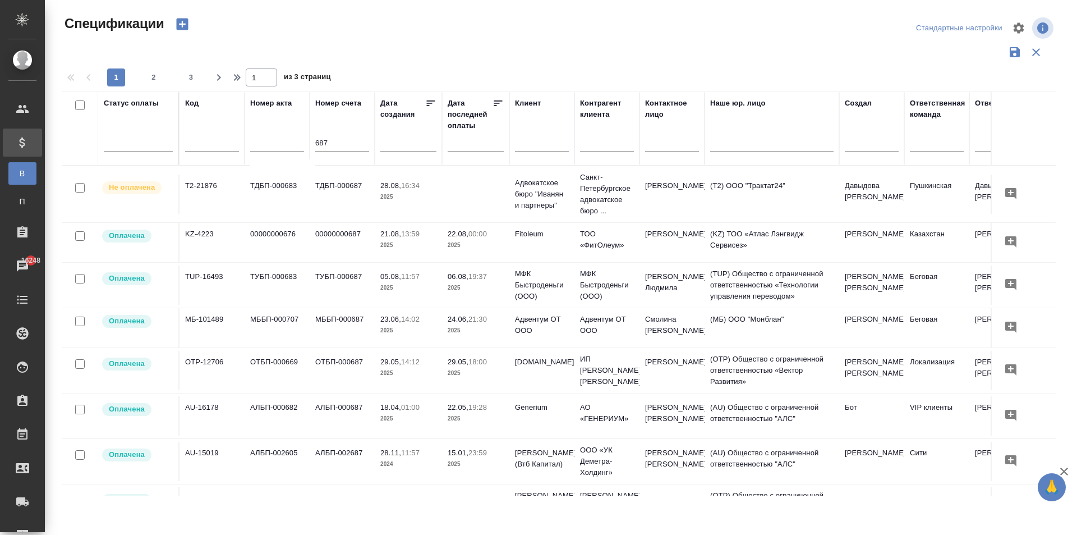
click at [370, 184] on td "ТДБП-000687" at bounding box center [342, 194] width 65 height 39
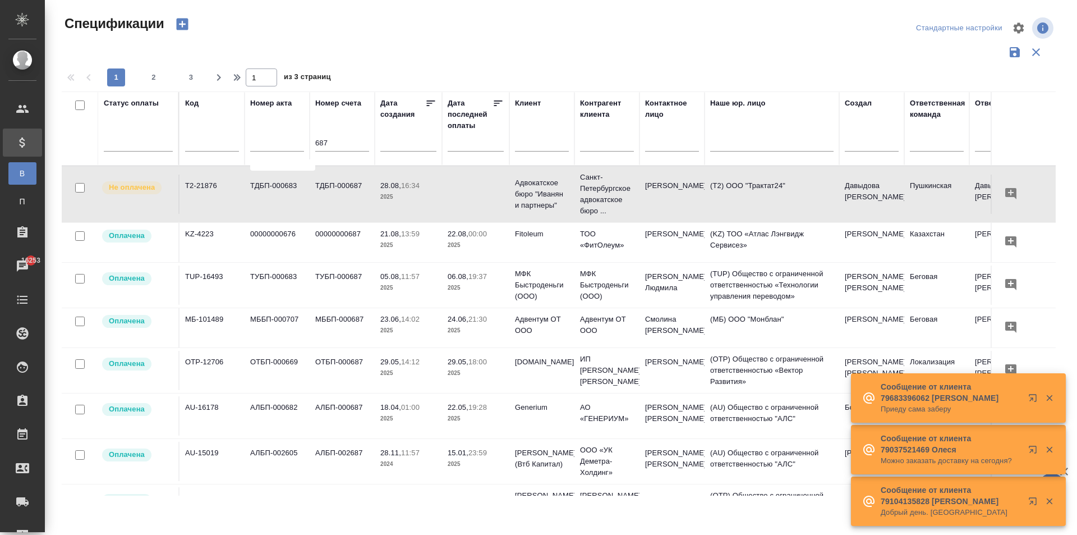
click at [272, 140] on tr "Статус оплаты Код Номер акта Номер счета 687 Дата создания Дата последней оплат…" at bounding box center [790, 128] width 1457 height 74
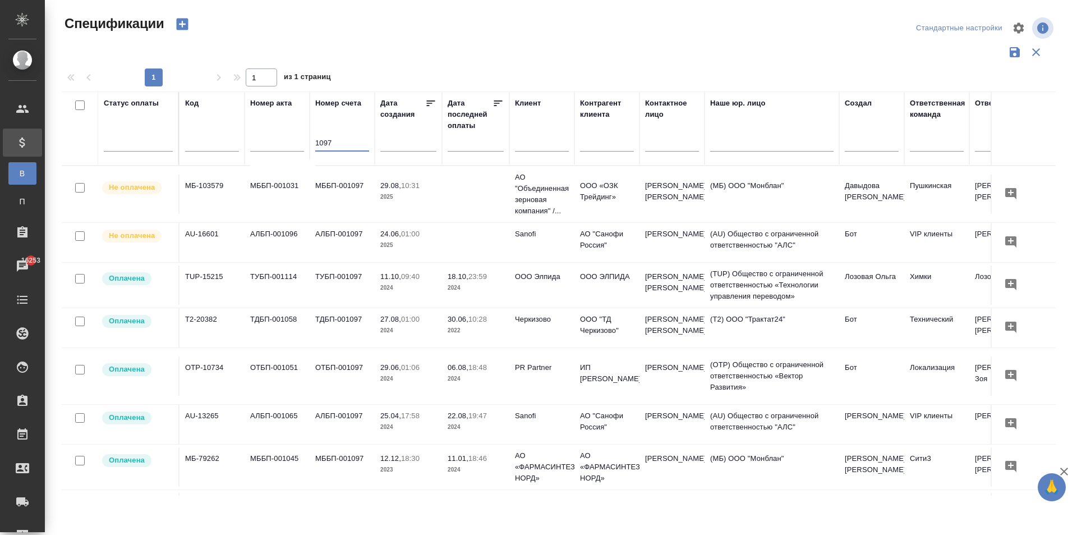
click at [353, 186] on td "МББП-001097" at bounding box center [342, 194] width 65 height 39
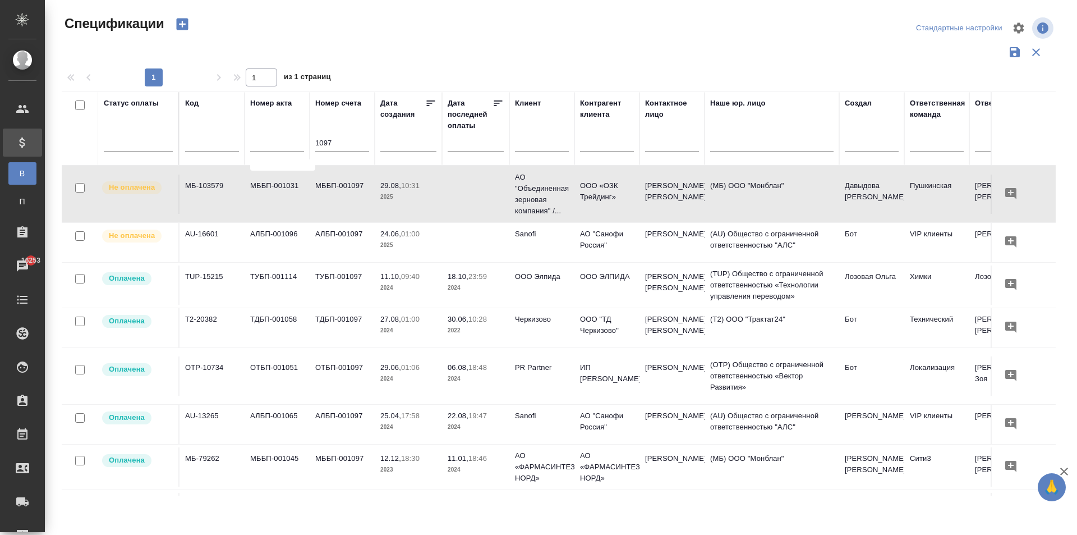
click at [411, 196] on p "2025" at bounding box center [408, 196] width 56 height 11
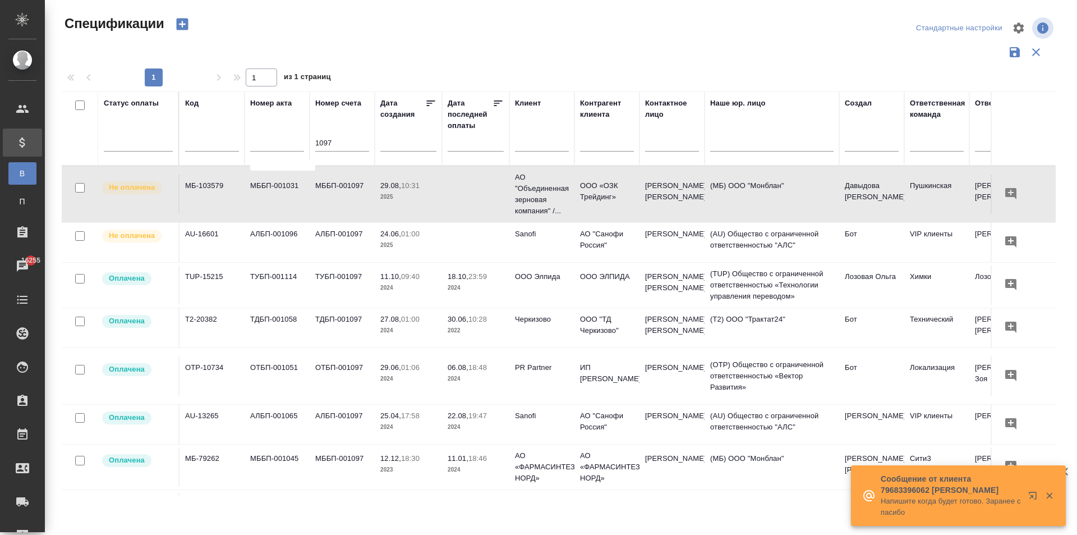
drag, startPoint x: 335, startPoint y: 143, endPoint x: 254, endPoint y: 143, distance: 81.4
click at [254, 143] on tr "Статус оплаты Код Номер акта Номер счета 1097 Дата создания Дата последней опла…" at bounding box center [790, 128] width 1457 height 74
type input "711"
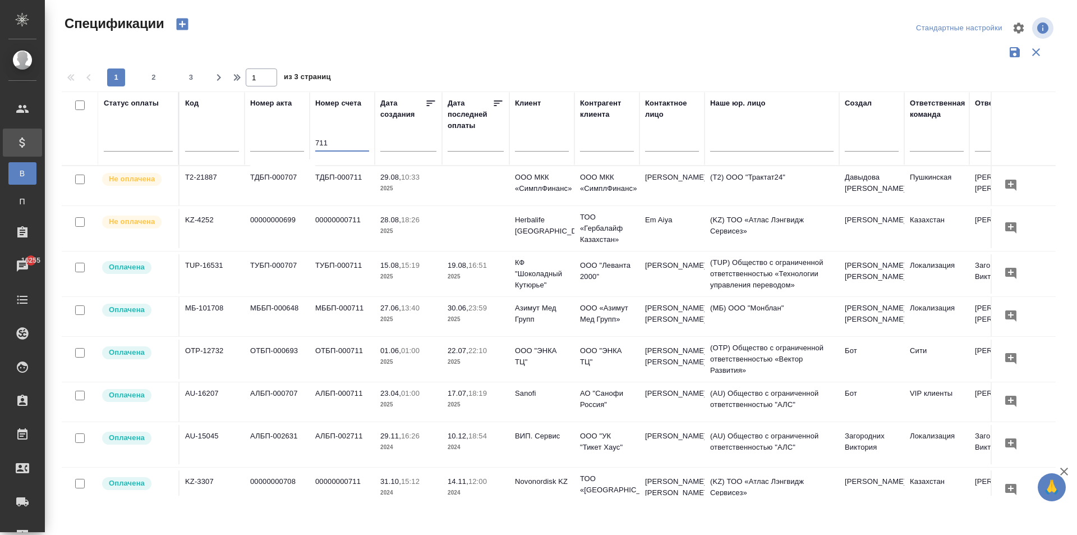
click at [432, 183] on p "2025" at bounding box center [408, 188] width 56 height 11
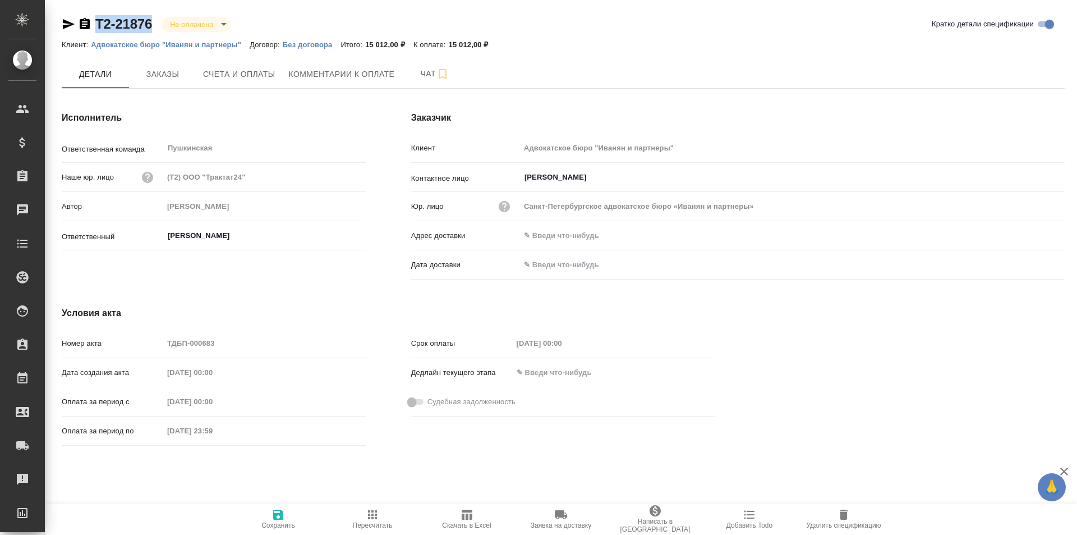
drag, startPoint x: 154, startPoint y: 20, endPoint x: 88, endPoint y: 26, distance: 65.9
click at [88, 26] on div "Т2-21876 Не оплачена notPayed" at bounding box center [151, 24] width 178 height 18
copy link "Т2-21876"
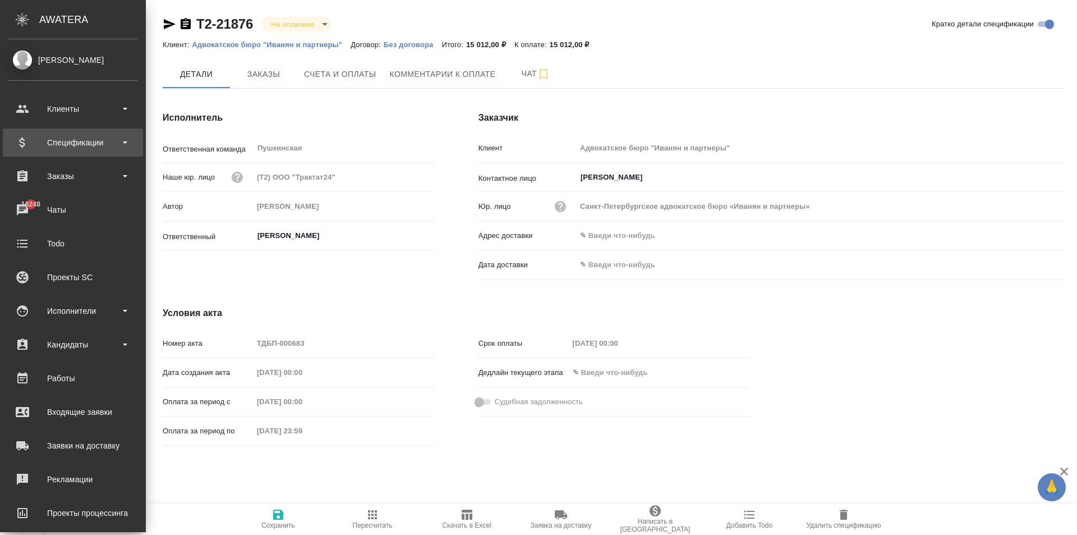
click at [79, 145] on div "Спецификации" at bounding box center [72, 142] width 129 height 17
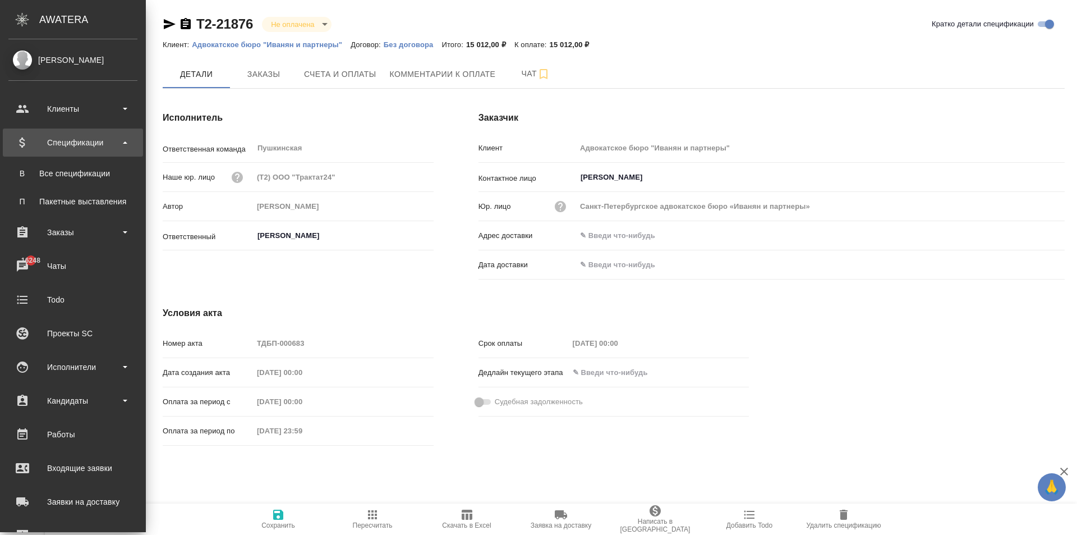
click at [79, 145] on div "Спецификации" at bounding box center [72, 142] width 129 height 17
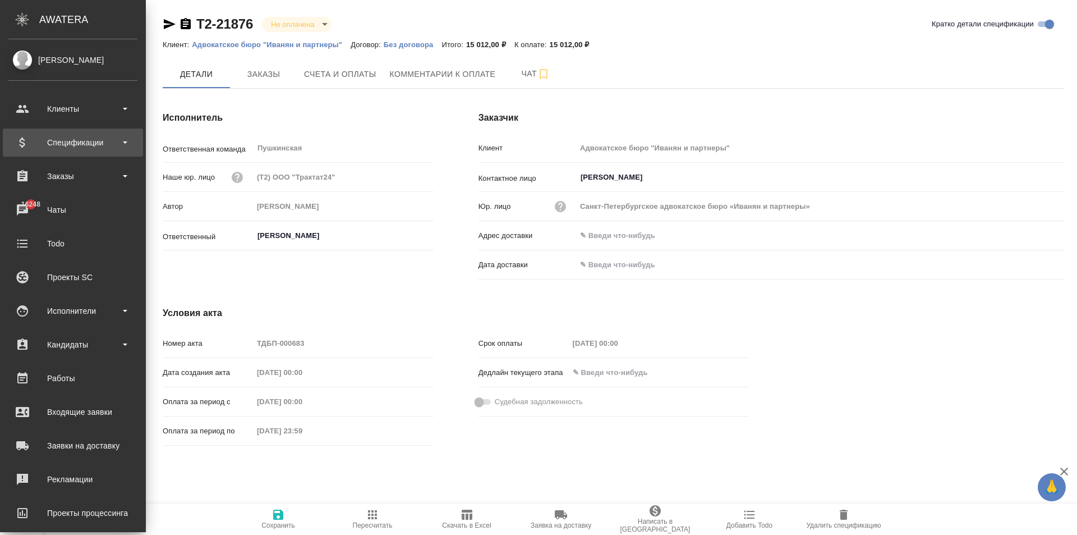
click at [84, 149] on div "Спецификации" at bounding box center [72, 142] width 129 height 17
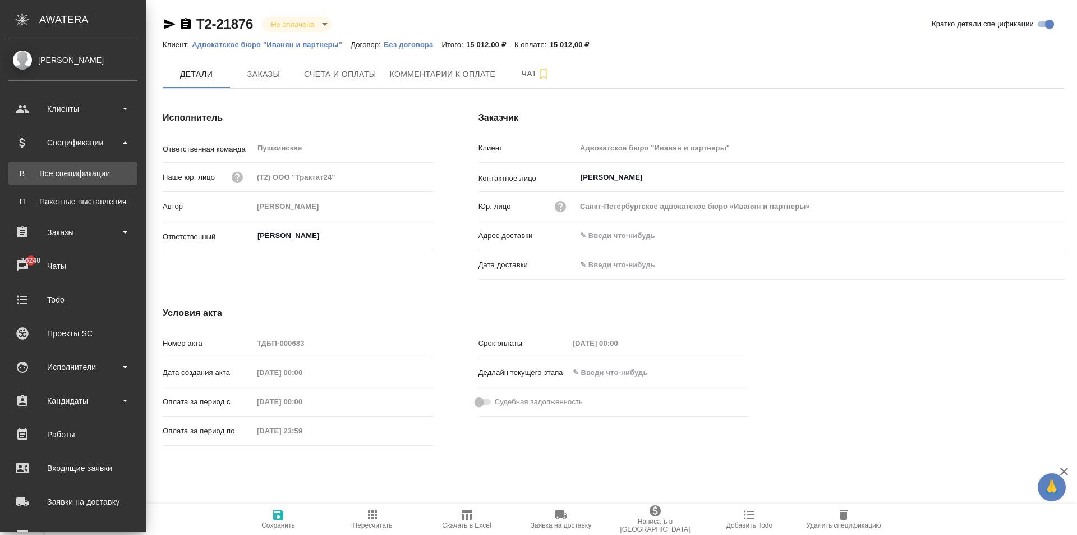
click at [81, 174] on div "Все спецификации" at bounding box center [73, 173] width 118 height 11
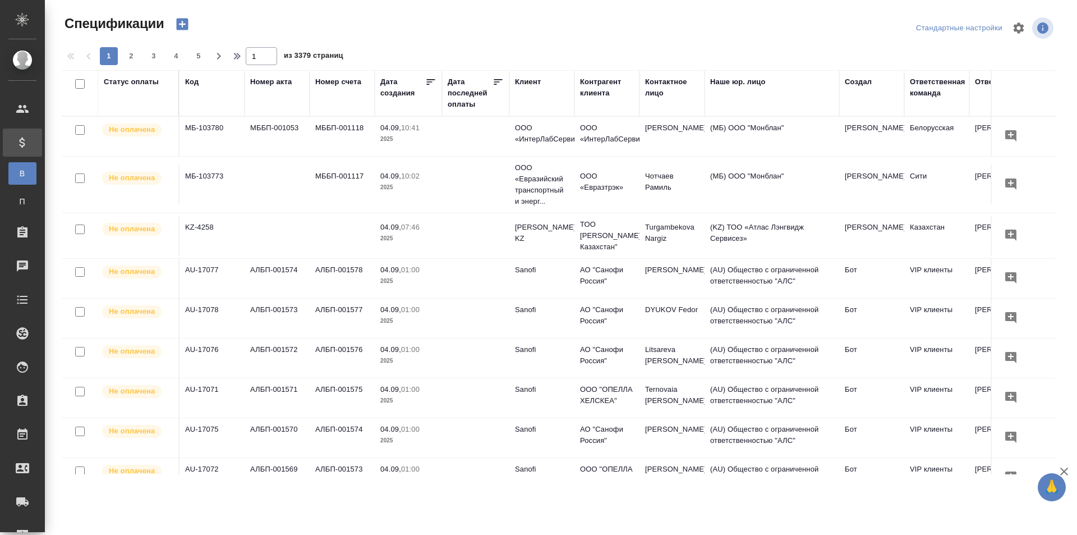
click at [342, 83] on div "Номер счета" at bounding box center [338, 81] width 46 height 11
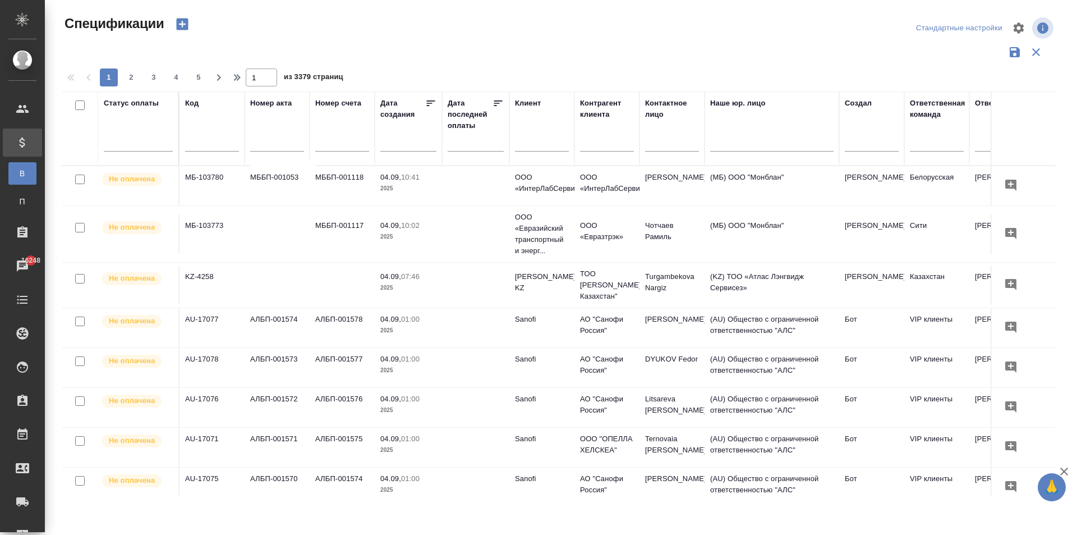
click at [330, 145] on input "text" at bounding box center [342, 144] width 54 height 14
type input "687"
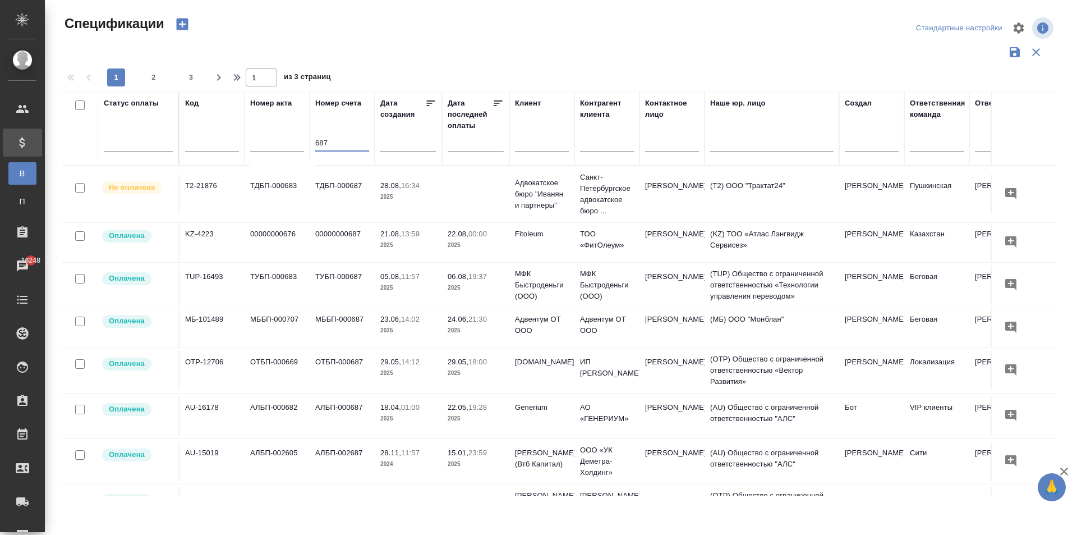
click at [310, 192] on td "ТДБП-000687" at bounding box center [342, 194] width 65 height 39
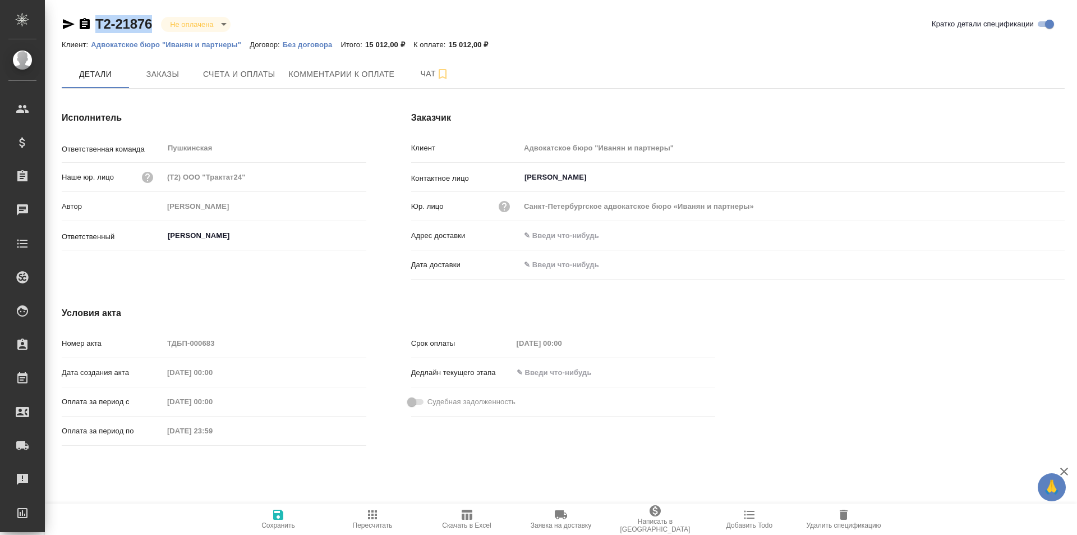
drag, startPoint x: 153, startPoint y: 19, endPoint x: 105, endPoint y: 23, distance: 47.9
click at [89, 21] on div "Т2-21876 Не оплачена notPayed" at bounding box center [151, 24] width 178 height 18
copy link "Т2-21876"
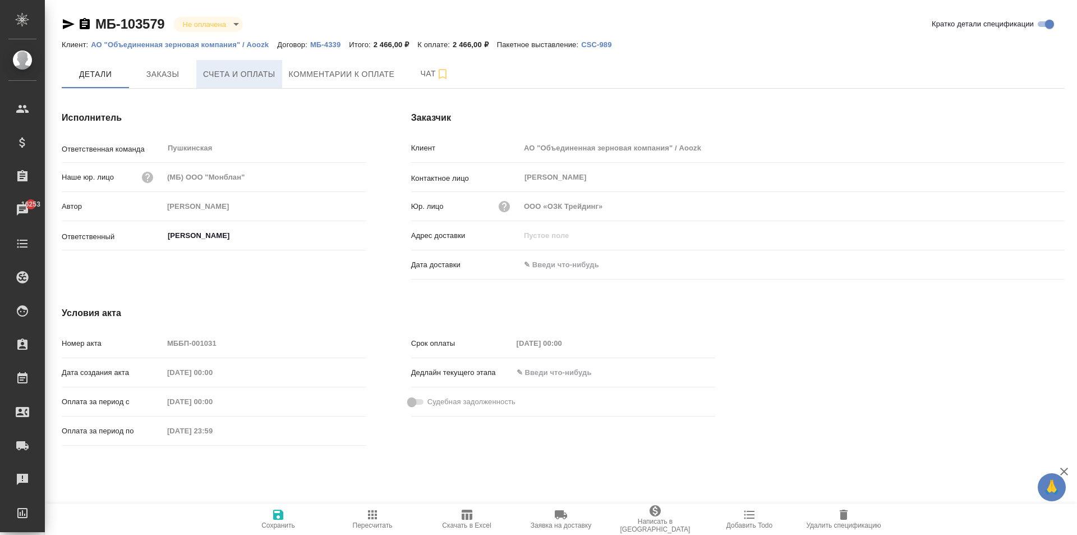
click at [237, 81] on span "Счета и оплаты" at bounding box center [239, 74] width 72 height 14
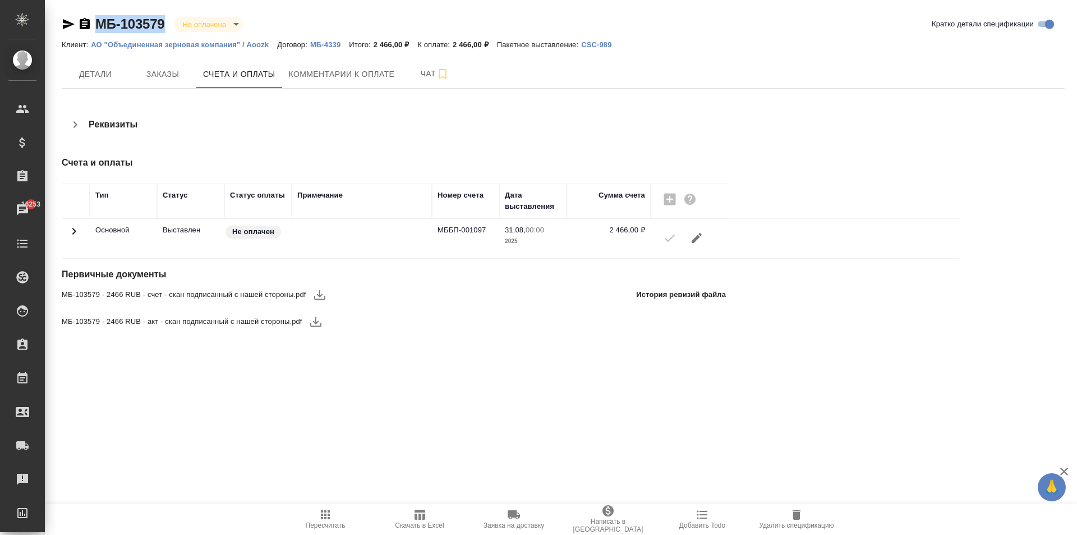
drag, startPoint x: 167, startPoint y: 21, endPoint x: 65, endPoint y: 23, distance: 102.1
click at [65, 23] on div "МБ-103579 Не оплачена notPayed" at bounding box center [157, 24] width 190 height 18
copy link "МБ-103579"
click at [102, 41] on p "АО "Объединенная зерновая компания" / Aoozk" at bounding box center [184, 44] width 186 height 8
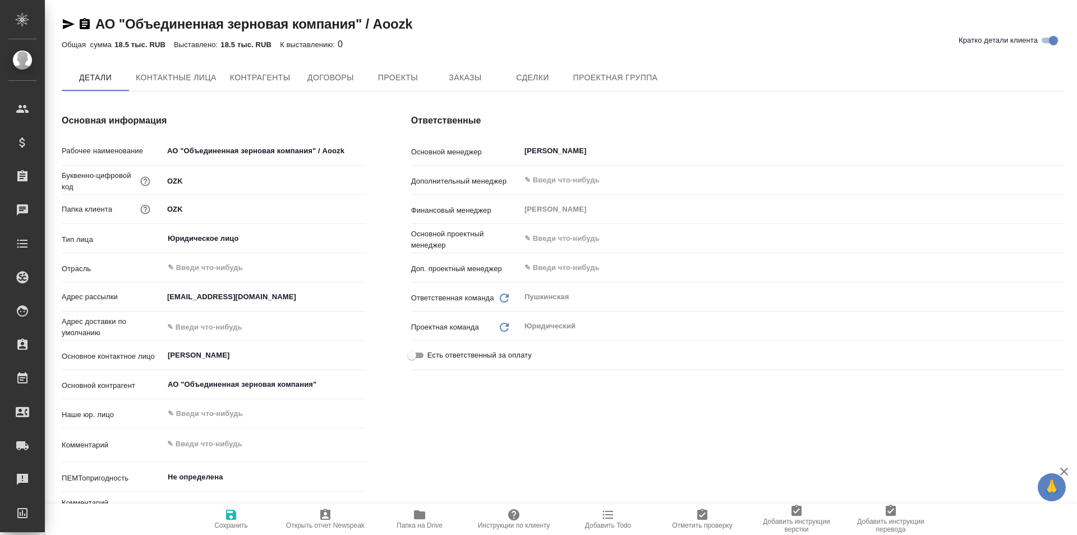
type textarea "x"
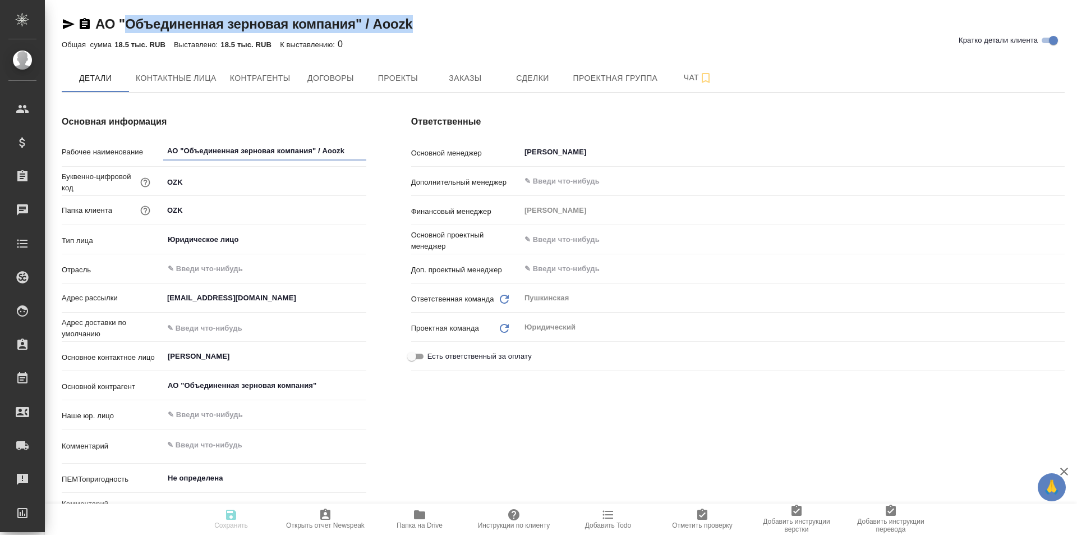
type textarea "x"
drag, startPoint x: 429, startPoint y: 19, endPoint x: 97, endPoint y: 25, distance: 332.8
click at [97, 25] on div "АО "Объединенная зерновая компания" / Aoozk Кратко детали клиента" at bounding box center [563, 24] width 1003 height 18
copy link "АО "Объединенная зерновая компания" / Aoozk"
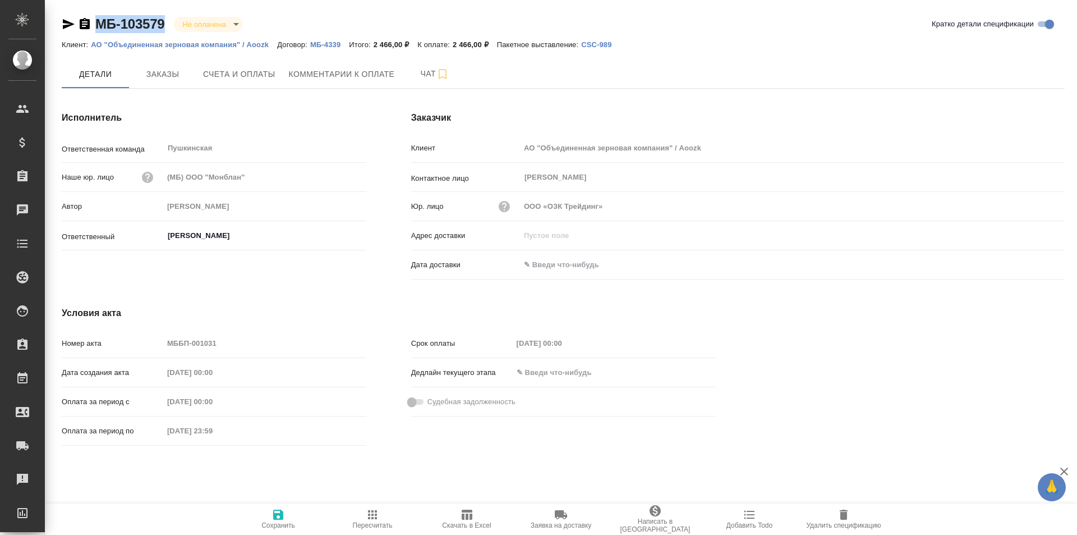
drag, startPoint x: 165, startPoint y: 21, endPoint x: 79, endPoint y: 24, distance: 85.9
click at [79, 24] on div "МБ-103579 Не оплачена notPayed" at bounding box center [157, 24] width 190 height 18
copy link "МБ-103579"
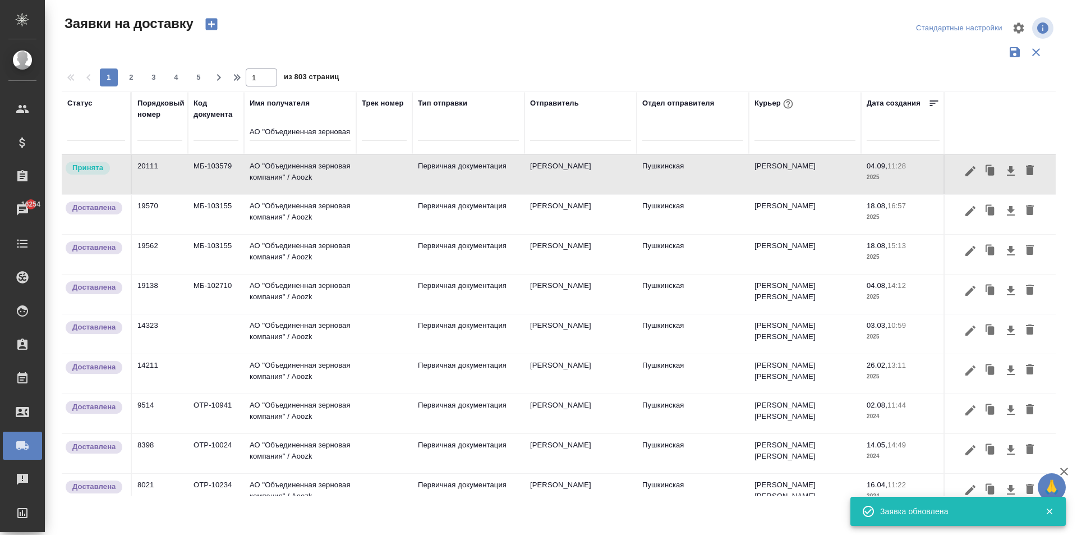
click at [301, 173] on td "АО "Объединенная зерновая компания" / Aoozk" at bounding box center [300, 174] width 112 height 39
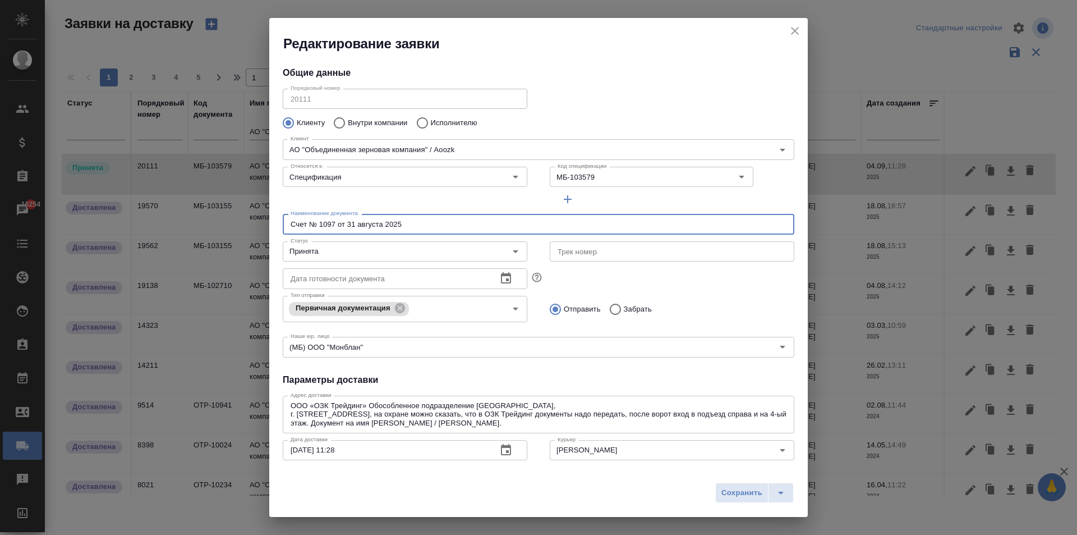
drag, startPoint x: 403, startPoint y: 225, endPoint x: 183, endPoint y: 218, distance: 220.1
click at [170, 219] on div "Редактирование заявки Общие данные Порядковый номер 20111 Порядковый номер Клие…" at bounding box center [538, 267] width 1077 height 535
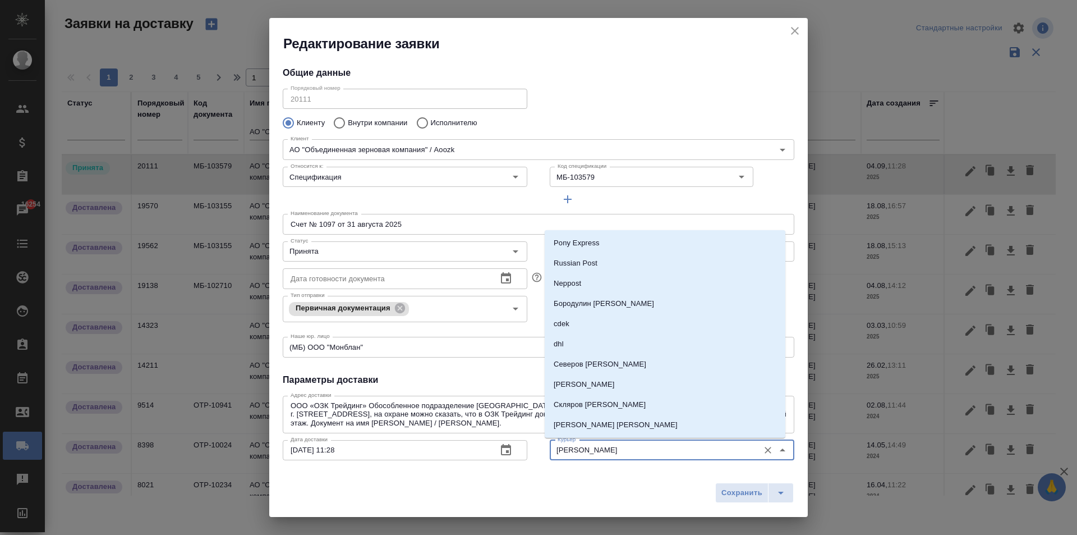
drag, startPoint x: 620, startPoint y: 450, endPoint x: 562, endPoint y: 448, distance: 57.8
click at [503, 446] on div "Дата доставки 04.09.2025 11:28 Дата доставки Фактическая дата доставки Фактичес…" at bounding box center [539, 462] width 534 height 77
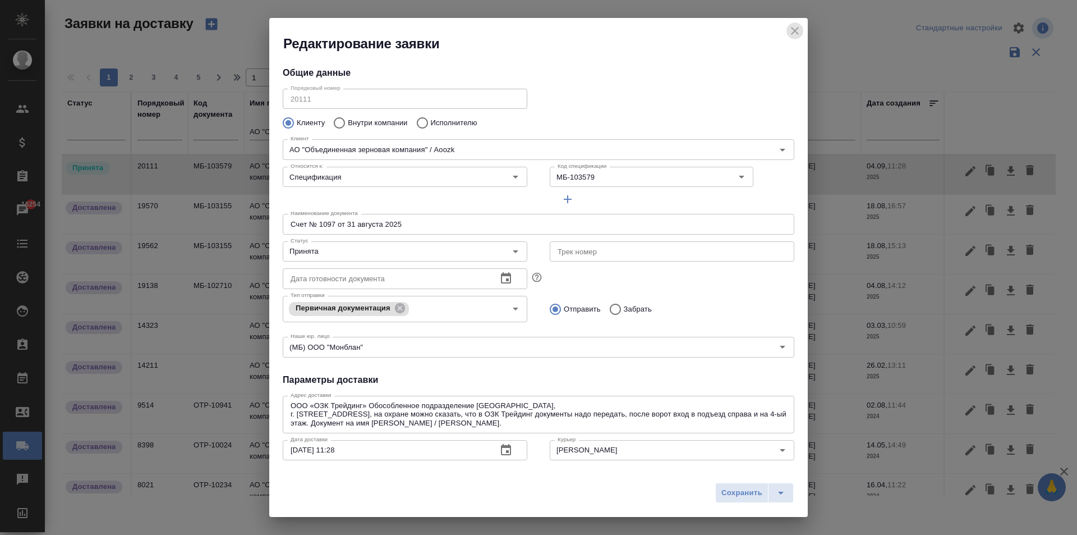
click at [793, 34] on icon "close" at bounding box center [795, 31] width 8 height 8
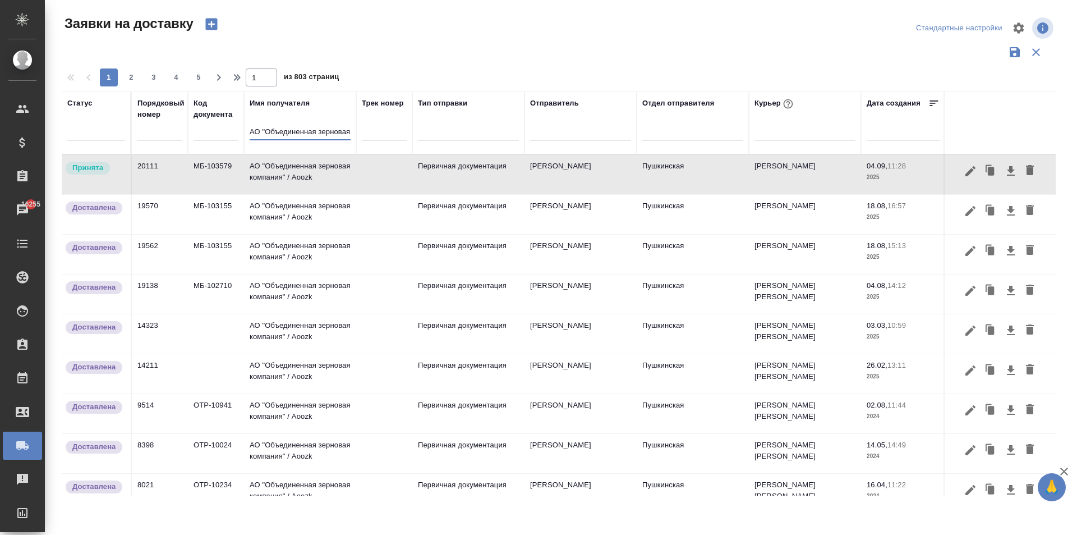
click at [325, 136] on input "АО "Объединенная зерновая компания" / Aoozk" at bounding box center [300, 133] width 101 height 14
drag, startPoint x: 241, startPoint y: 125, endPoint x: 71, endPoint y: 132, distance: 170.7
click at [71, 132] on tr "Статус Порядковый номер Код документа Имя получателя АО "Объединенная зерновая …" at bounding box center [644, 122] width 1164 height 63
type input "ая компания" / Aoozk"
click at [106, 134] on tr "Статус Порядковый номер Код документа Имя получателя ая компания" / Aoozk Трек …" at bounding box center [644, 122] width 1164 height 63
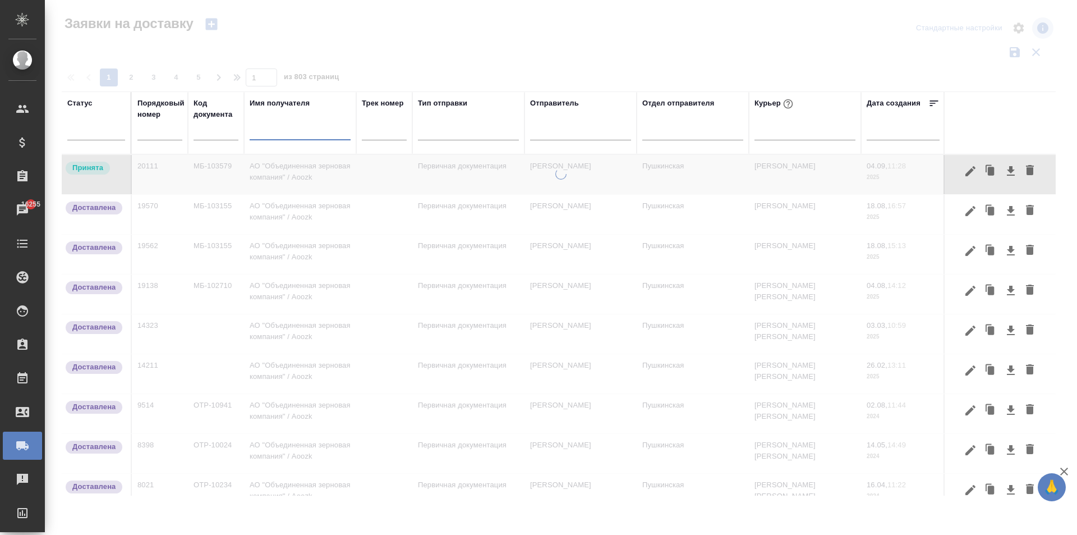
click at [260, 128] on input "text" at bounding box center [300, 133] width 101 height 14
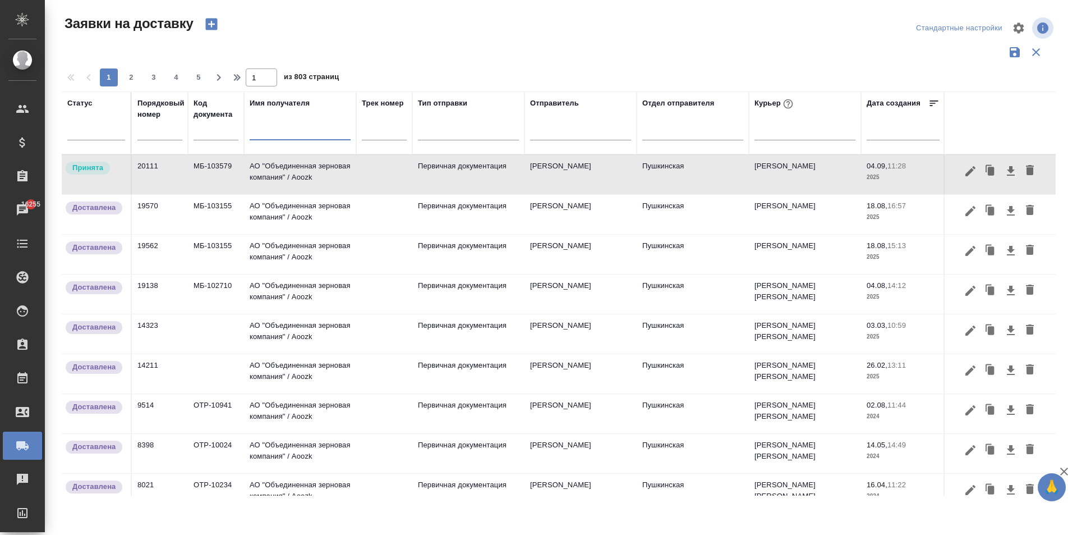
type input "а"
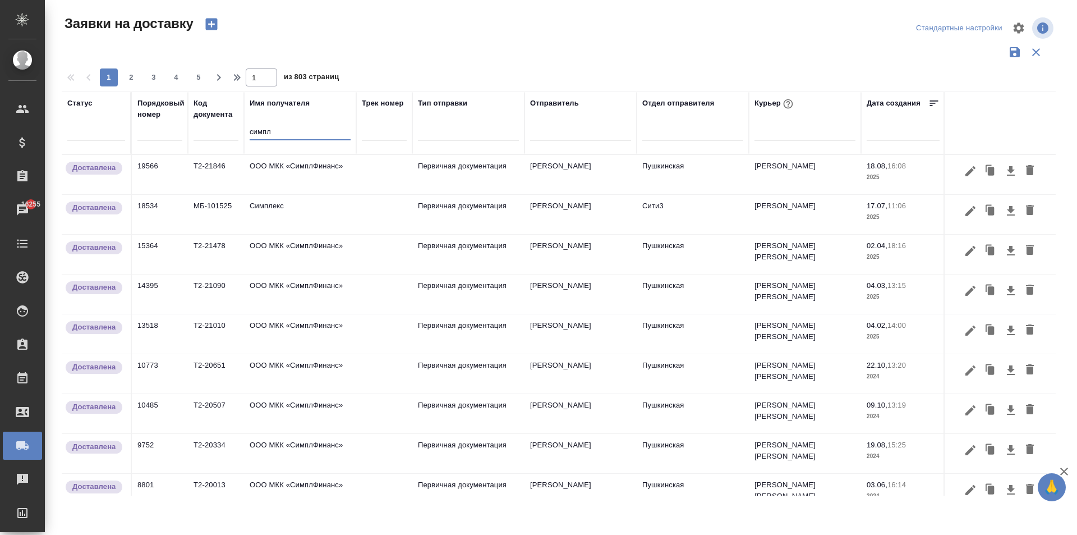
type input "симпл"
click at [304, 177] on td "ООО МКК «СимплФинанс»" at bounding box center [300, 174] width 112 height 39
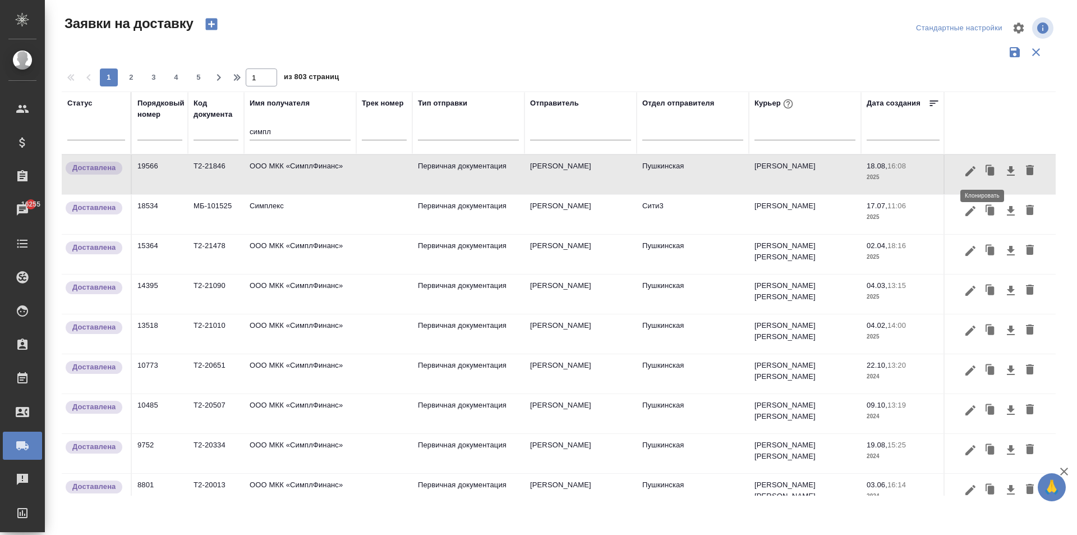
click at [988, 168] on icon "button" at bounding box center [991, 171] width 7 height 8
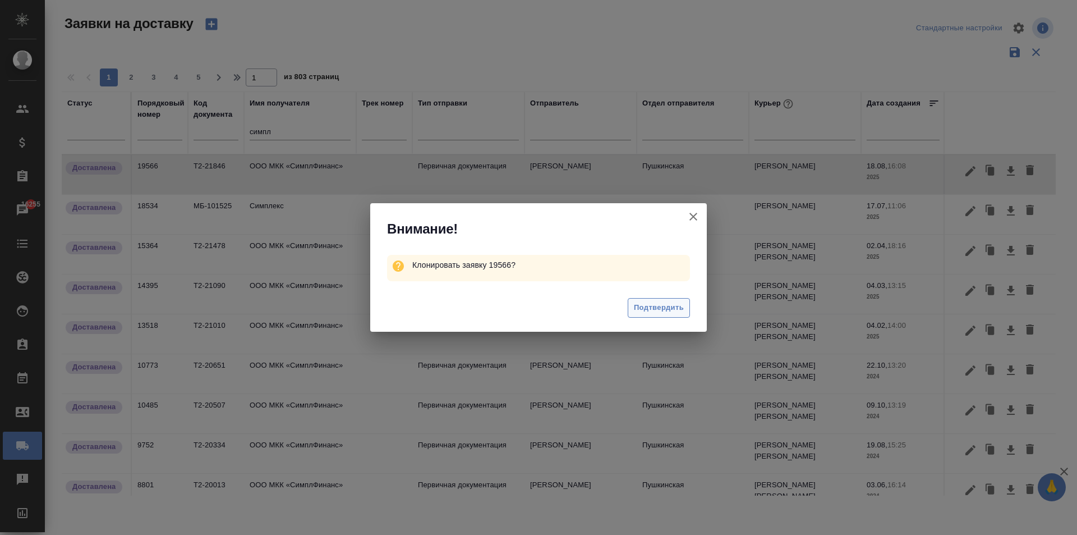
click at [674, 305] on span "Подтвердить" at bounding box center [659, 307] width 50 height 13
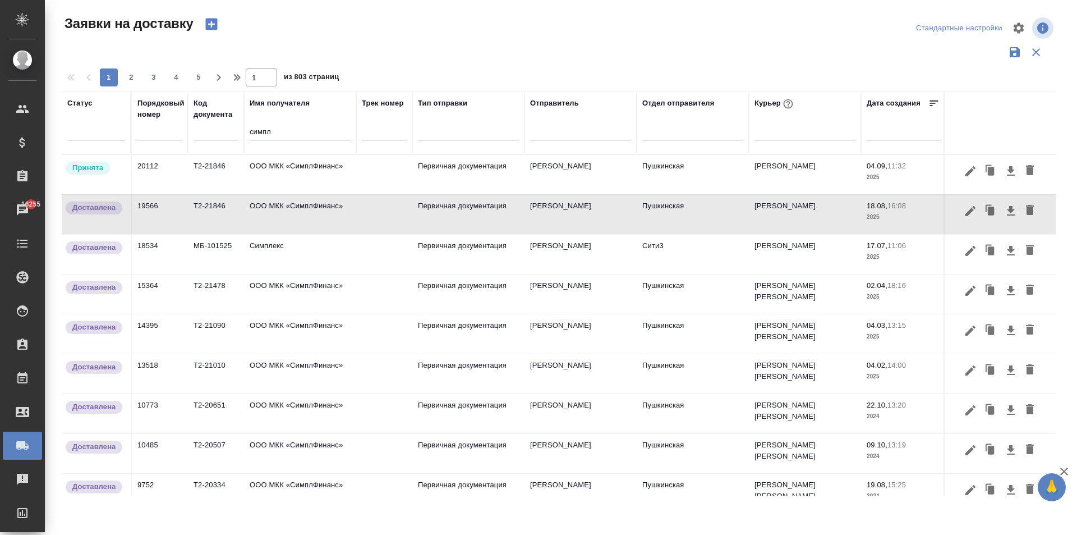
click at [286, 172] on td "ООО МКК «СимплФинанс»" at bounding box center [300, 174] width 112 height 39
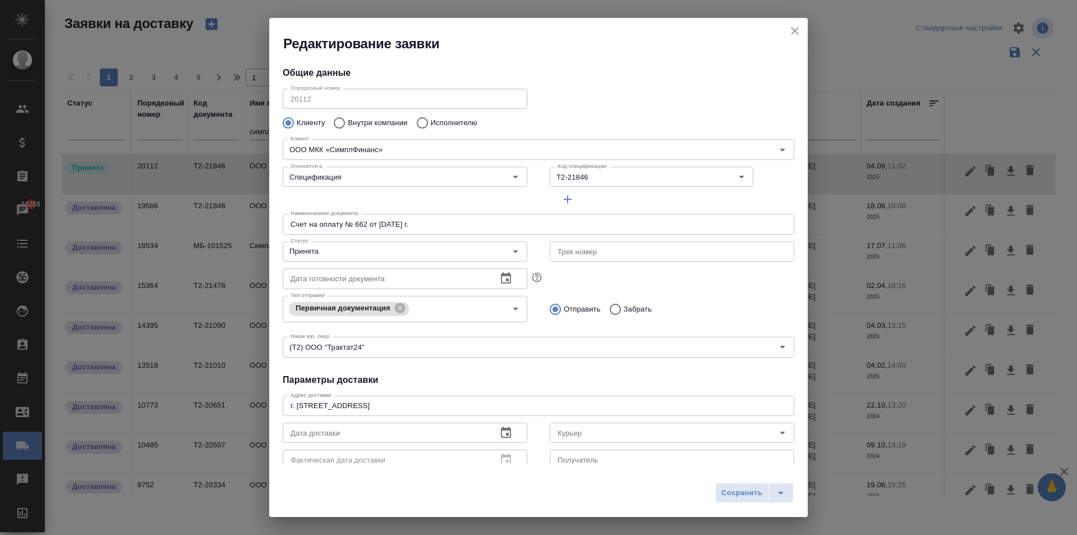
type input "[PERSON_NAME]"
click at [578, 179] on input "Т2-21846" at bounding box center [624, 176] width 143 height 13
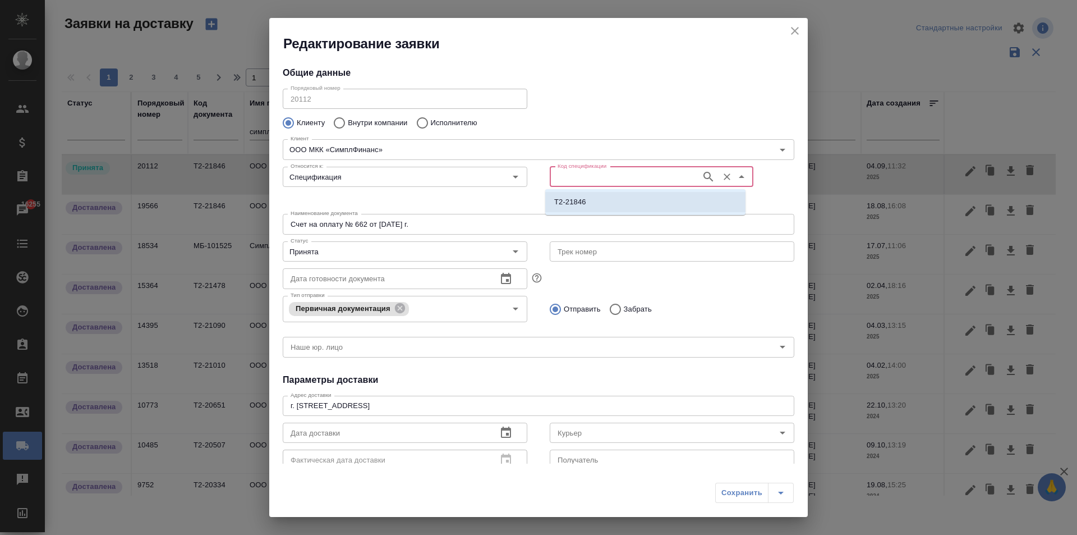
click at [359, 231] on input "Счет на оплату № 662 от 15.08.2025 г." at bounding box center [539, 224] width 512 height 20
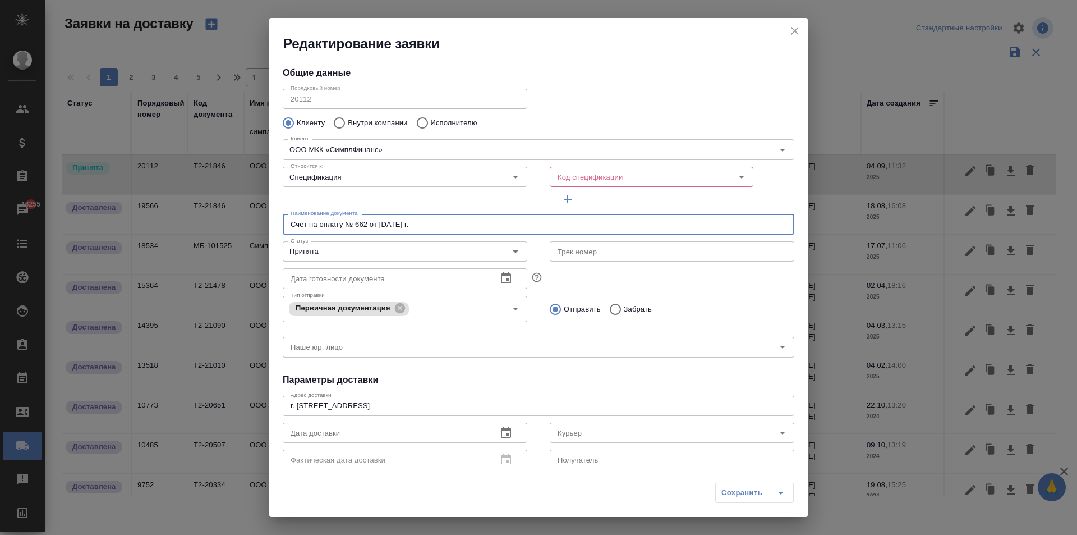
click at [368, 225] on input "Счет на оплату № 662 от 15.08.2025 г." at bounding box center [539, 224] width 512 height 20
type input "Счет на оплату № 711 от 31.08.2025 г."
click at [585, 430] on input "Курьер" at bounding box center [653, 432] width 200 height 13
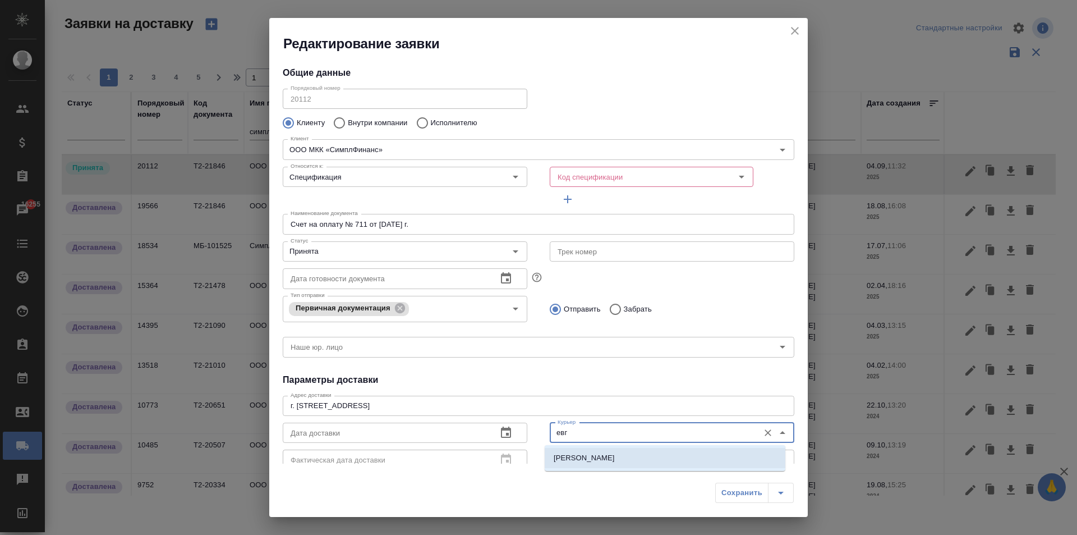
click at [593, 457] on p "Иванова Евгения" at bounding box center [584, 457] width 61 height 11
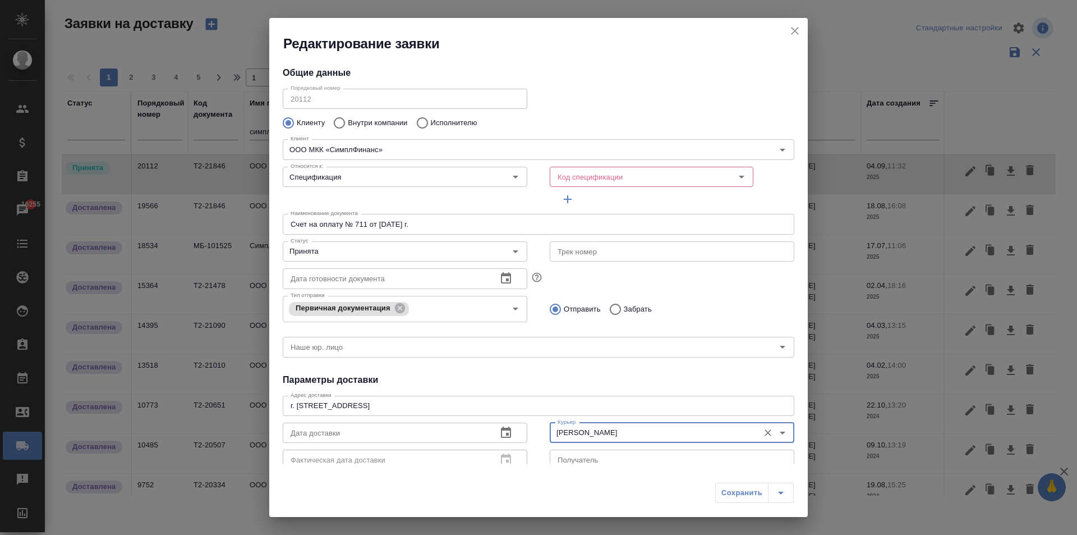
type input "Иванова Евгения"
click at [503, 433] on icon "button" at bounding box center [506, 431] width 10 height 11
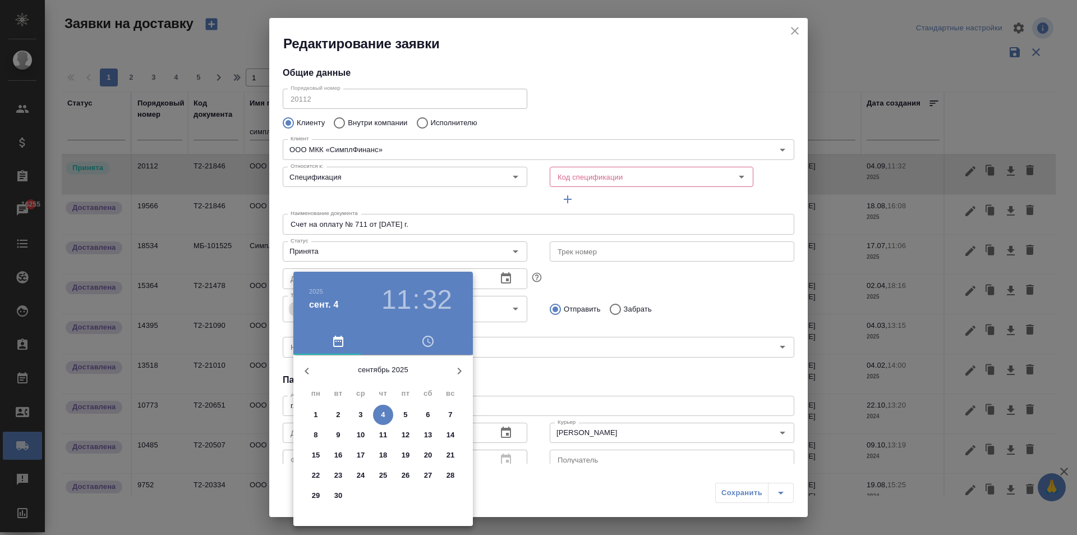
click at [384, 415] on p "4" at bounding box center [383, 414] width 4 height 11
type input "04.09.2025 11:32"
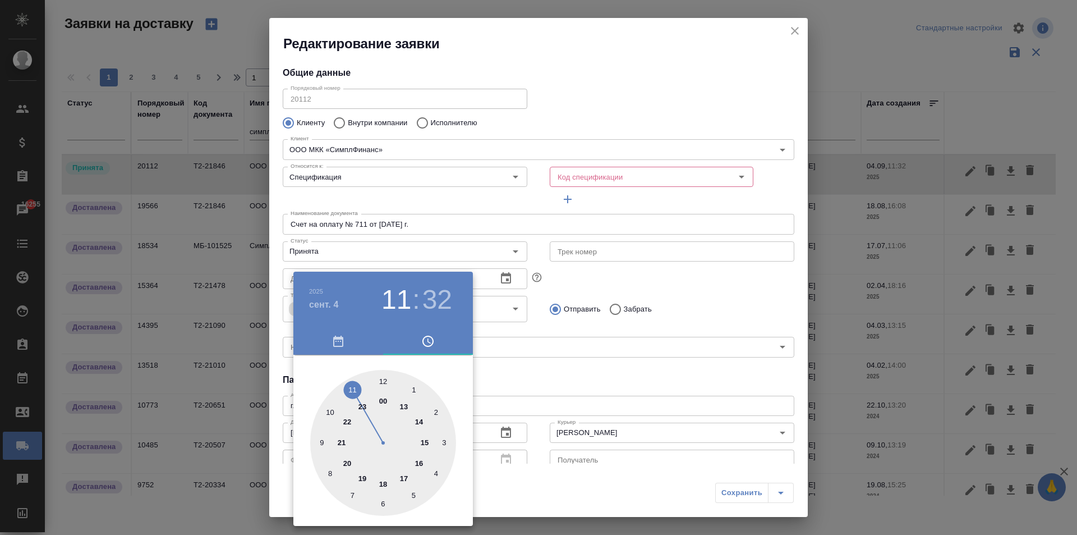
click at [539, 382] on div at bounding box center [538, 267] width 1077 height 535
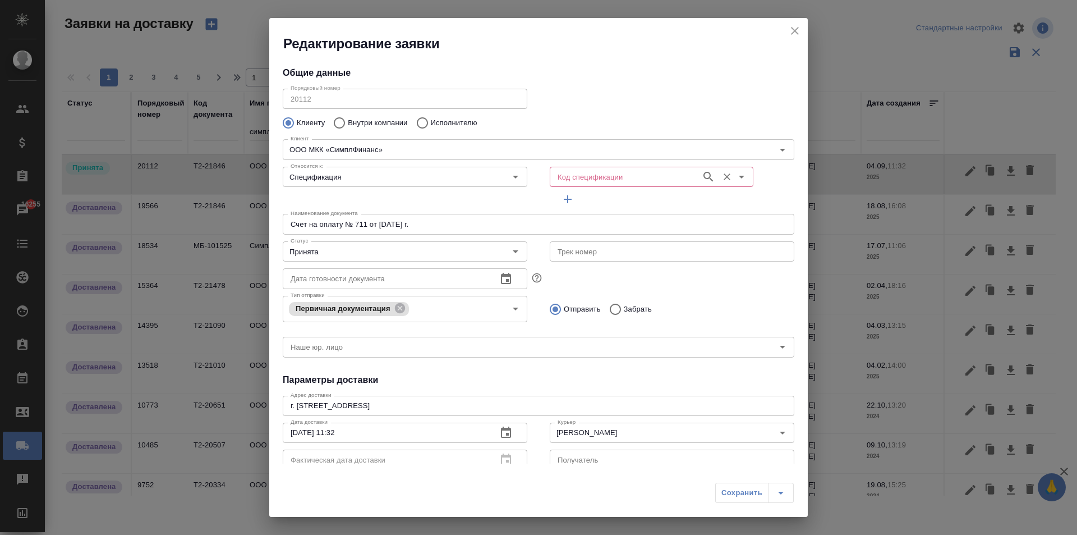
click at [575, 177] on input "Код спецификации" at bounding box center [624, 176] width 143 height 13
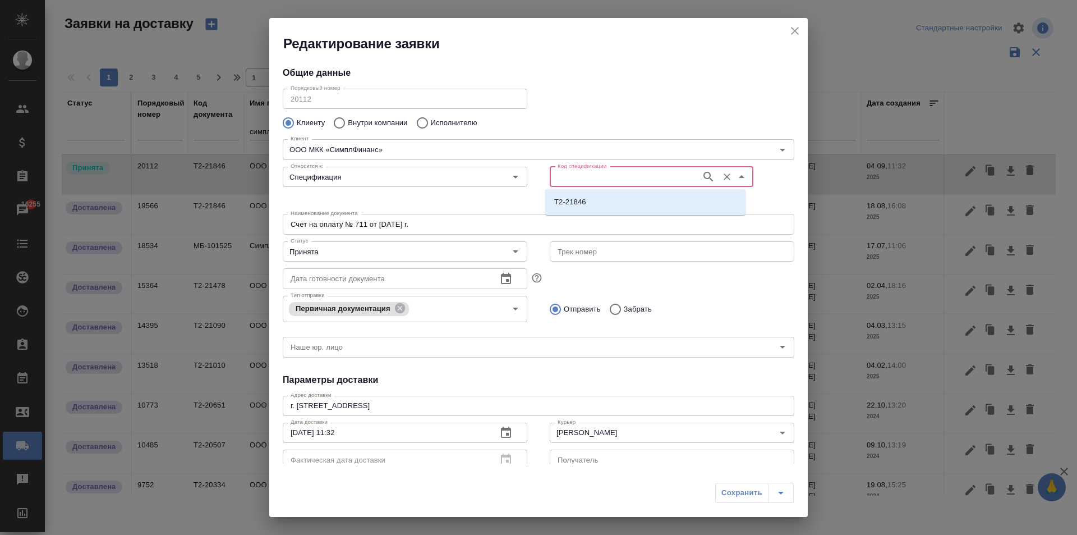
paste input "Т2-21887"
type input "Т2-21887"
click at [570, 210] on li "Т2-21887" at bounding box center [645, 202] width 200 height 20
type input "Т2-21887"
type input "(Т2) ООО "Трактат24""
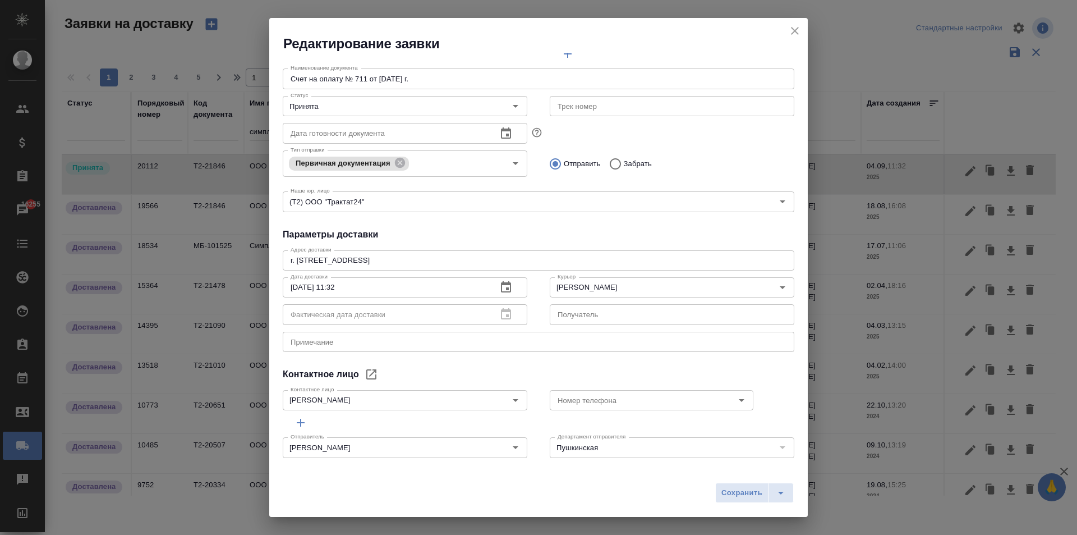
scroll to position [153, 0]
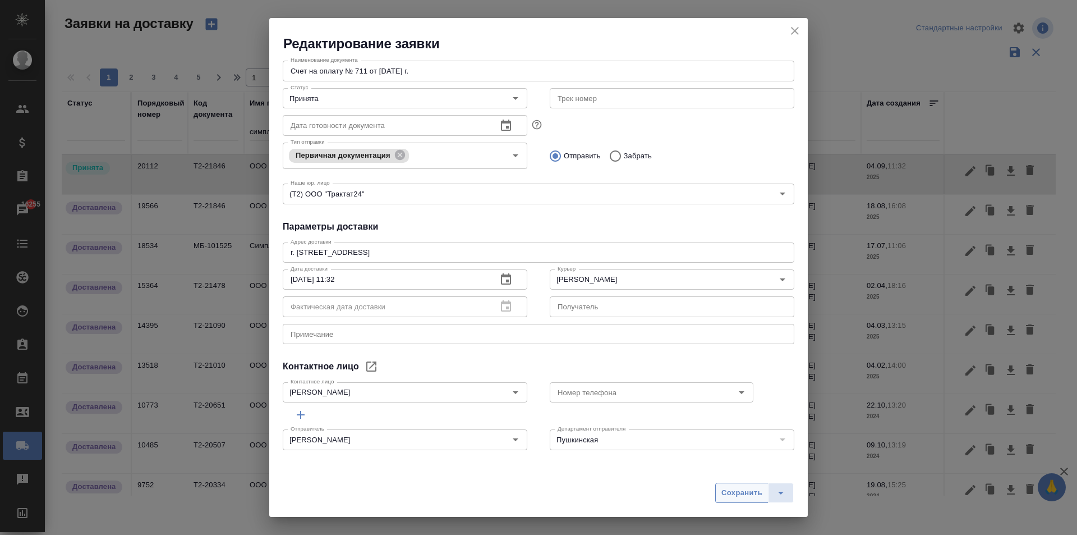
click at [722, 486] on span "Сохранить" at bounding box center [742, 492] width 41 height 13
type input "Счет на оплату № 662 от 15.08.2025 г."
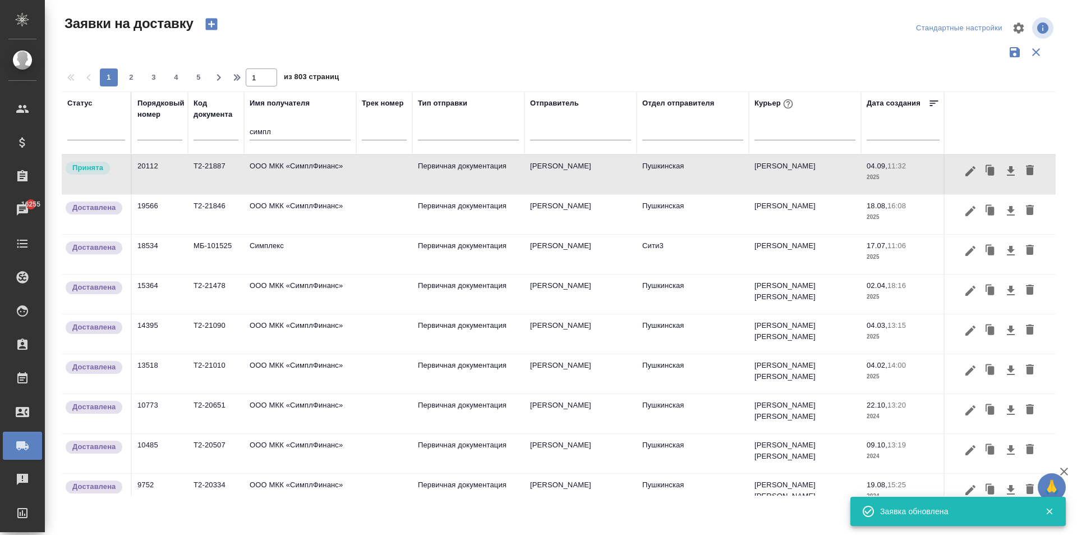
drag, startPoint x: 259, startPoint y: 132, endPoint x: 172, endPoint y: 125, distance: 86.8
click at [186, 122] on tr "Статус Порядковый номер Код документа Имя получателя симпл Трек номер Тип отпра…" at bounding box center [644, 122] width 1164 height 63
click at [307, 170] on td "ООО МКК «СимплФинанс»" at bounding box center [300, 174] width 112 height 39
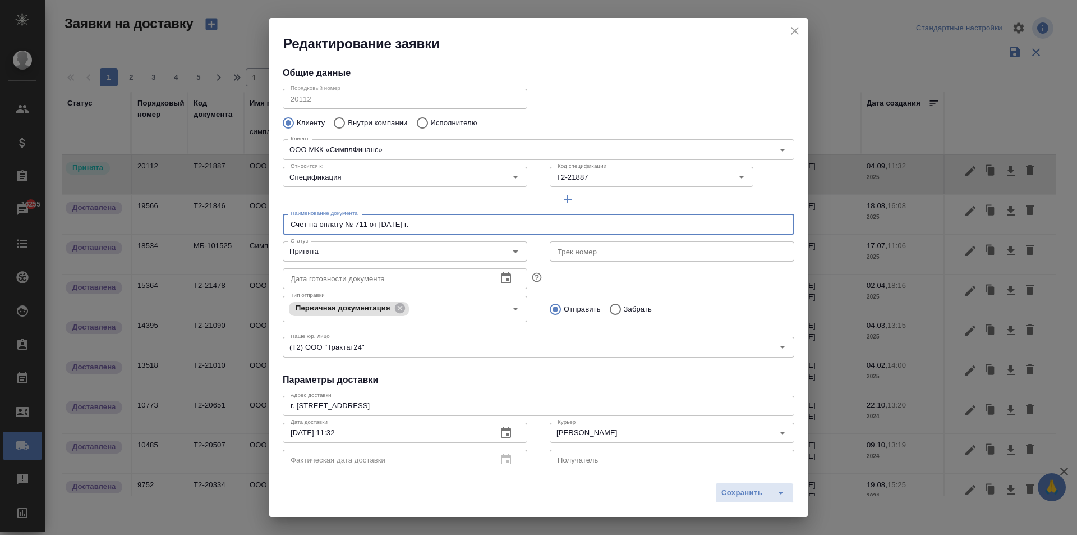
drag, startPoint x: 440, startPoint y: 228, endPoint x: 240, endPoint y: 230, distance: 200.3
click at [240, 230] on div "Редактирование заявки Общие данные Порядковый номер 20112 Порядковый номер Клие…" at bounding box center [538, 267] width 1077 height 535
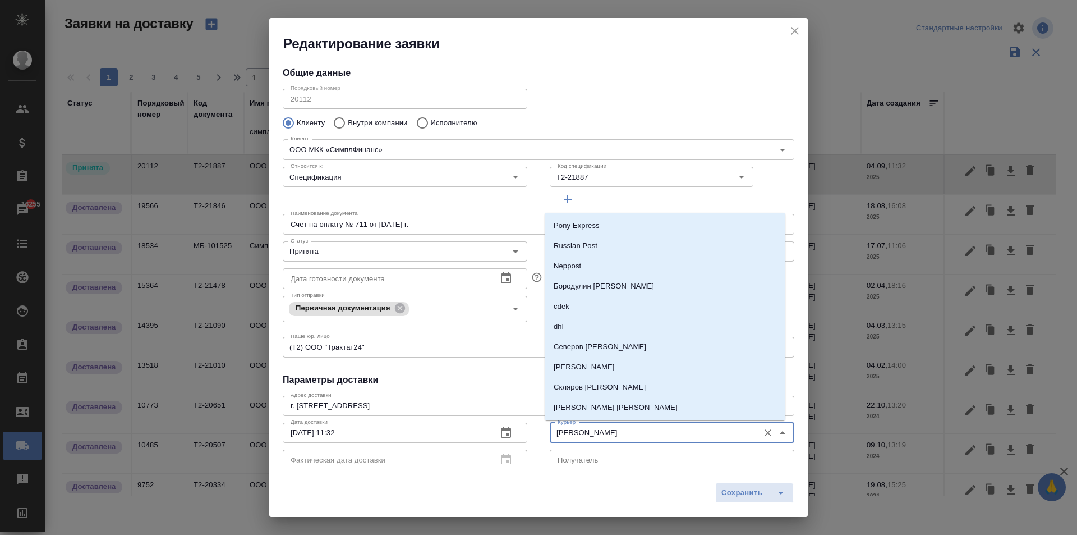
drag, startPoint x: 624, startPoint y: 435, endPoint x: 504, endPoint y: 430, distance: 120.2
click at [504, 430] on div "Дата доставки 04.09.2025 11:32 Дата доставки Фактическая дата доставки Фактичес…" at bounding box center [539, 445] width 534 height 77
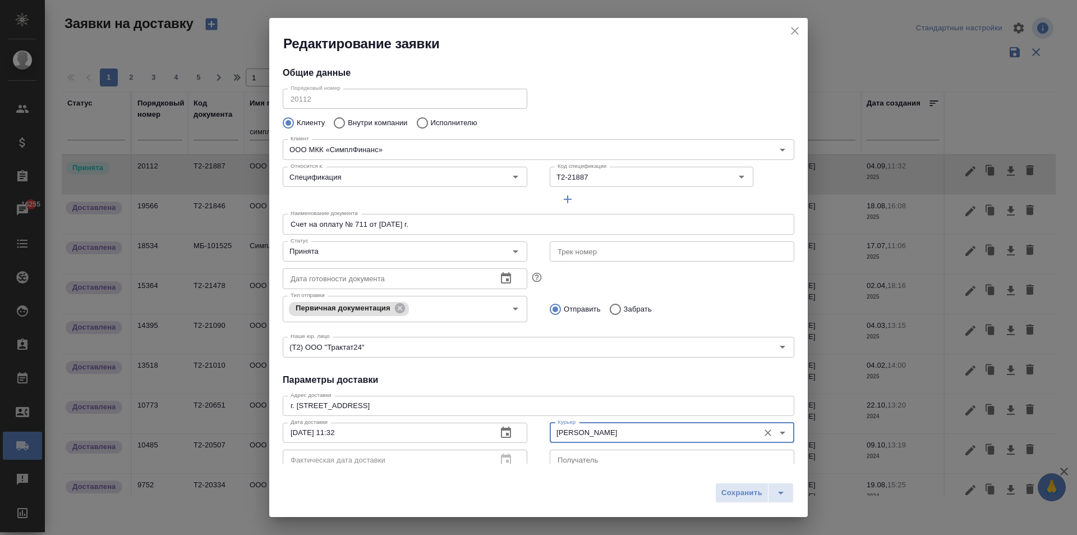
click at [793, 31] on icon "close" at bounding box center [794, 30] width 13 height 13
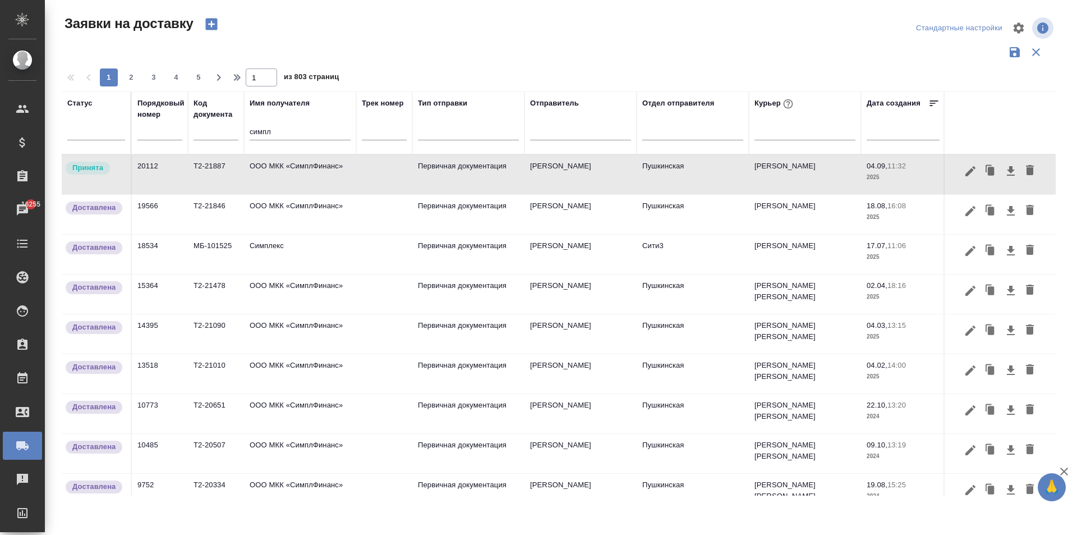
click at [195, 121] on tr "Статус Порядковый номер Код документа Имя получателя симпл Трек номер Тип отпра…" at bounding box center [644, 122] width 1164 height 63
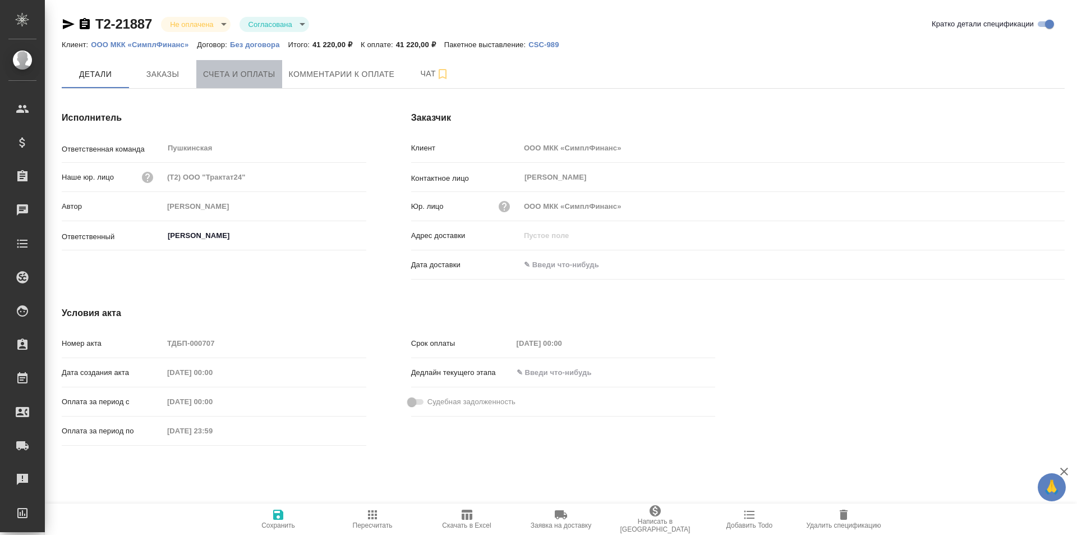
click at [247, 76] on span "Счета и оплаты" at bounding box center [239, 74] width 72 height 14
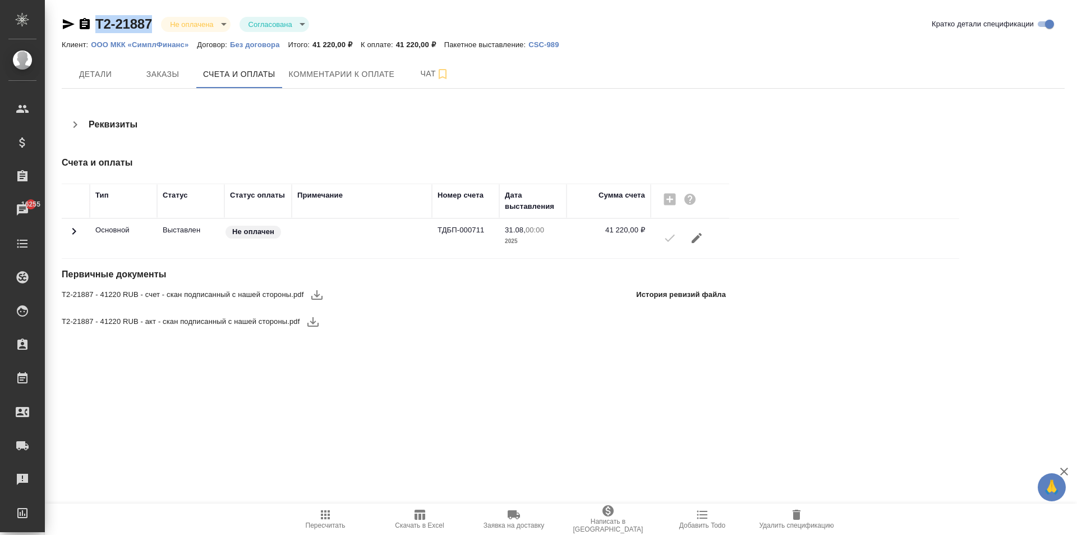
drag, startPoint x: 153, startPoint y: 22, endPoint x: 94, endPoint y: 17, distance: 59.2
click at [94, 17] on div "Т2-21887 Не оплачена notPayed Согласована approved" at bounding box center [185, 24] width 247 height 18
copy link "Т2-21887"
